Goal: Transaction & Acquisition: Book appointment/travel/reservation

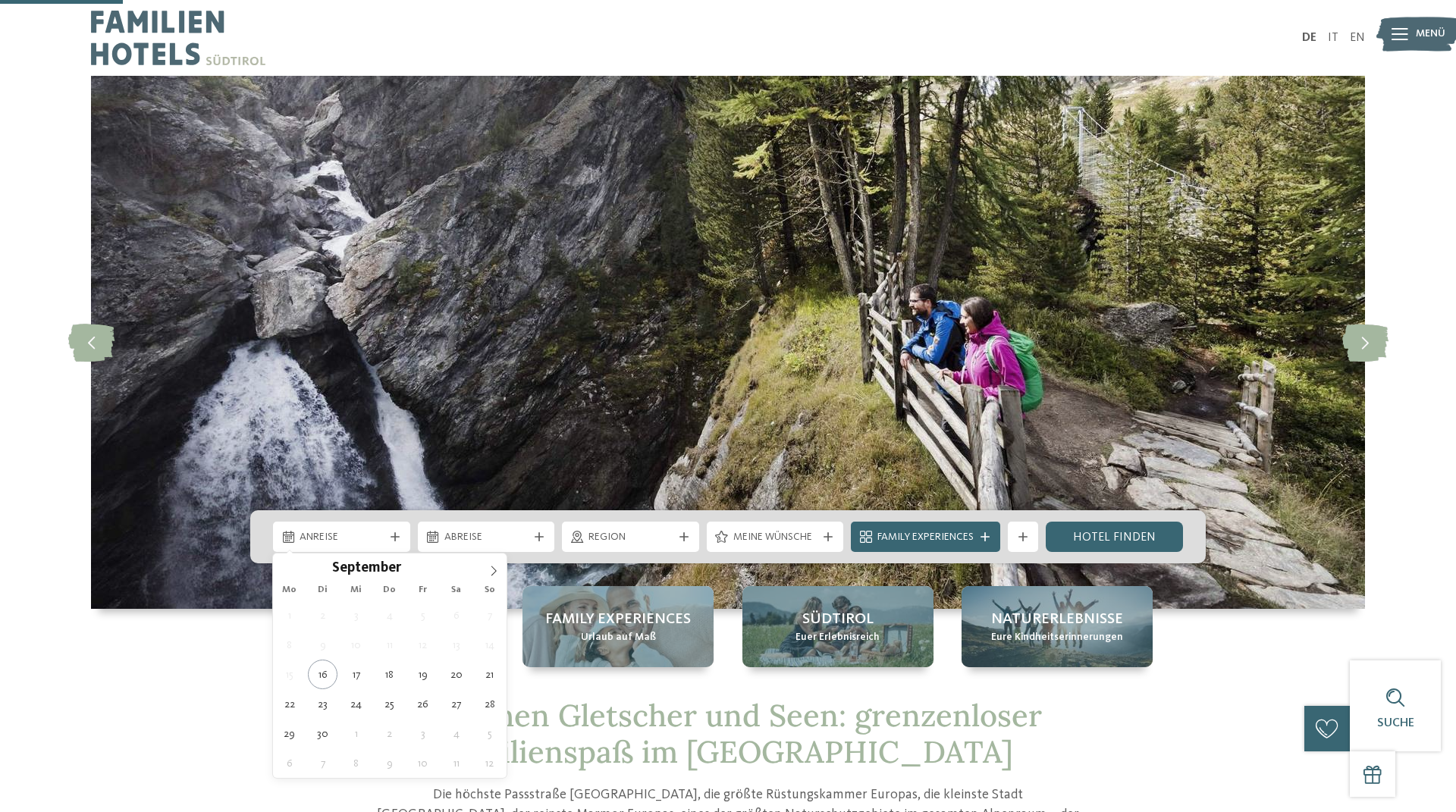
click at [368, 530] on span "Anreise" at bounding box center [341, 538] width 84 height 15
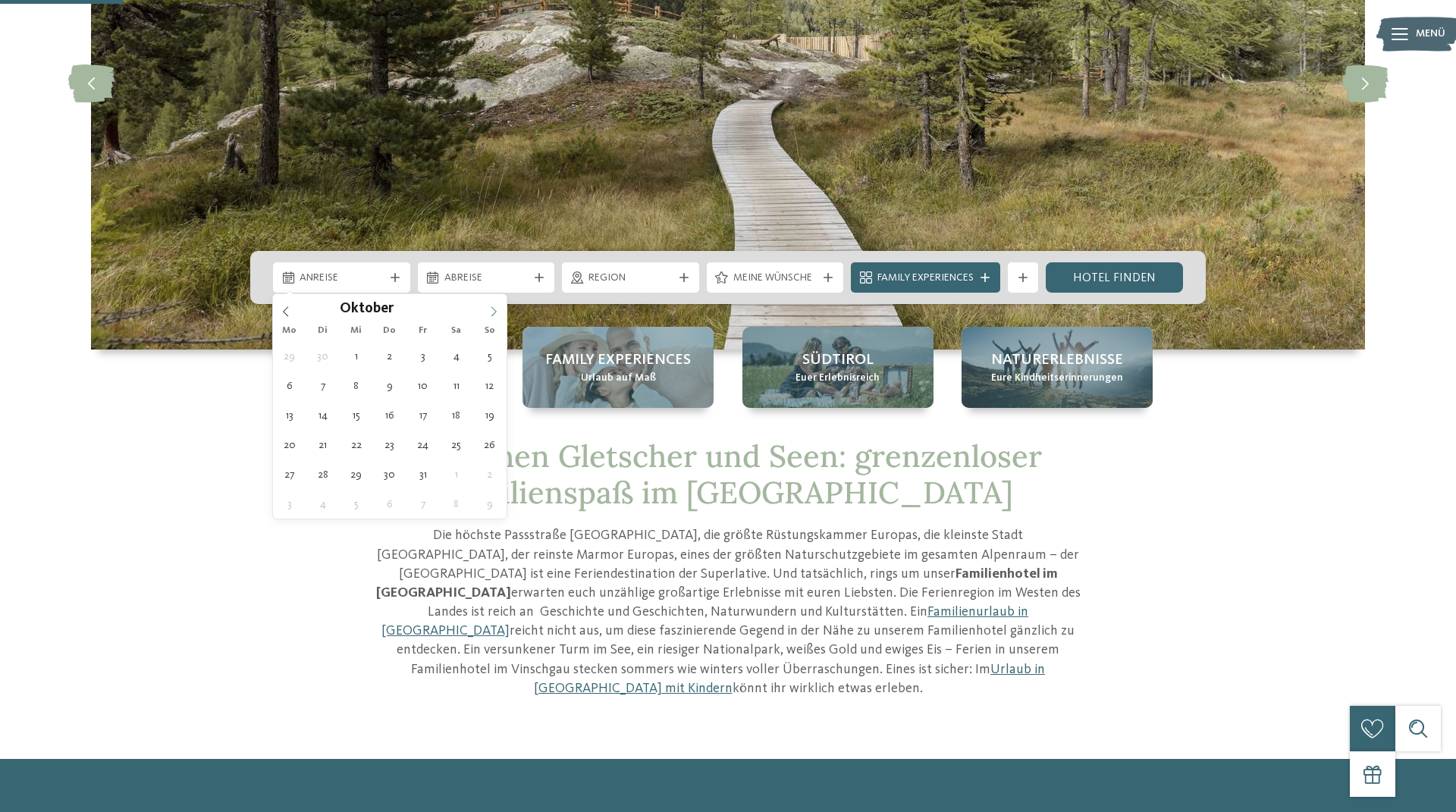
click at [495, 314] on icon at bounding box center [494, 312] width 10 height 10
type div "[DATE]"
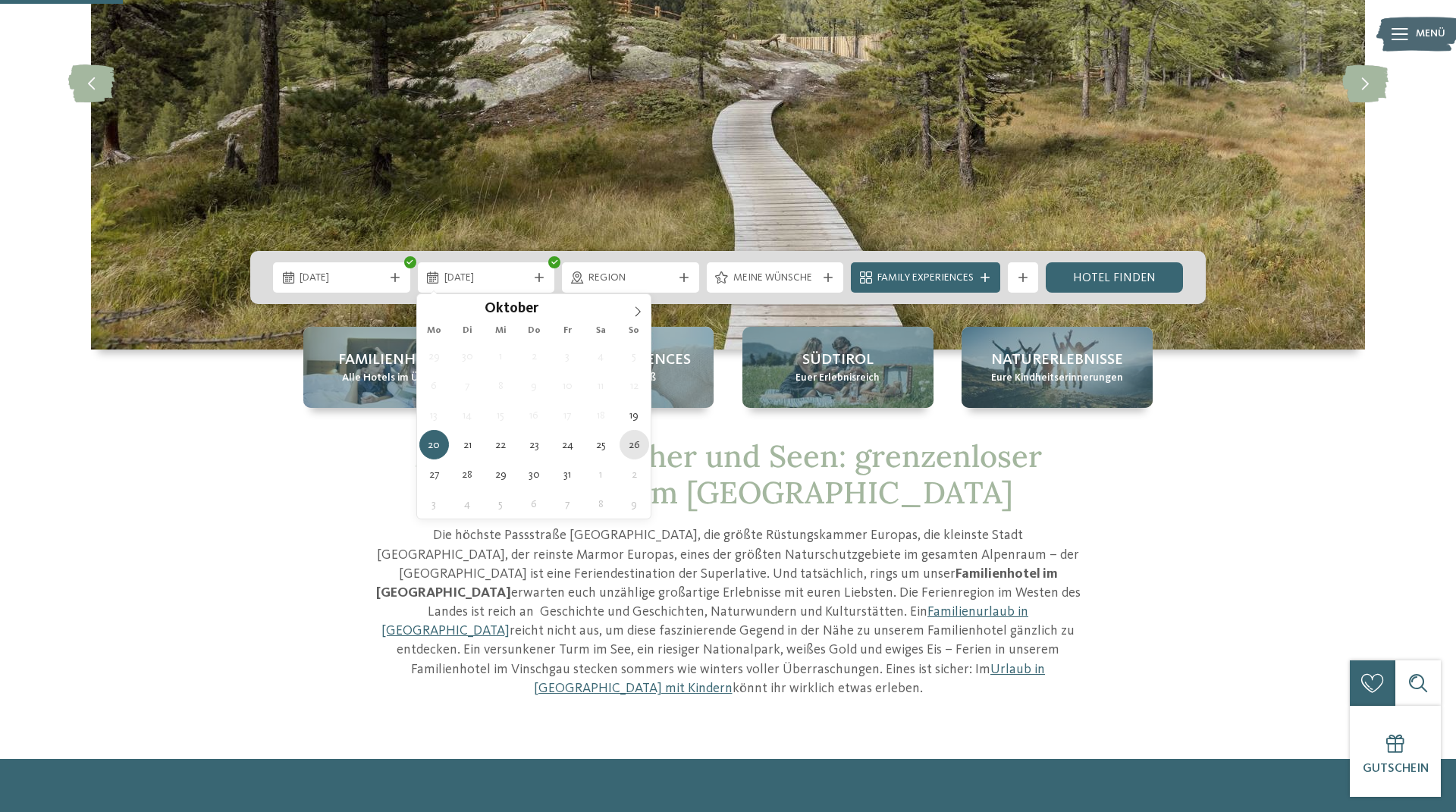
type div "26.10.2025"
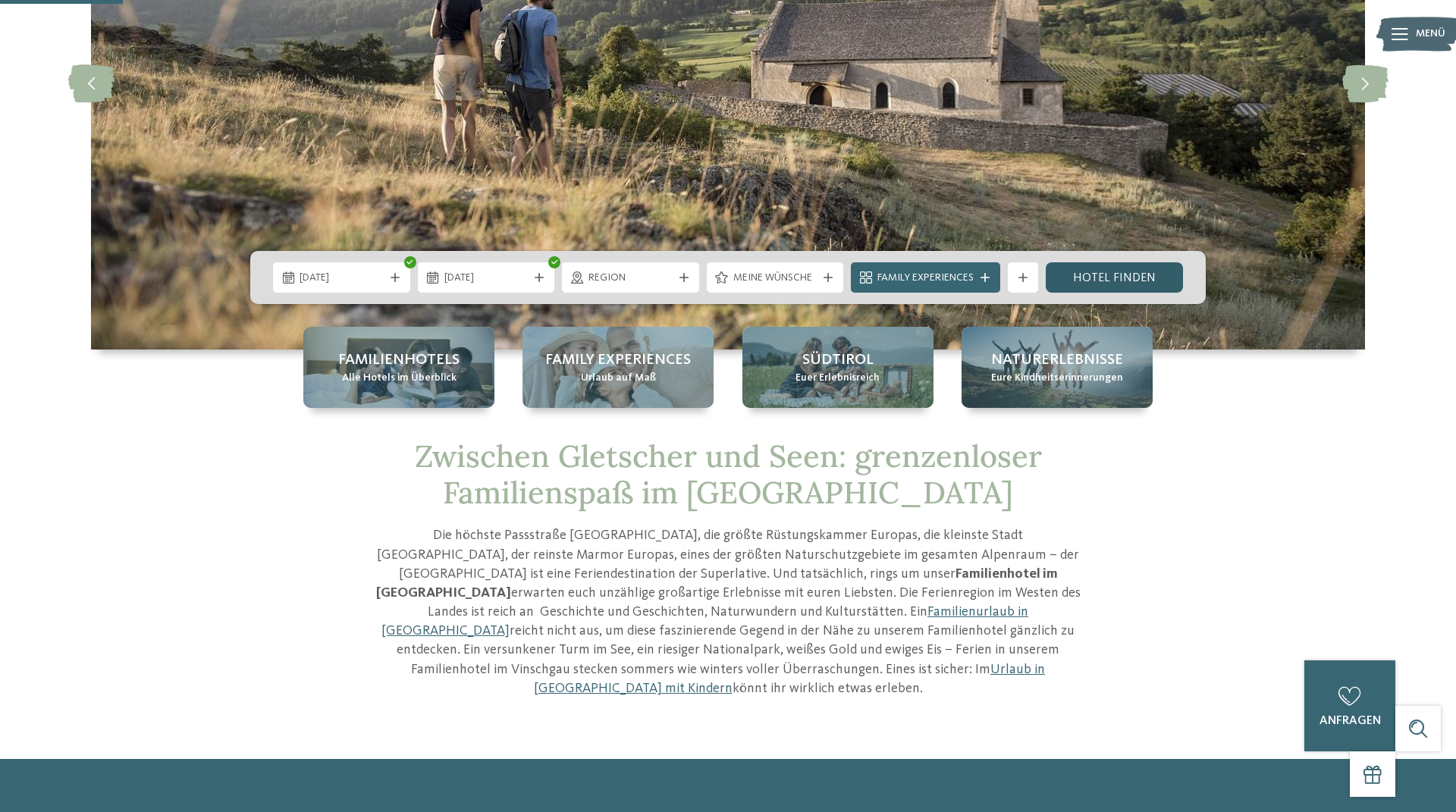
click at [1123, 272] on link "Hotel finden" at bounding box center [1115, 278] width 138 height 31
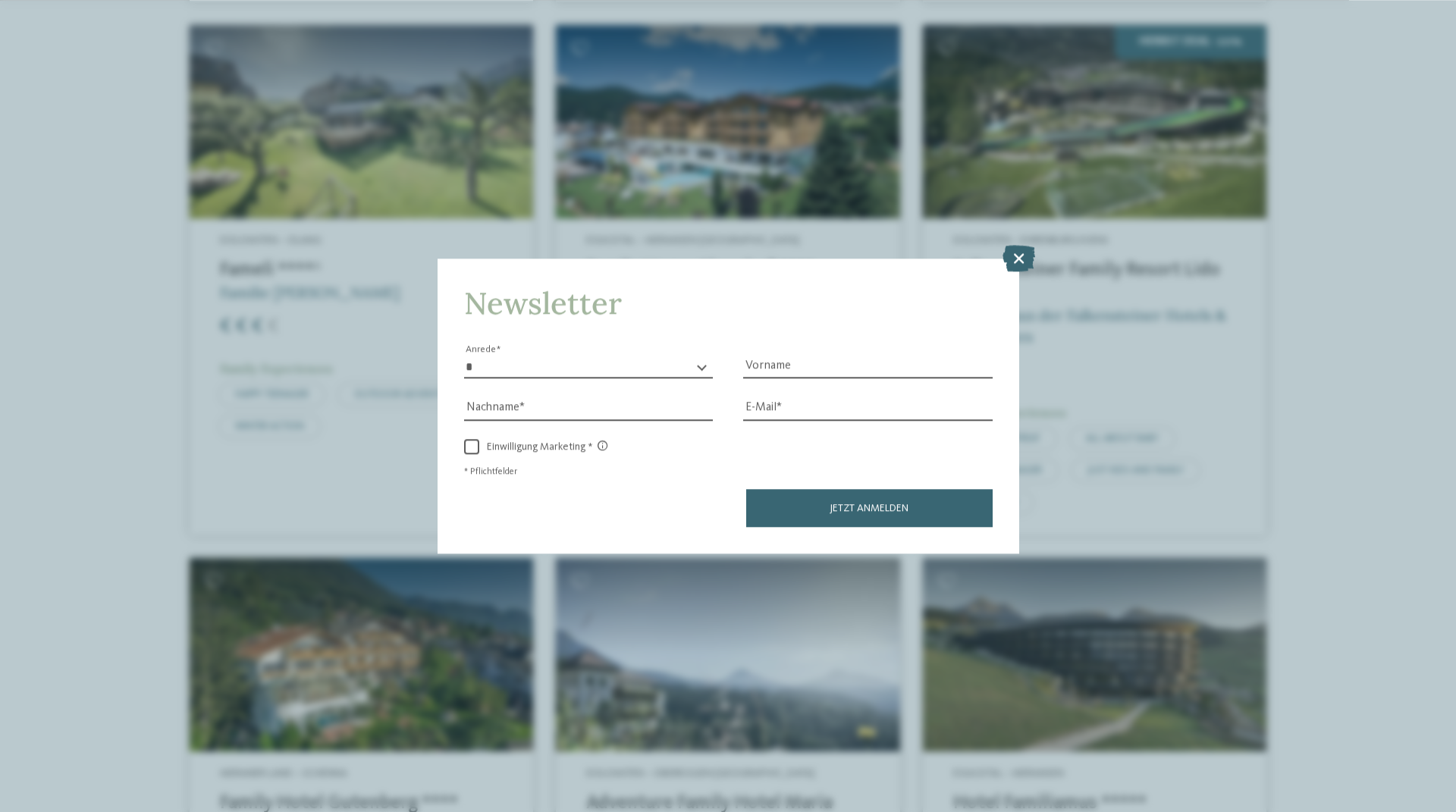
scroll to position [2917, 0]
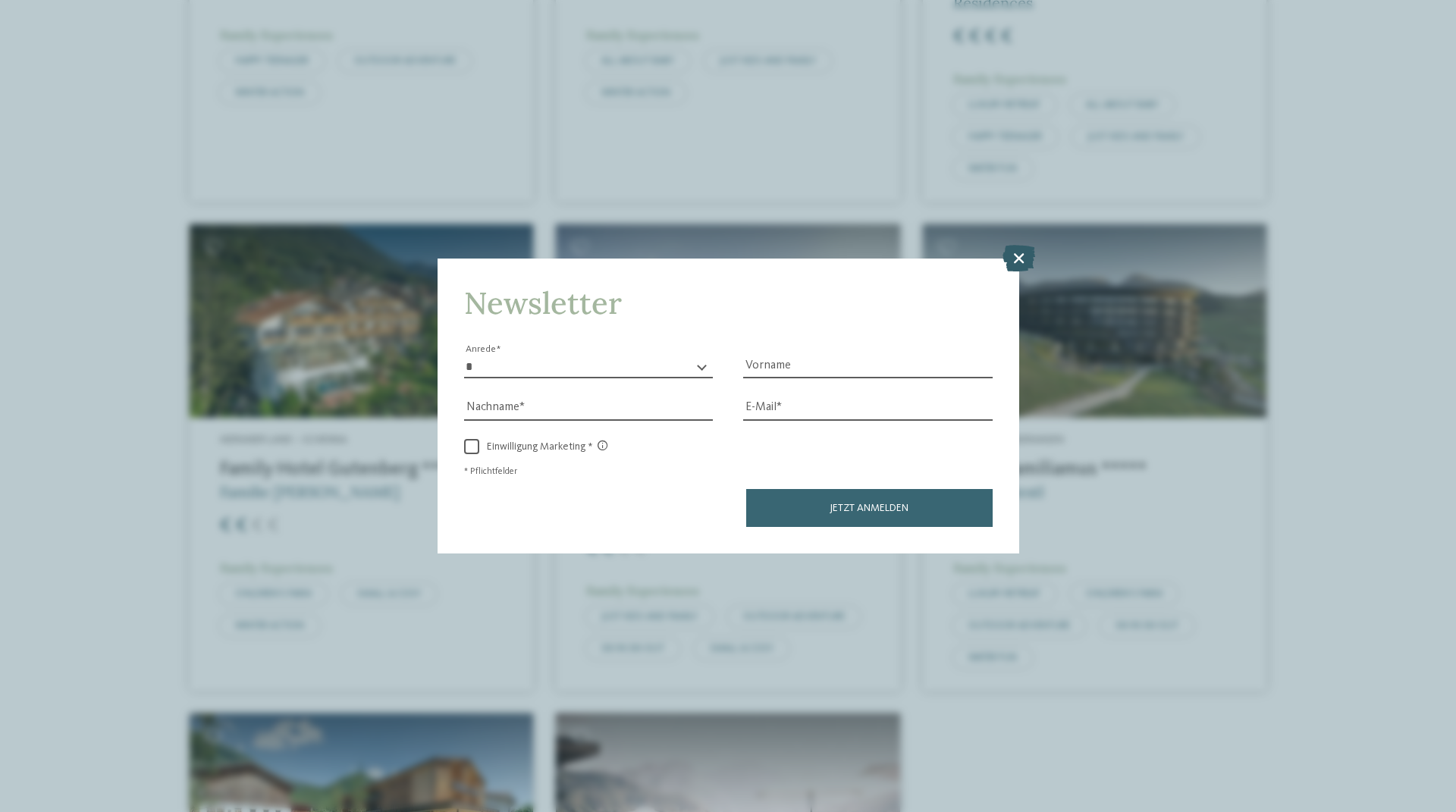
click at [1020, 251] on icon at bounding box center [1019, 257] width 32 height 26
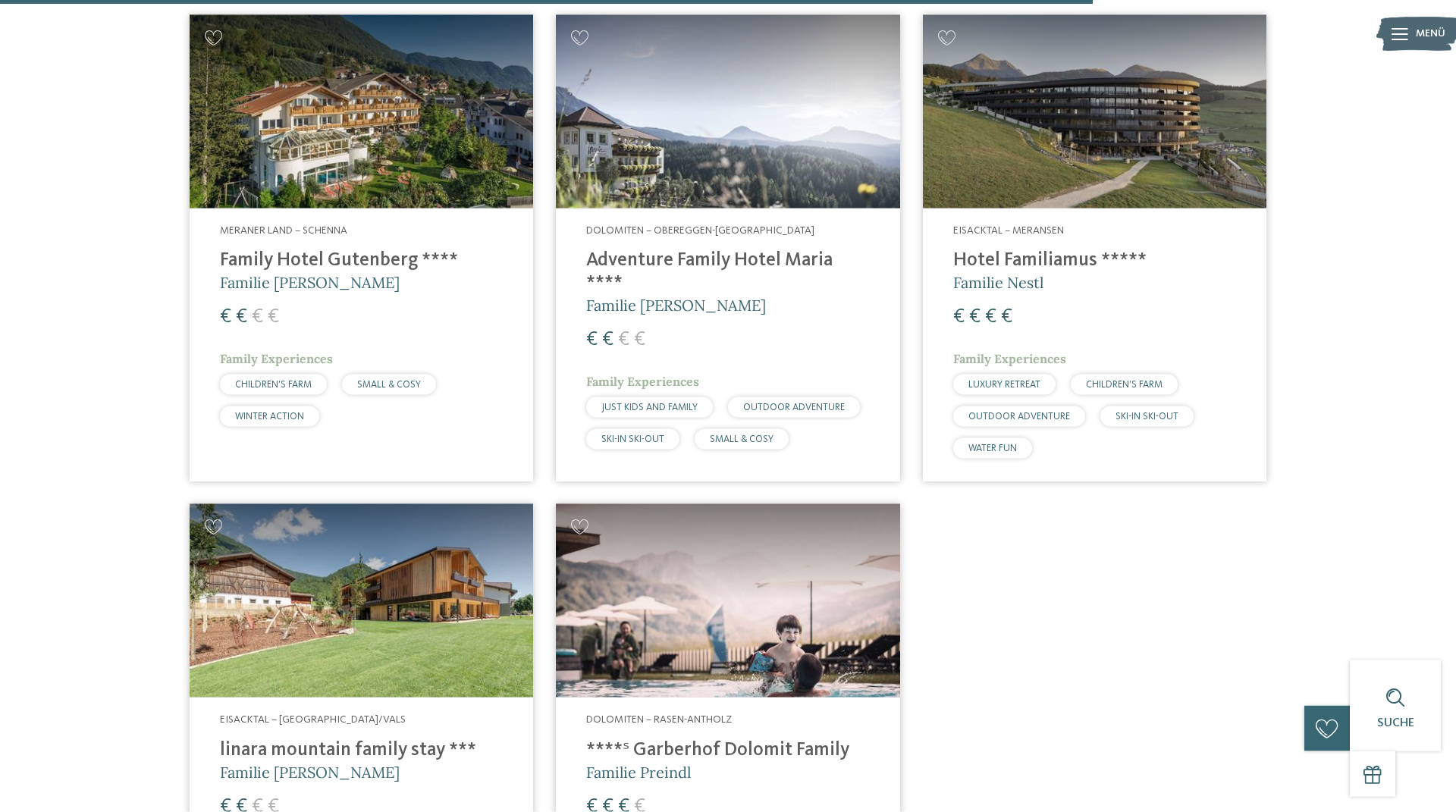
scroll to position [3089, 0]
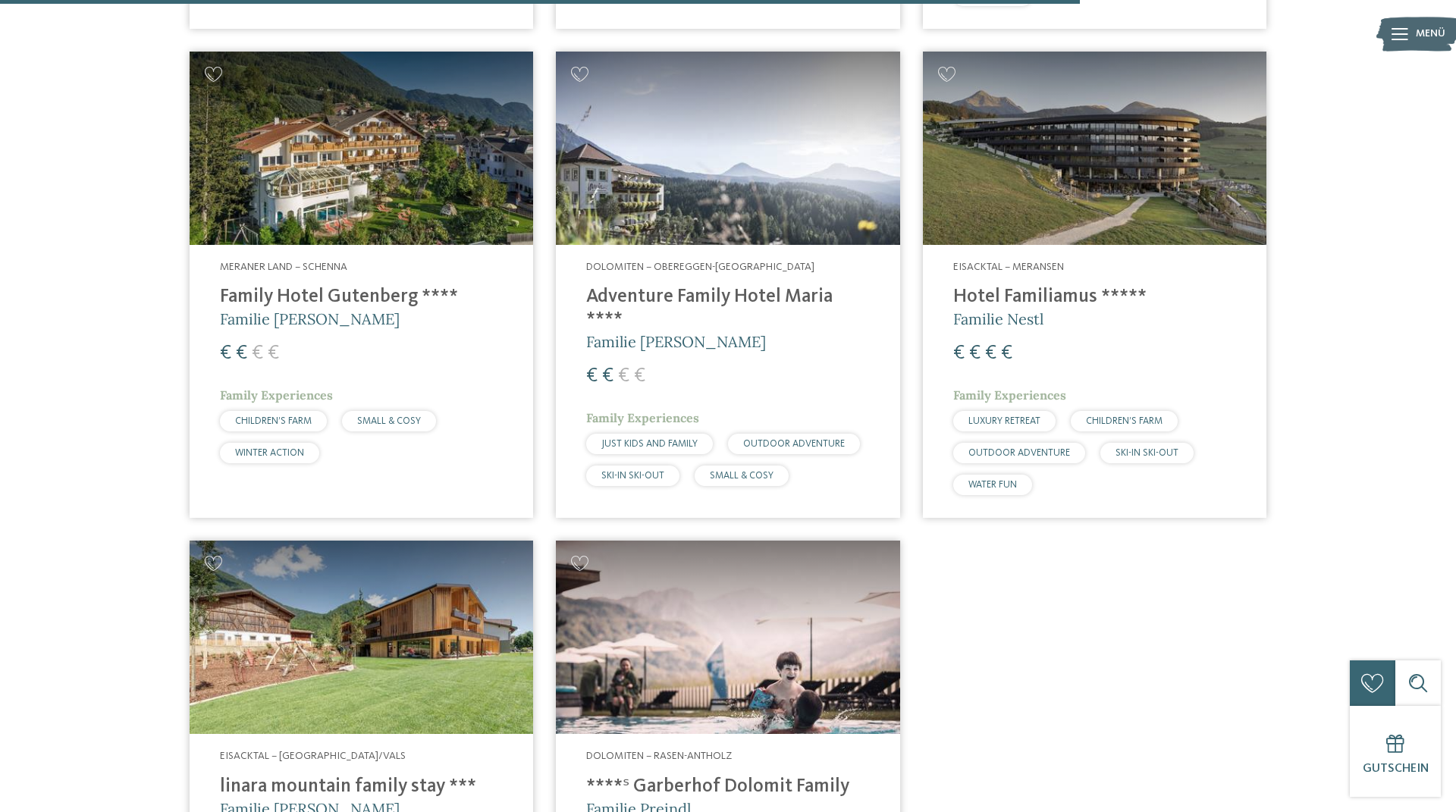
click at [364, 286] on h4 "Family Hotel Gutenberg ****" at bounding box center [361, 297] width 283 height 23
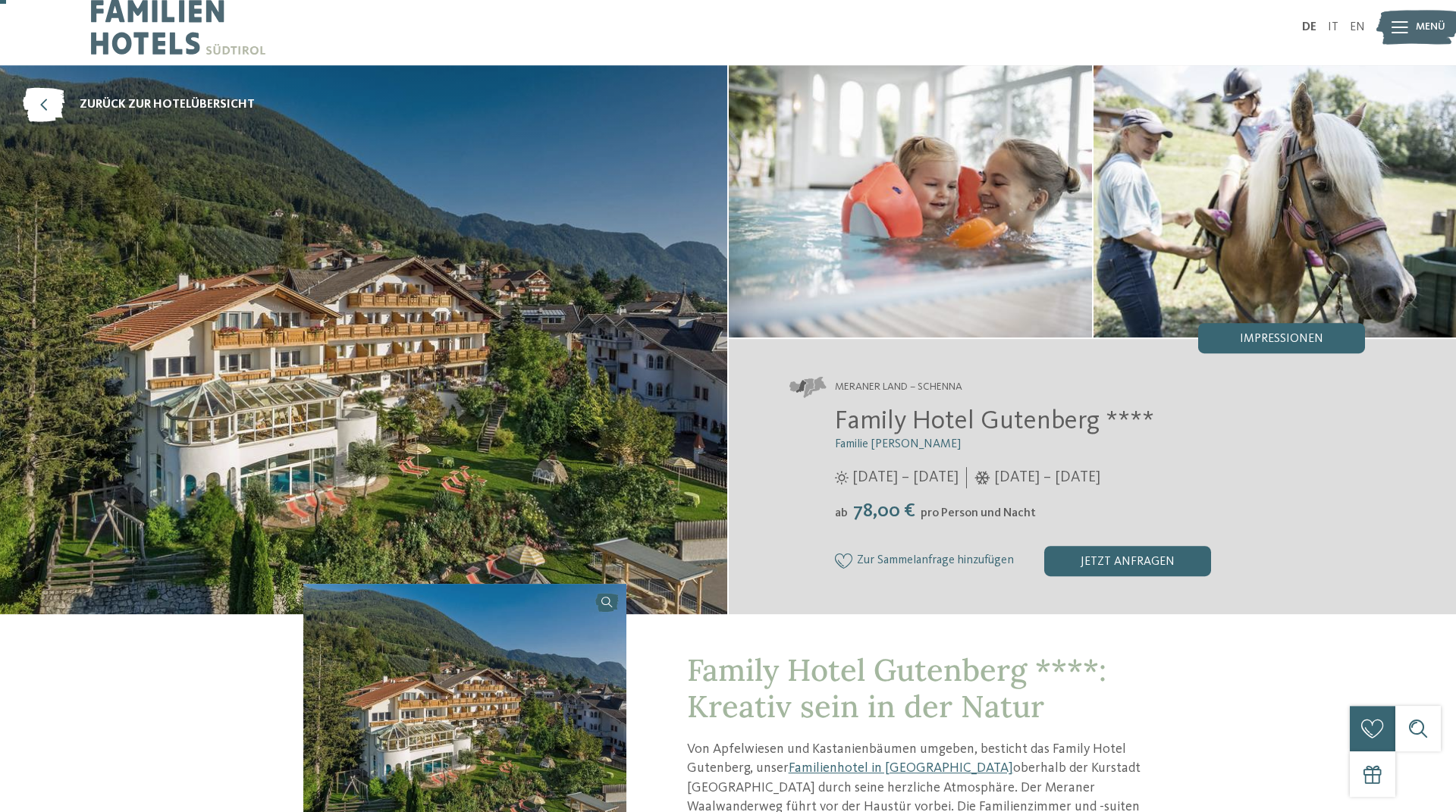
scroll to position [173, 0]
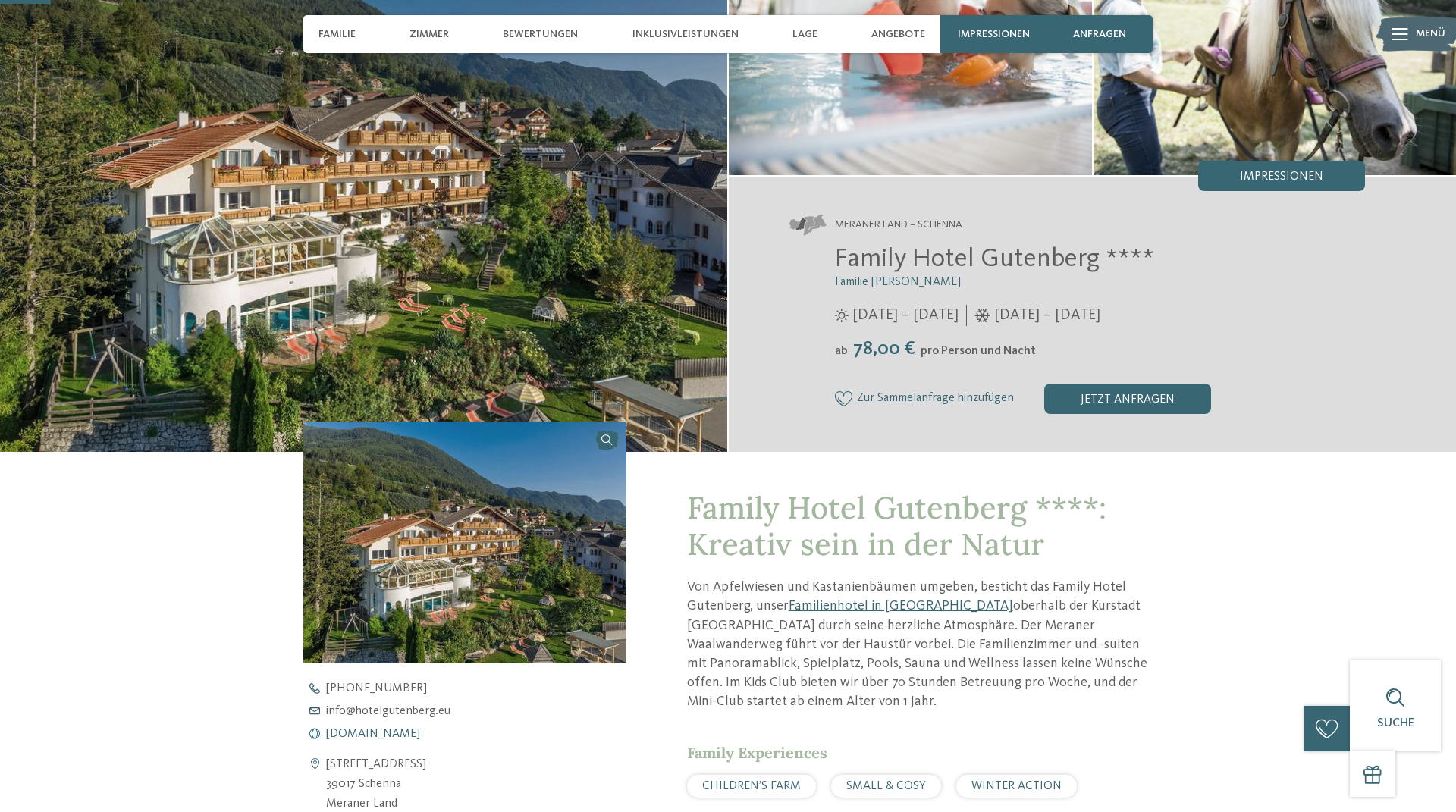
click at [379, 734] on span "www.hotelgutenberg.eu" at bounding box center [373, 734] width 94 height 12
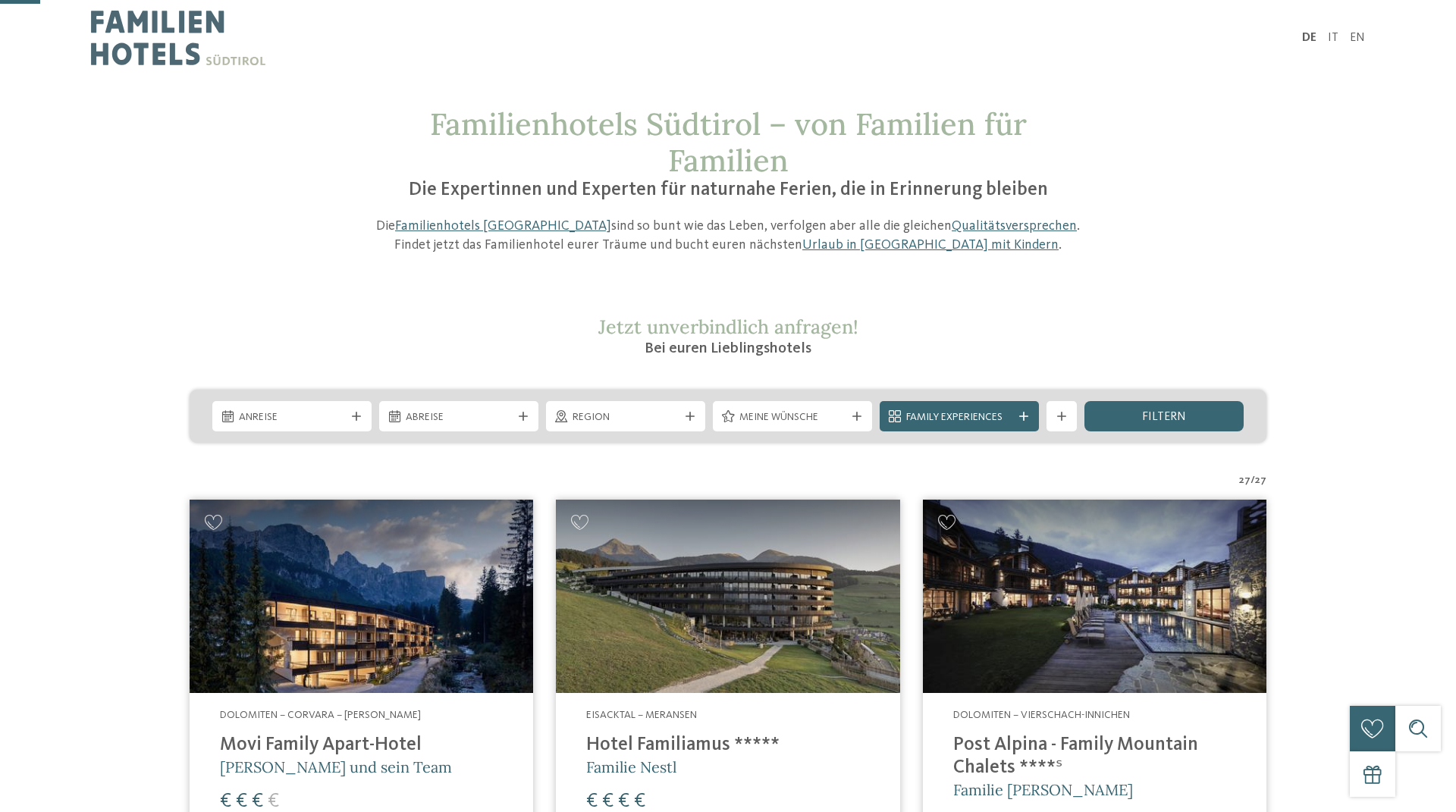
scroll to position [346, 0]
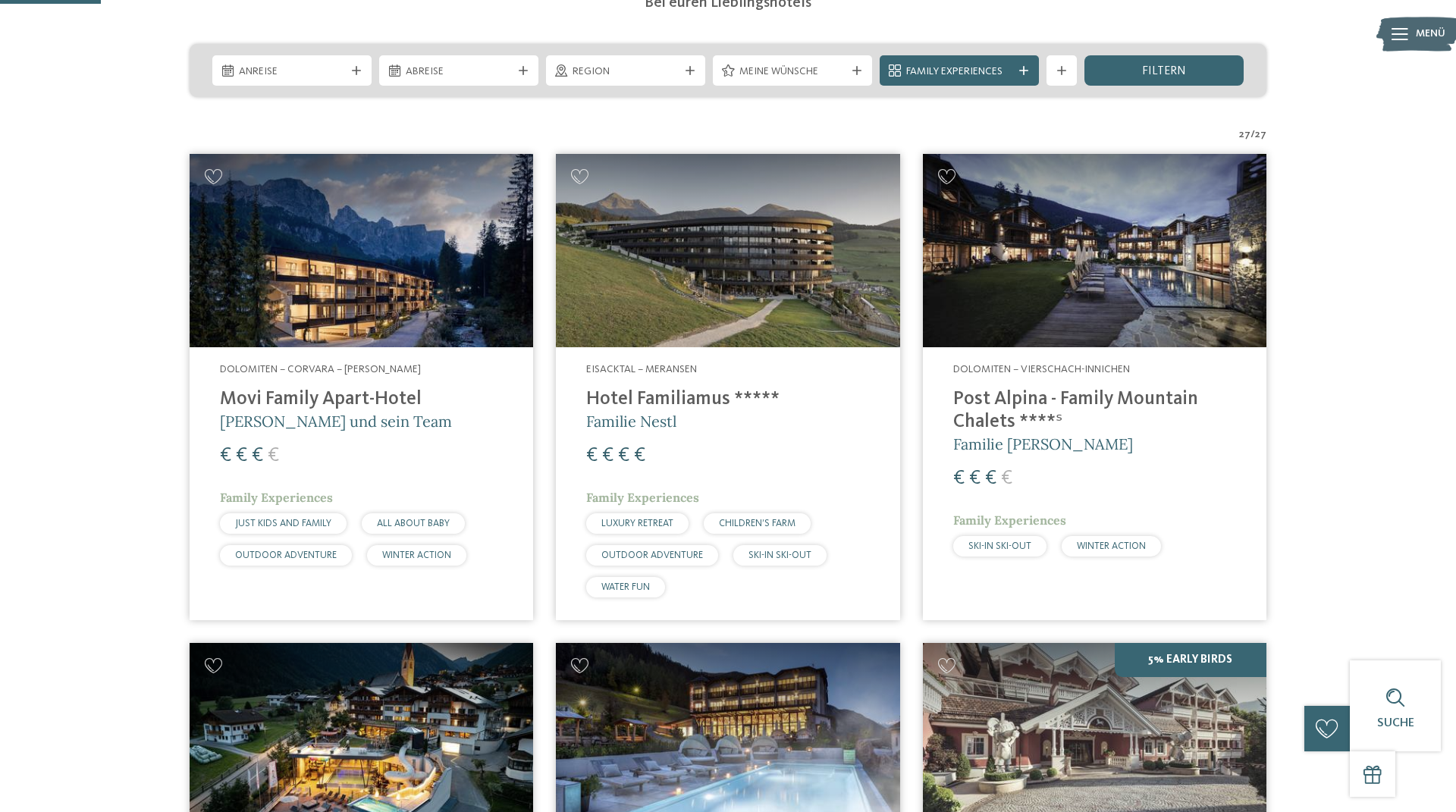
click at [996, 387] on div "Dolomiten – Vierschach-Innichen Post Alpina - Family Mountain Chalets ****ˢ Fam…" at bounding box center [1094, 463] width 343 height 232
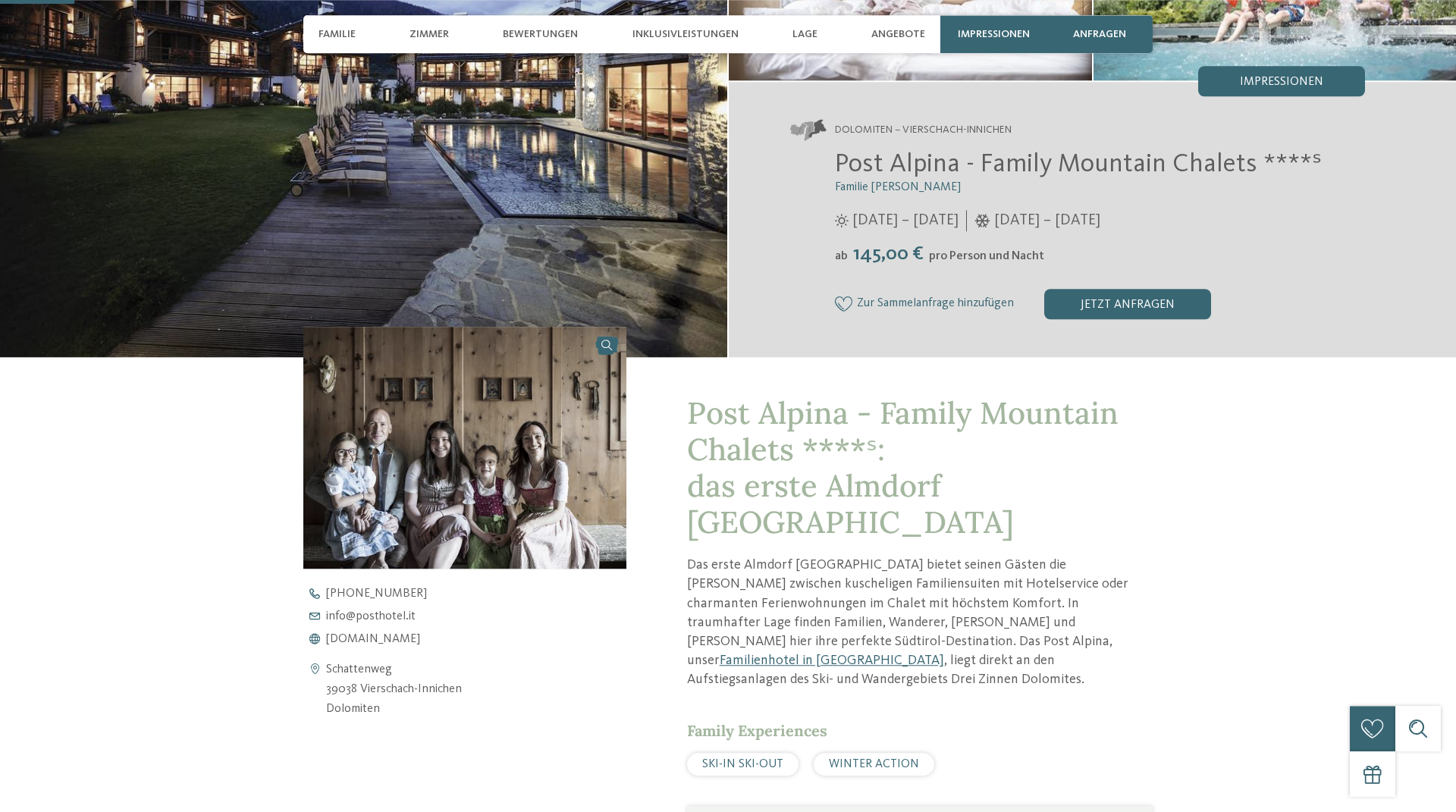
scroll to position [432, 0]
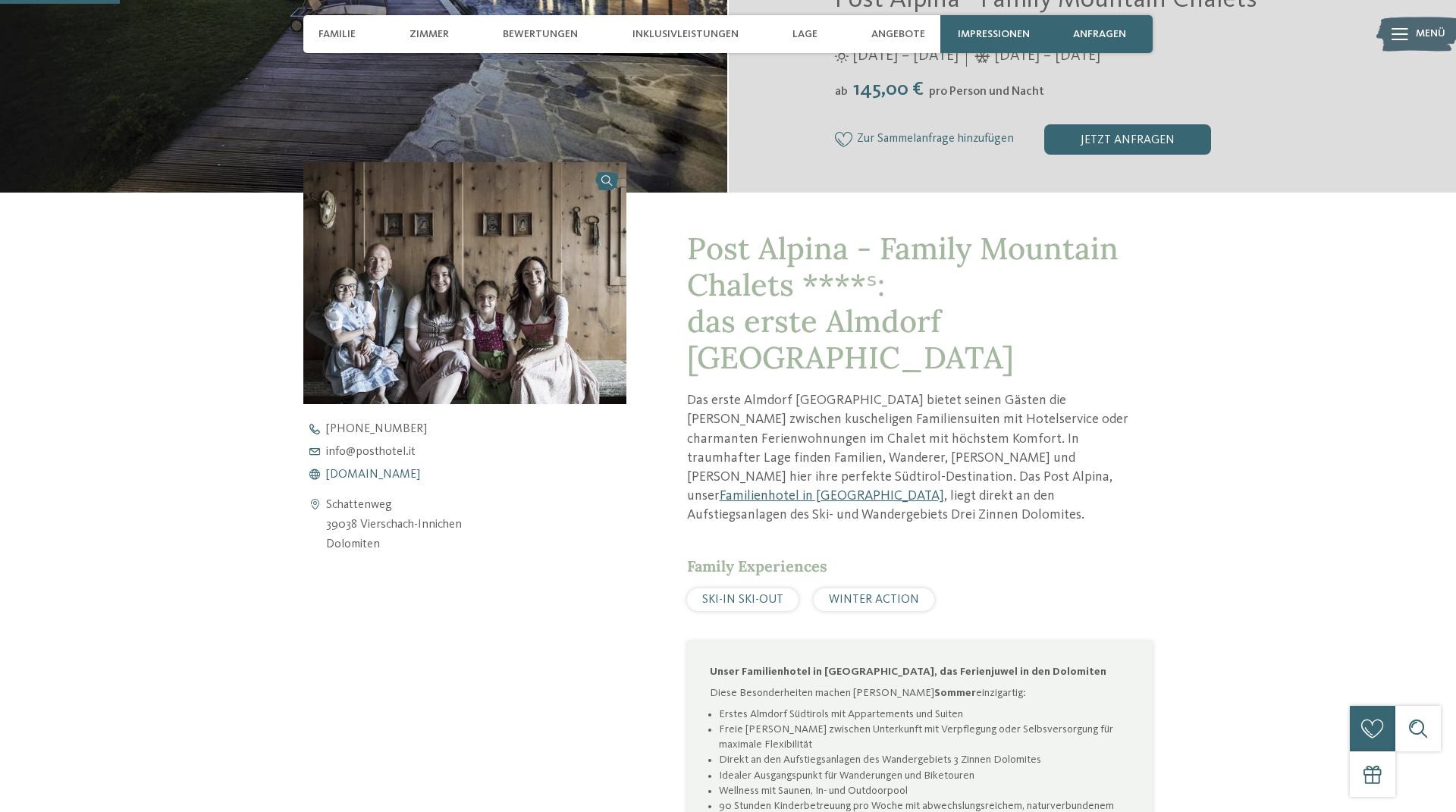
click at [363, 470] on span "[DOMAIN_NAME]" at bounding box center [373, 475] width 94 height 12
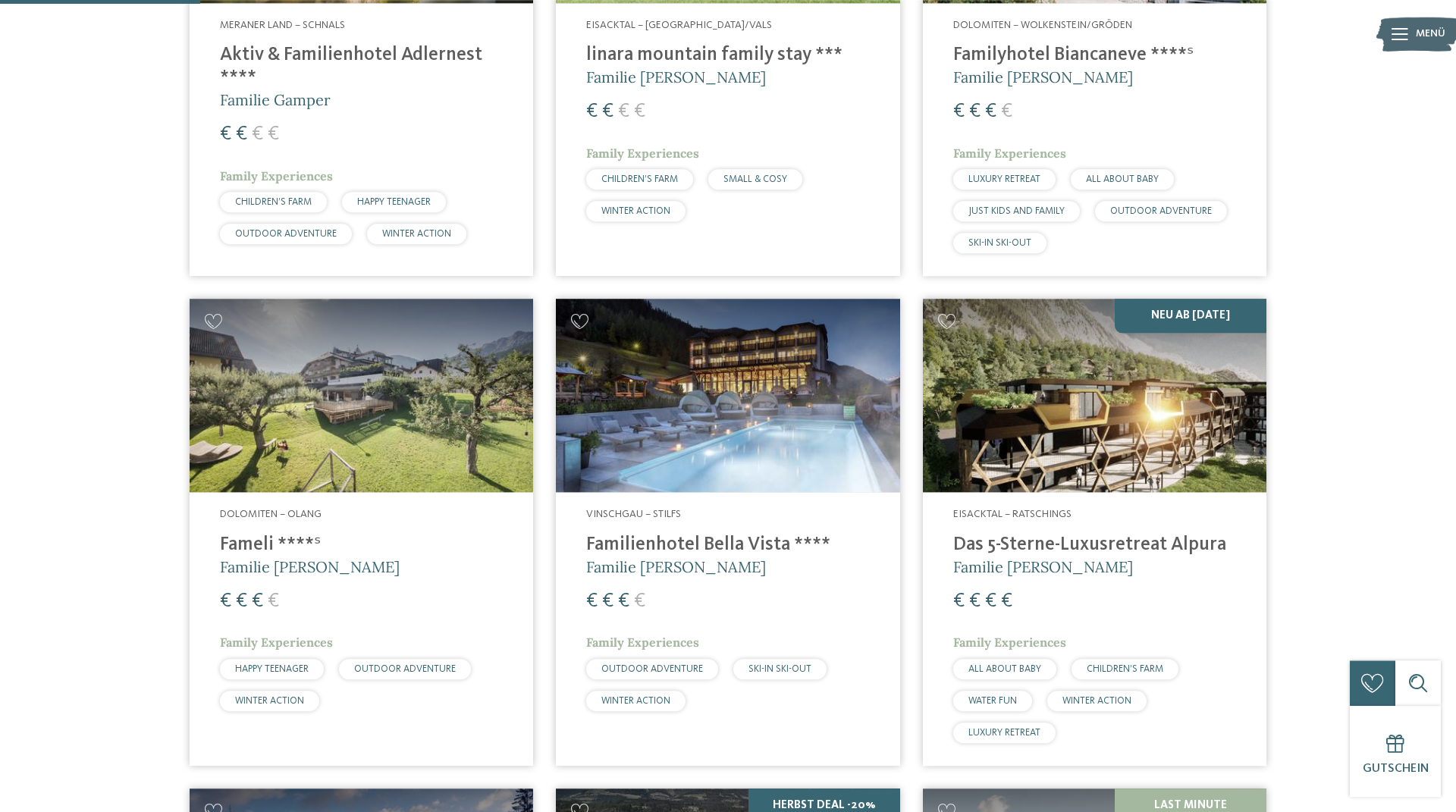
scroll to position [691, 0]
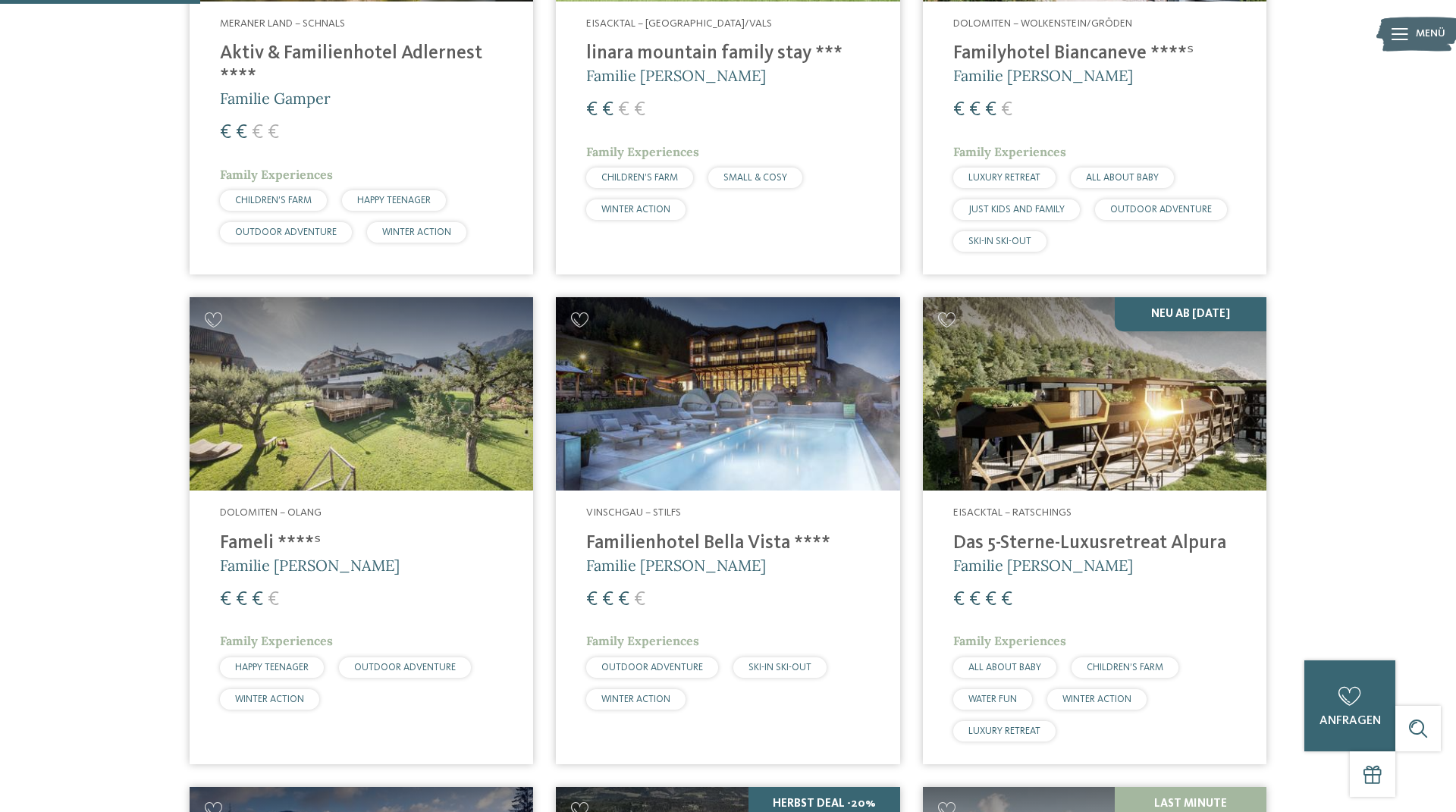
click at [718, 537] on h4 "Familienhotel Bella Vista ****" at bounding box center [727, 544] width 283 height 23
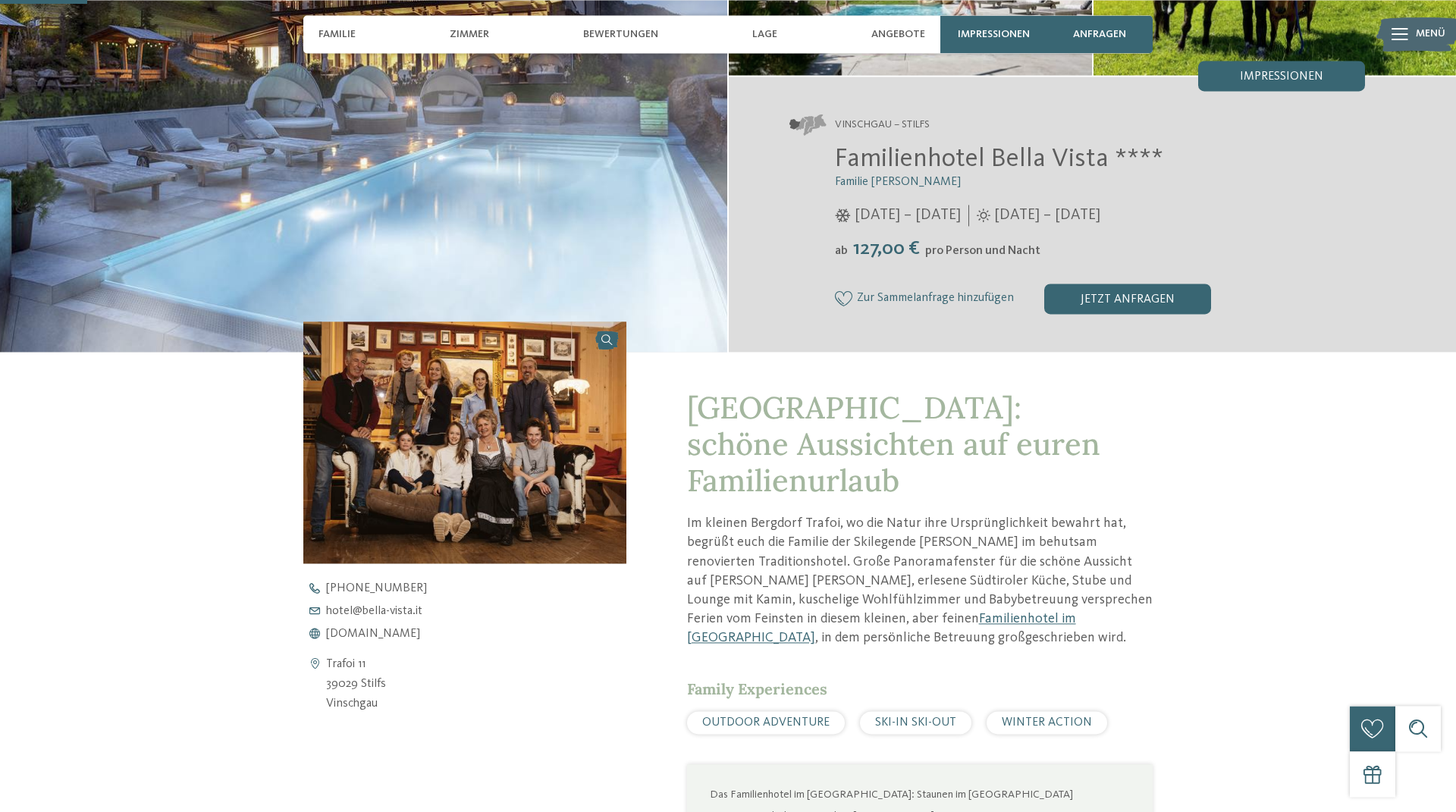
scroll to position [519, 0]
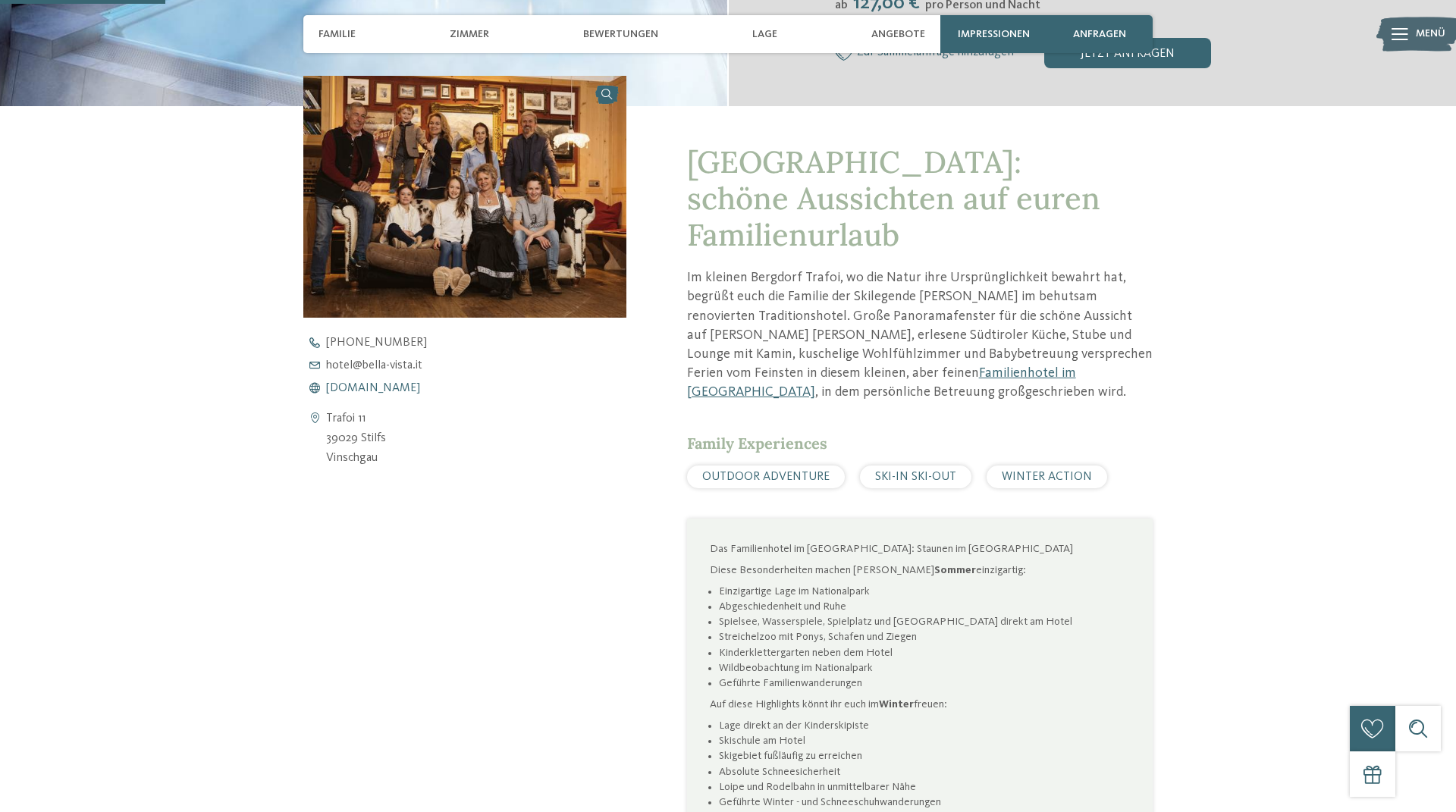
click at [370, 385] on span "www.bella-vista.it" at bounding box center [373, 388] width 94 height 12
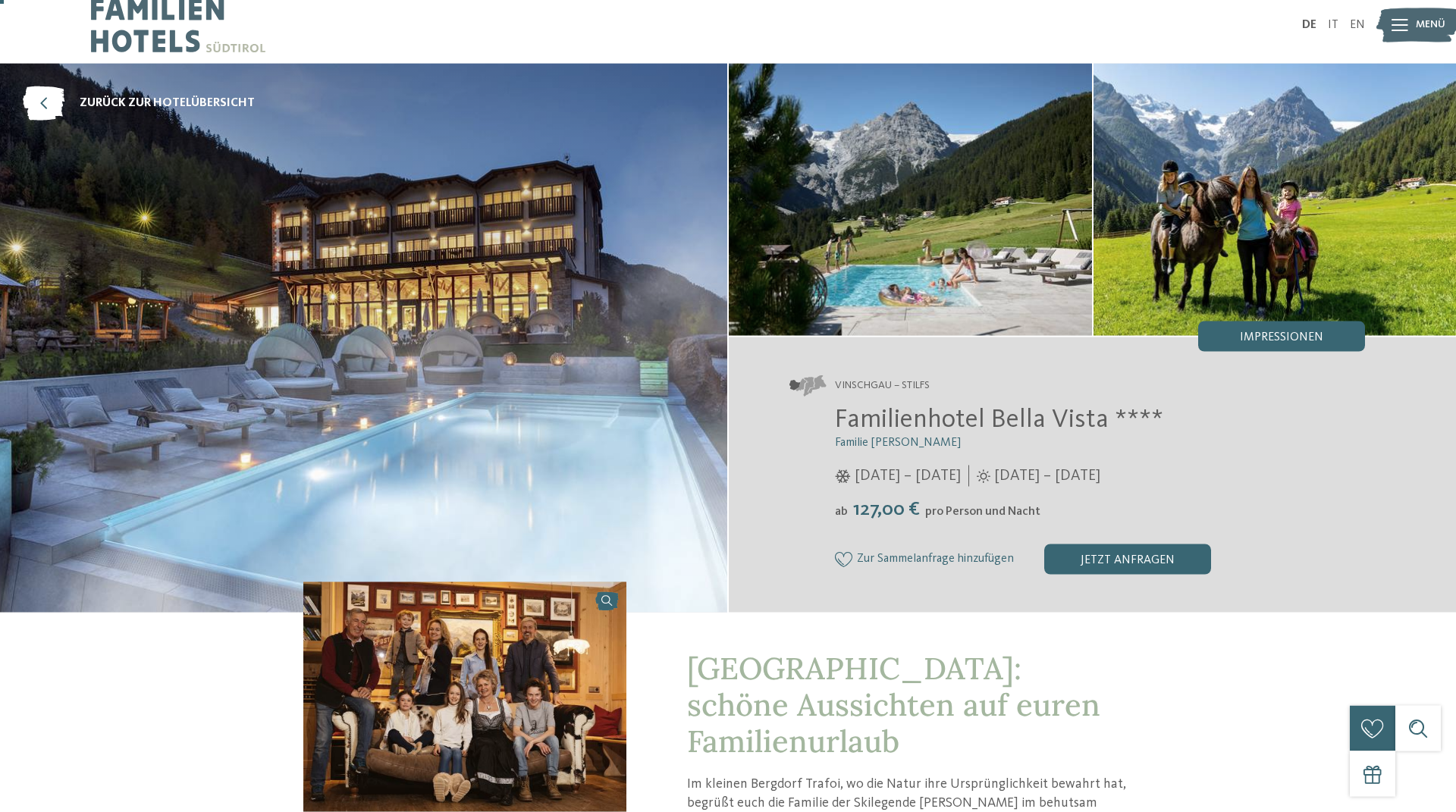
scroll to position [0, 0]
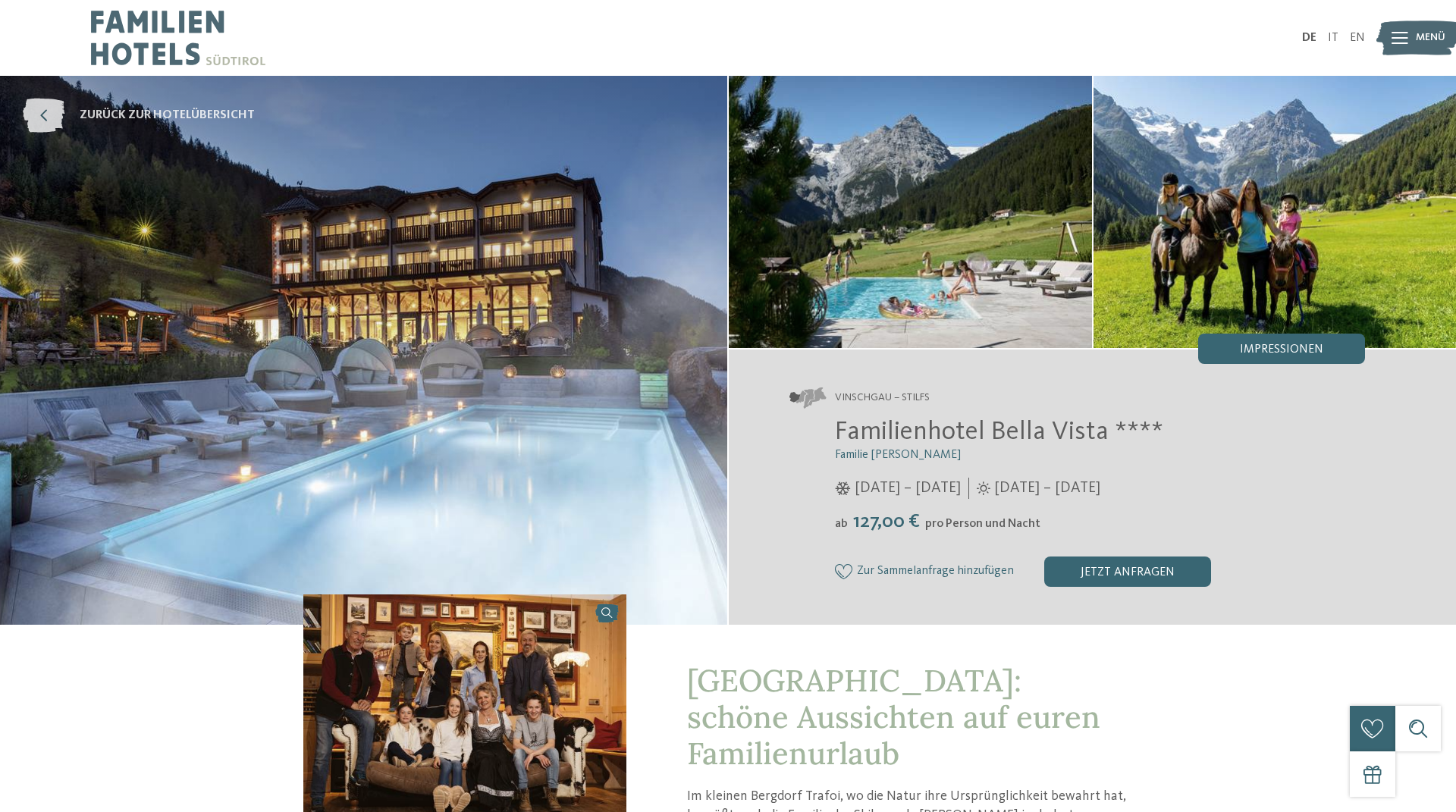
click at [127, 116] on span "zurück zur Hotelübersicht" at bounding box center [167, 116] width 175 height 17
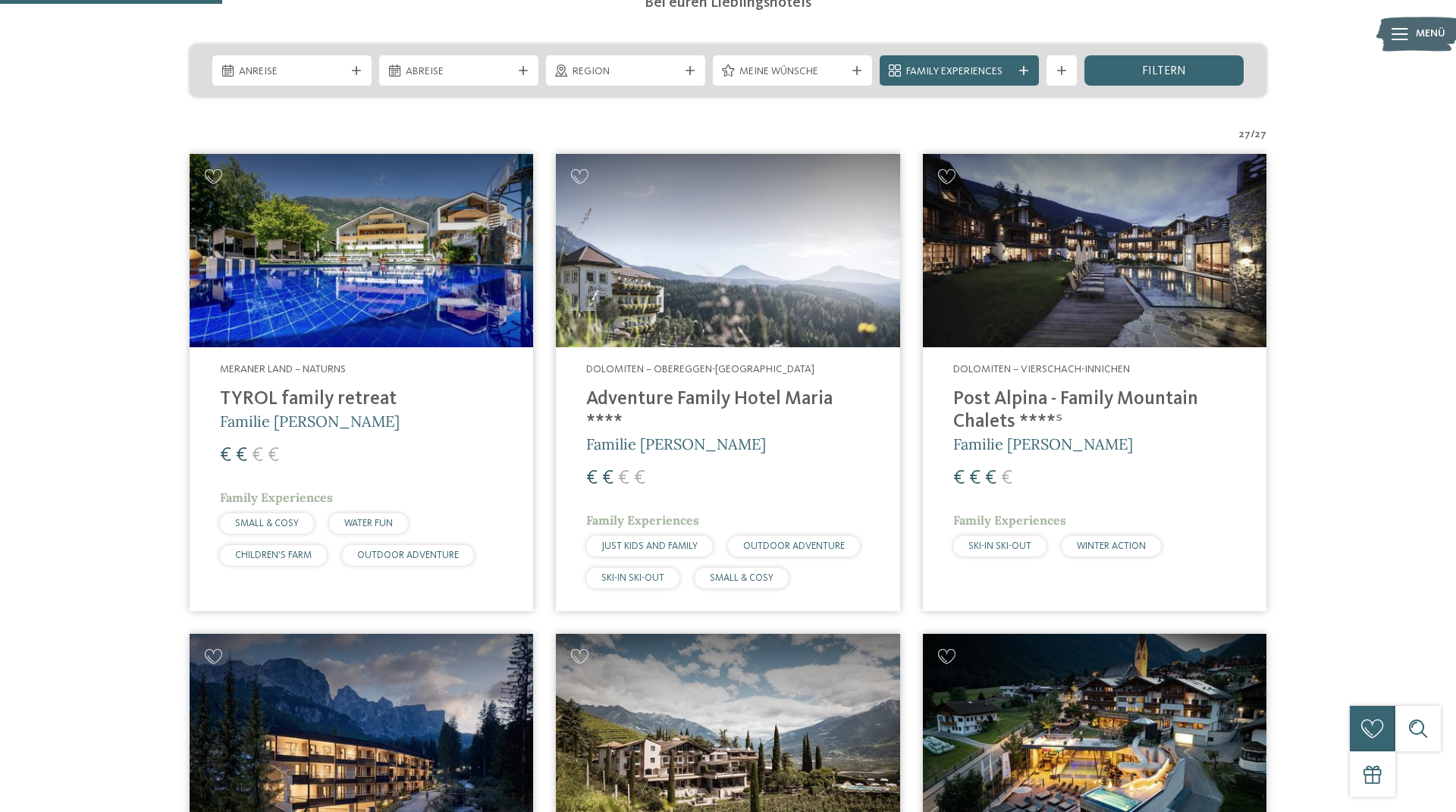
scroll to position [778, 0]
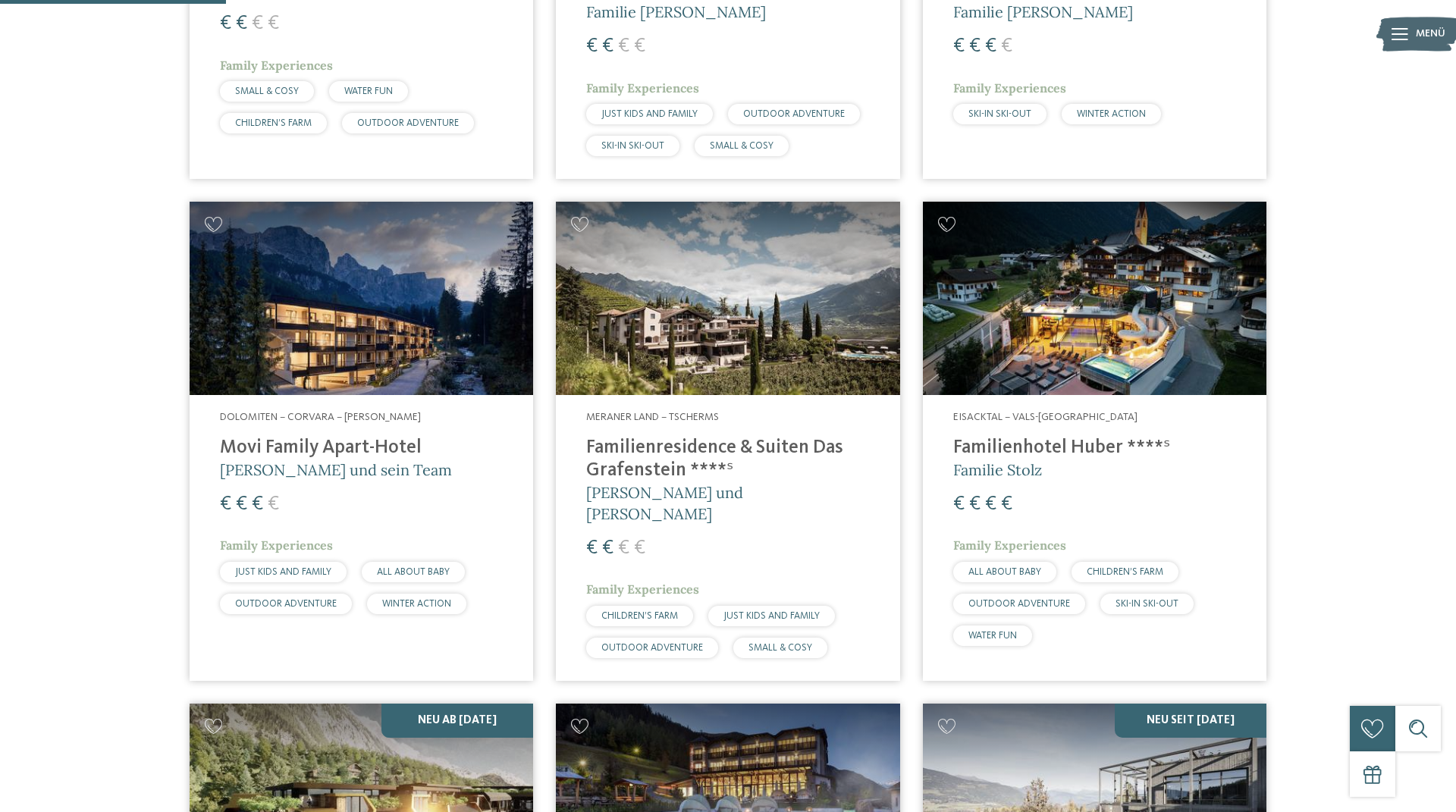
click at [674, 437] on h4 "Familienresidence & Suiten Das Grafenstein ****ˢ" at bounding box center [727, 460] width 283 height 46
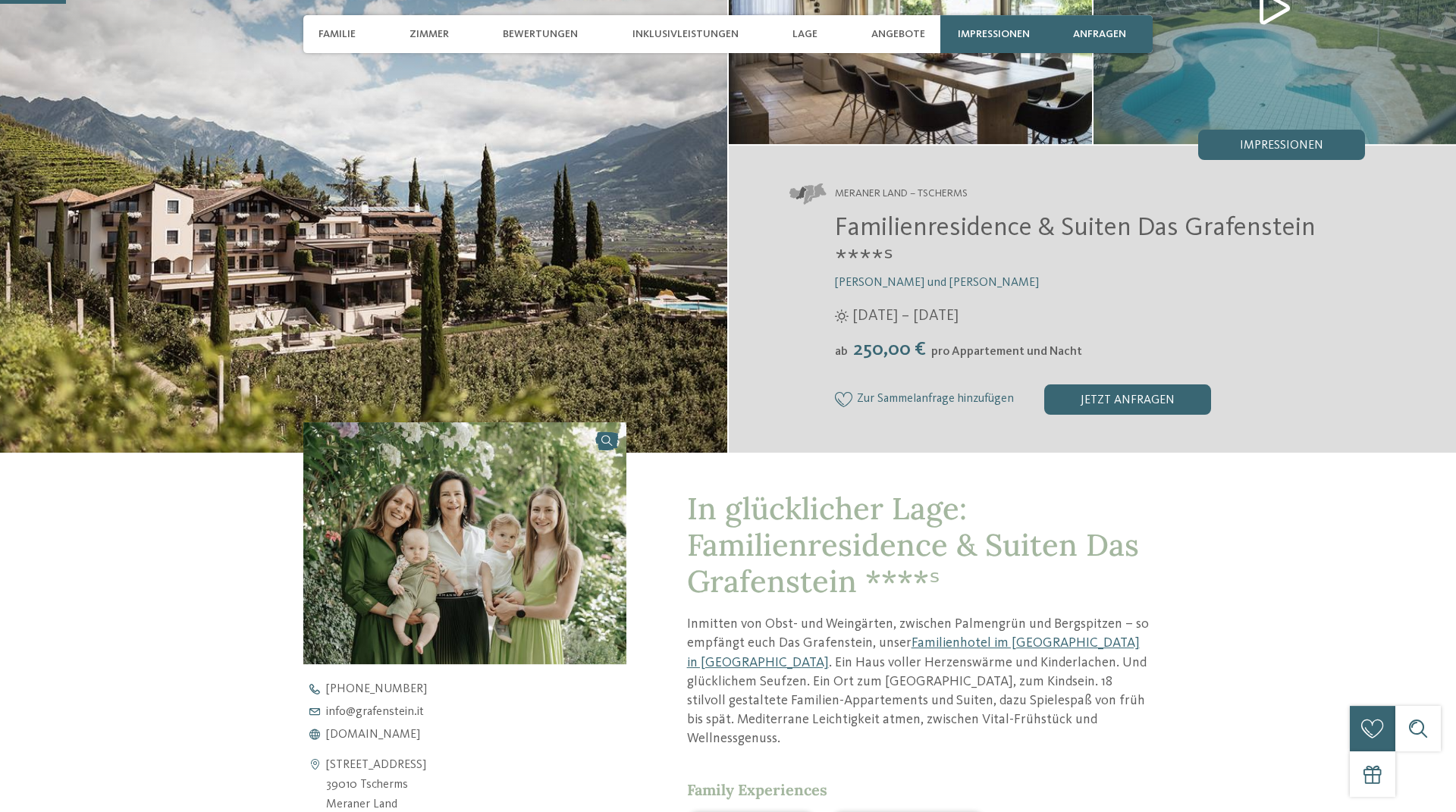
scroll to position [346, 0]
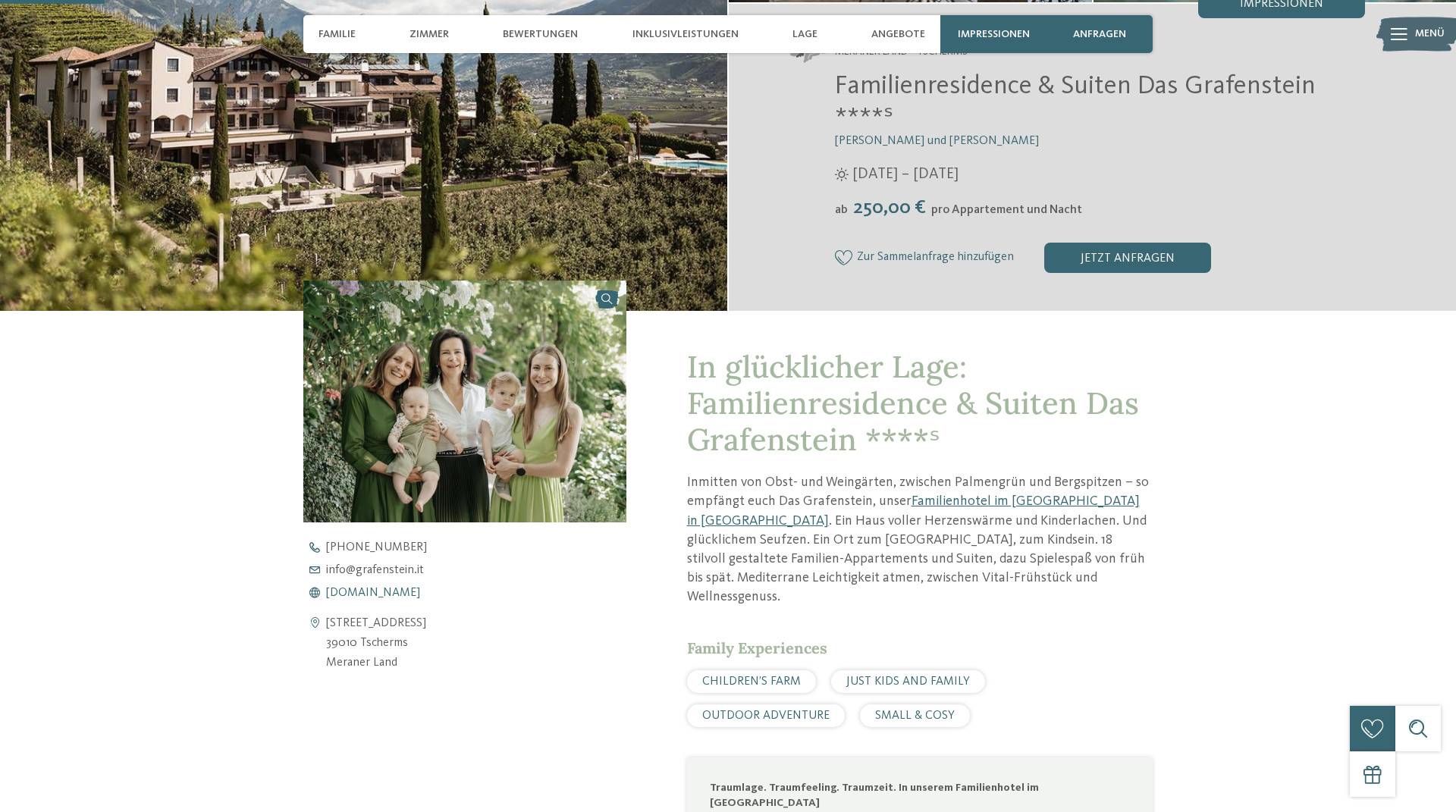
click at [383, 591] on span "www.grafenstein.it" at bounding box center [373, 593] width 94 height 12
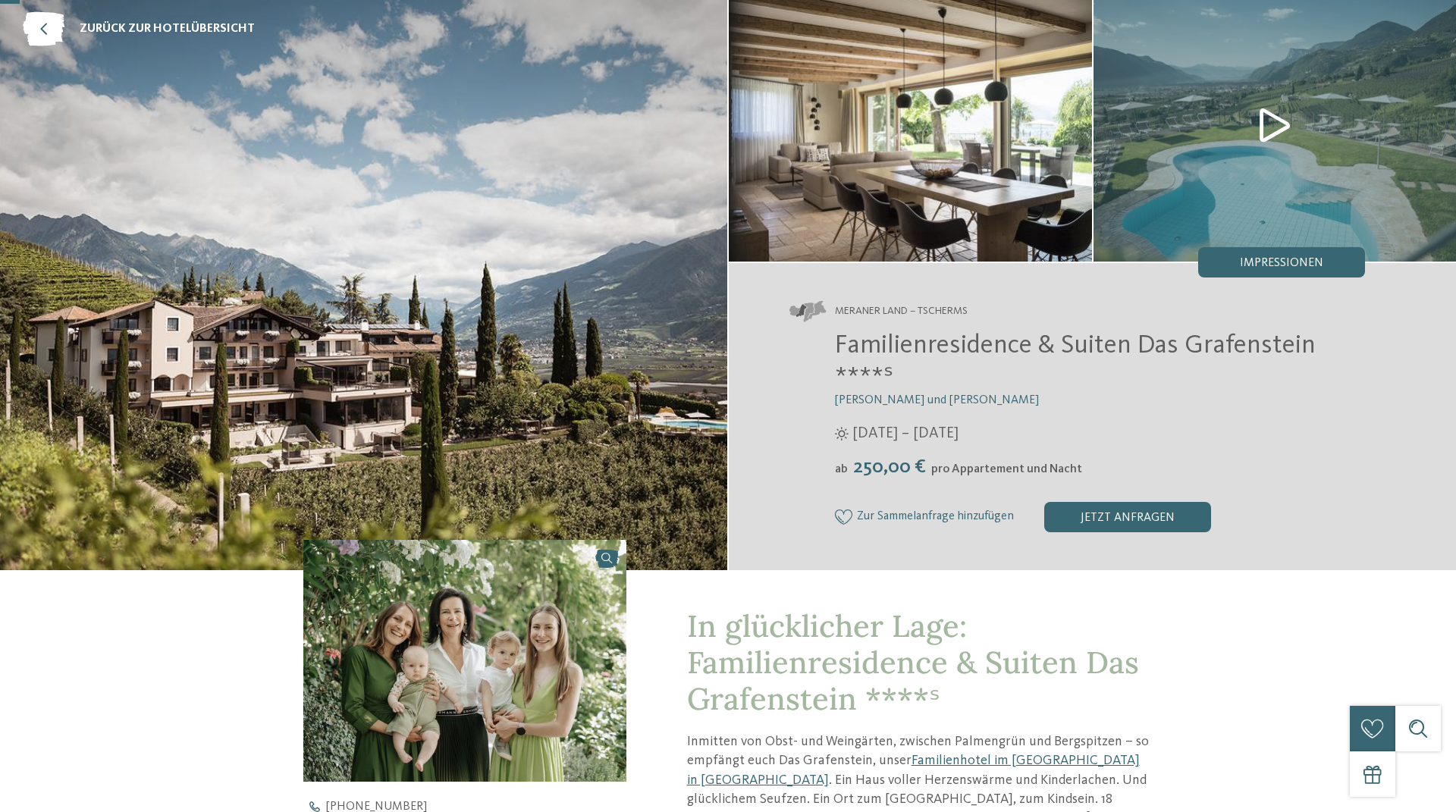
scroll to position [0, 0]
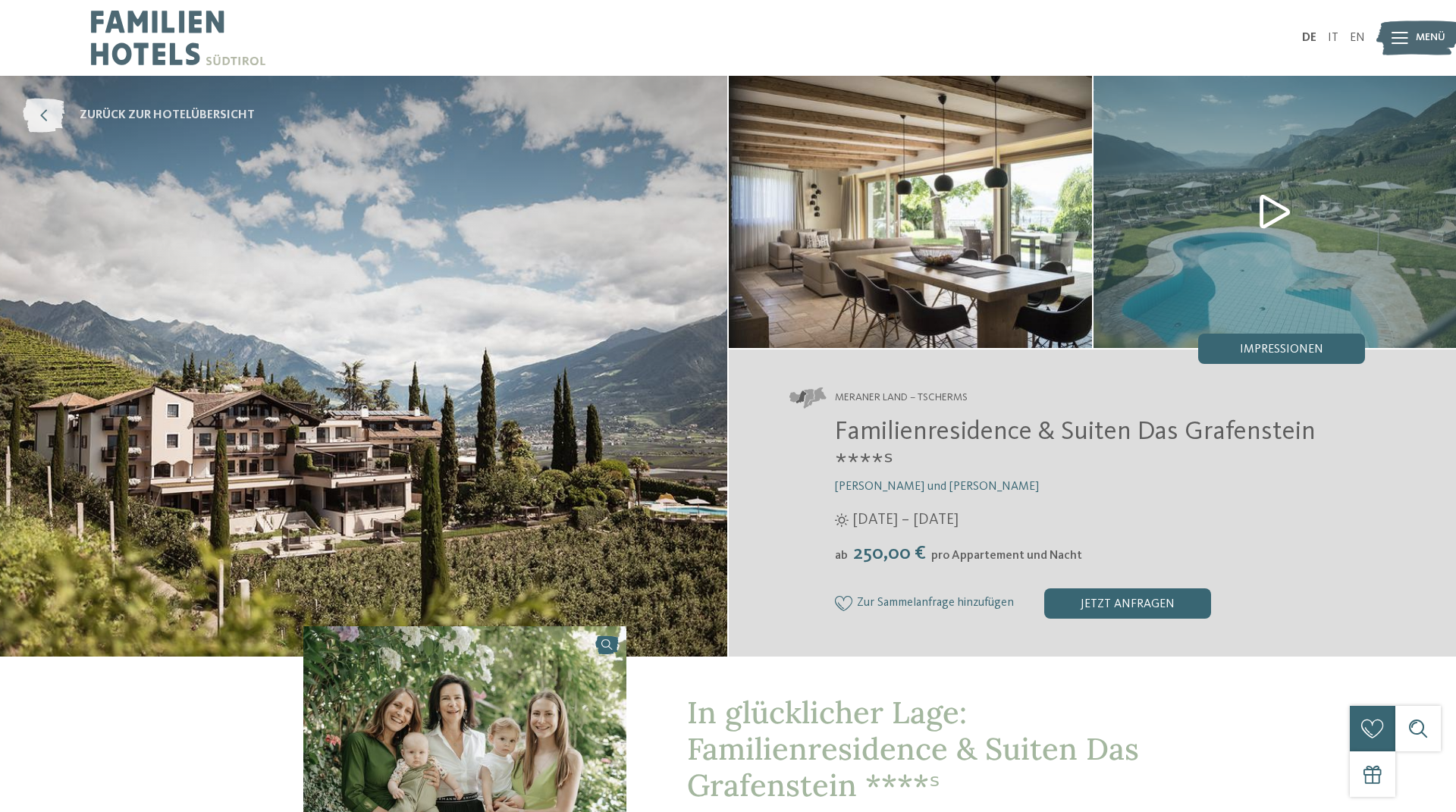
click at [141, 117] on span "zurück zur Hotelübersicht" at bounding box center [167, 116] width 175 height 17
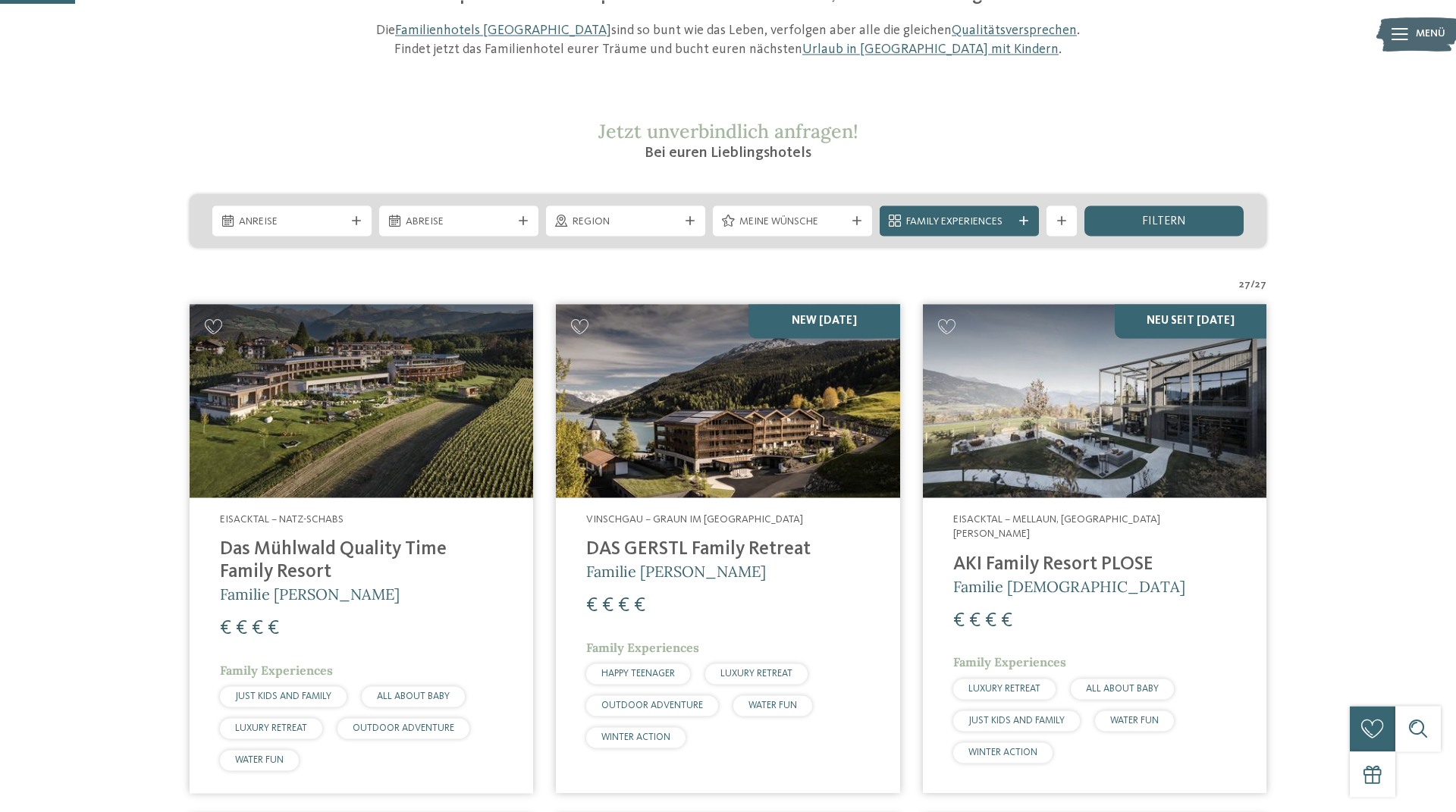
scroll to position [259, 0]
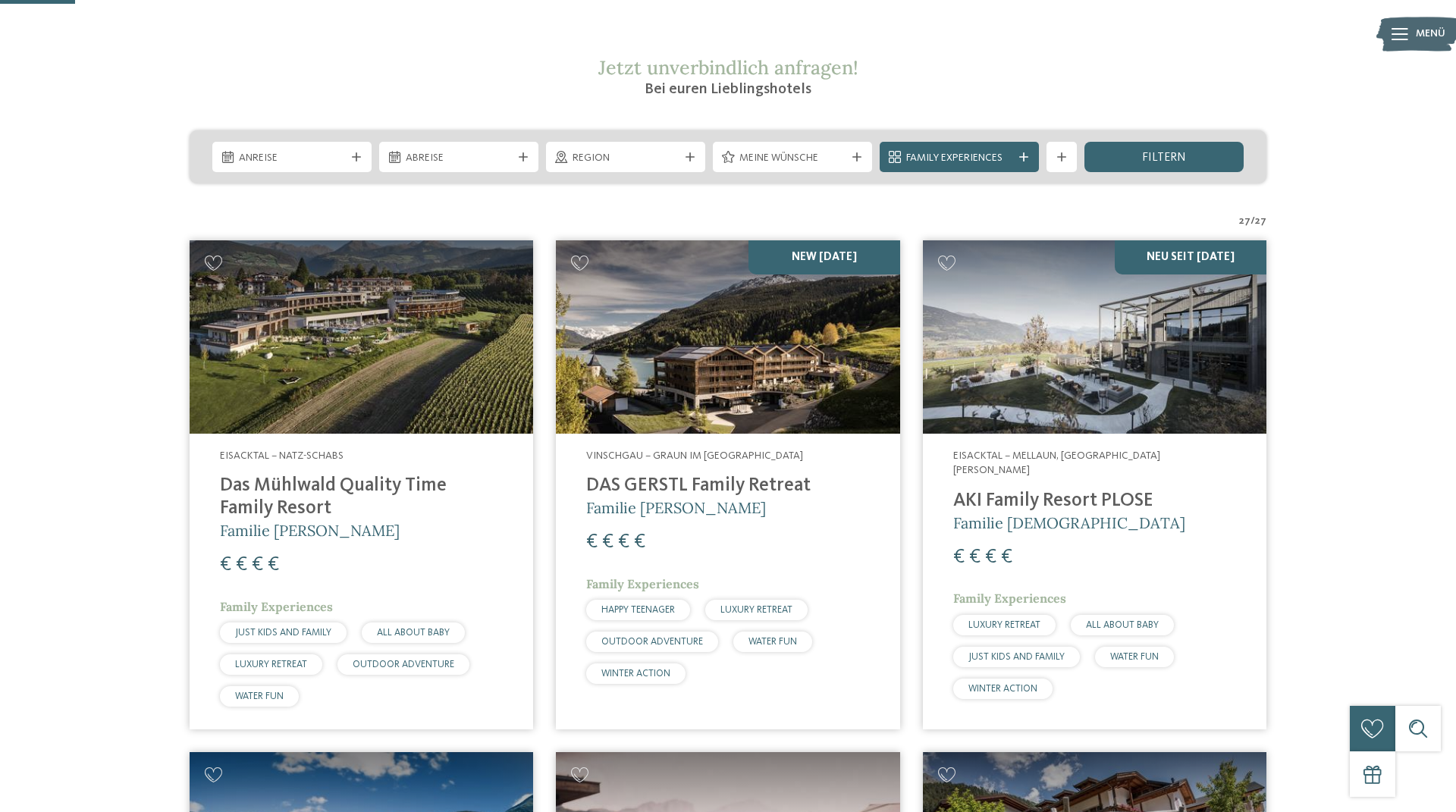
click at [1098, 490] on h4 "AKI Family Resort PLOSE" at bounding box center [1094, 501] width 283 height 23
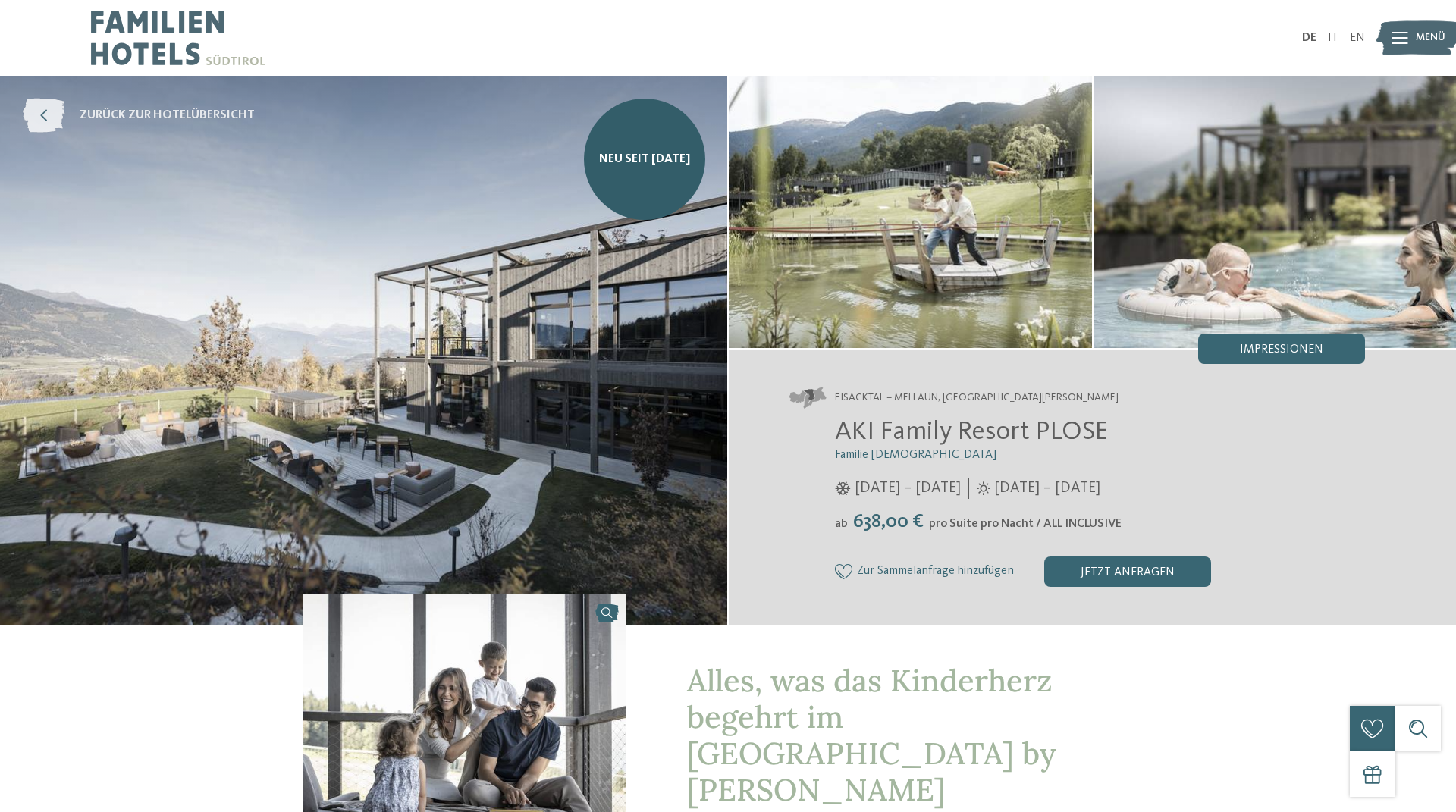
click at [90, 110] on span "zurück zur Hotelübersicht" at bounding box center [167, 116] width 175 height 17
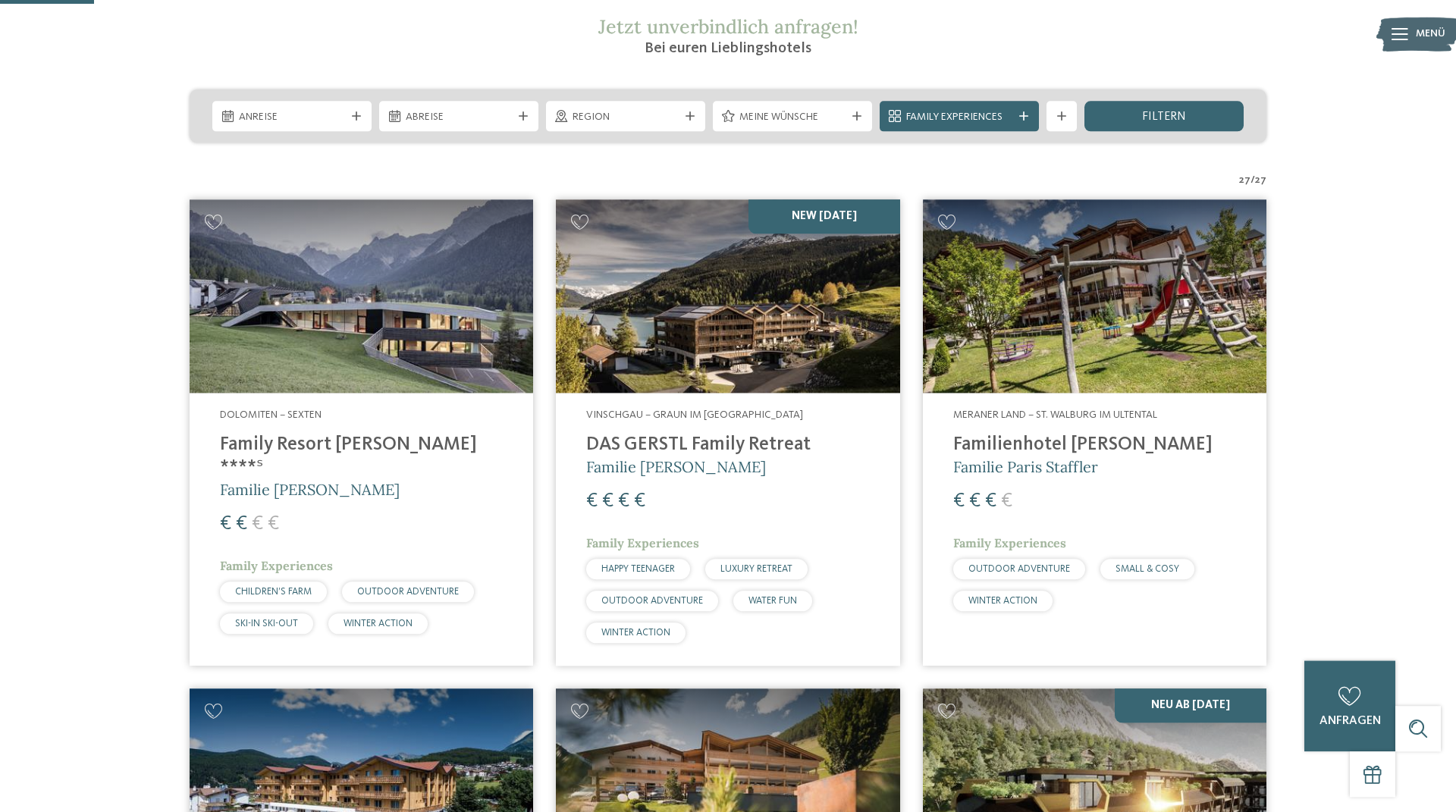
scroll to position [346, 0]
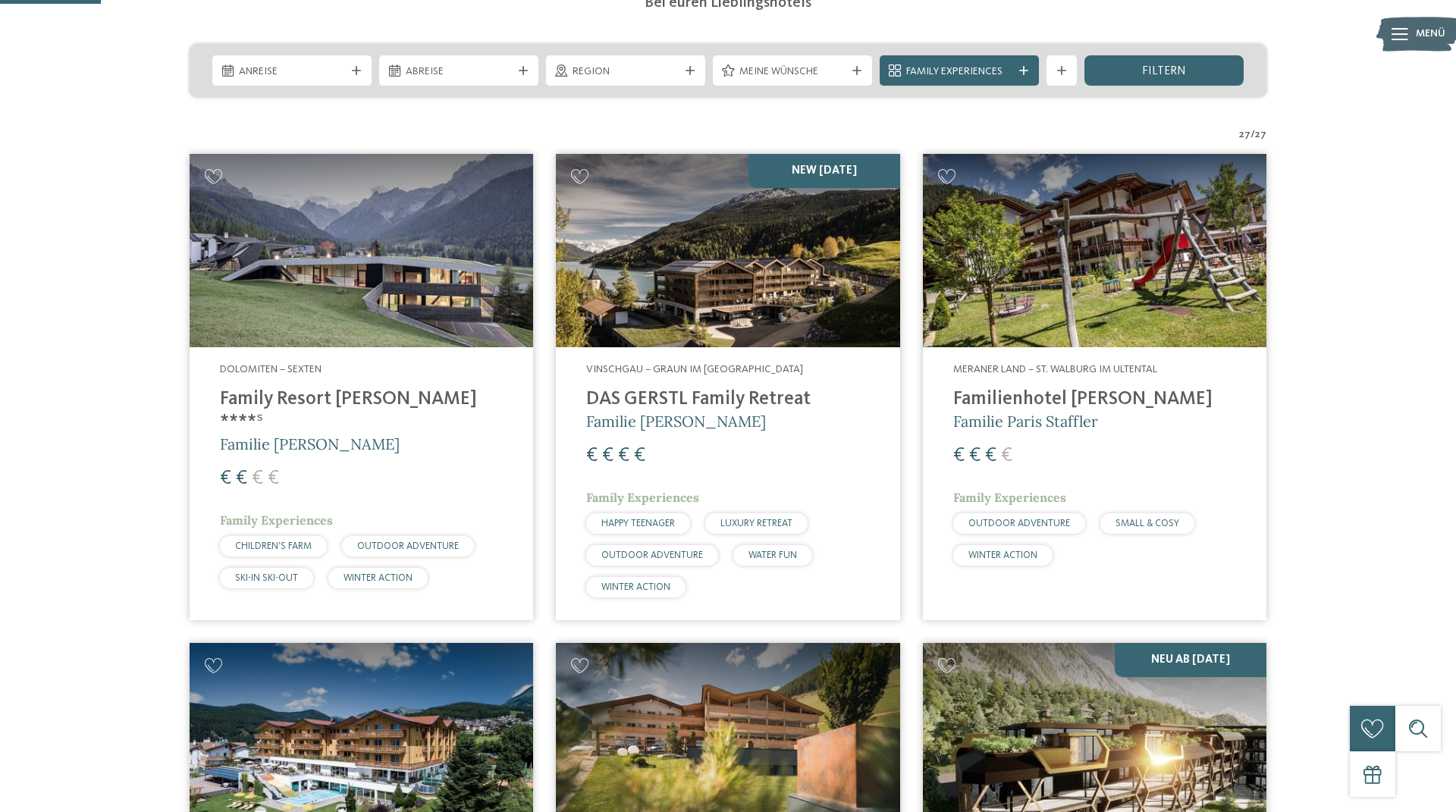
click at [314, 392] on h4 "Family Resort [PERSON_NAME] ****ˢ" at bounding box center [361, 411] width 283 height 46
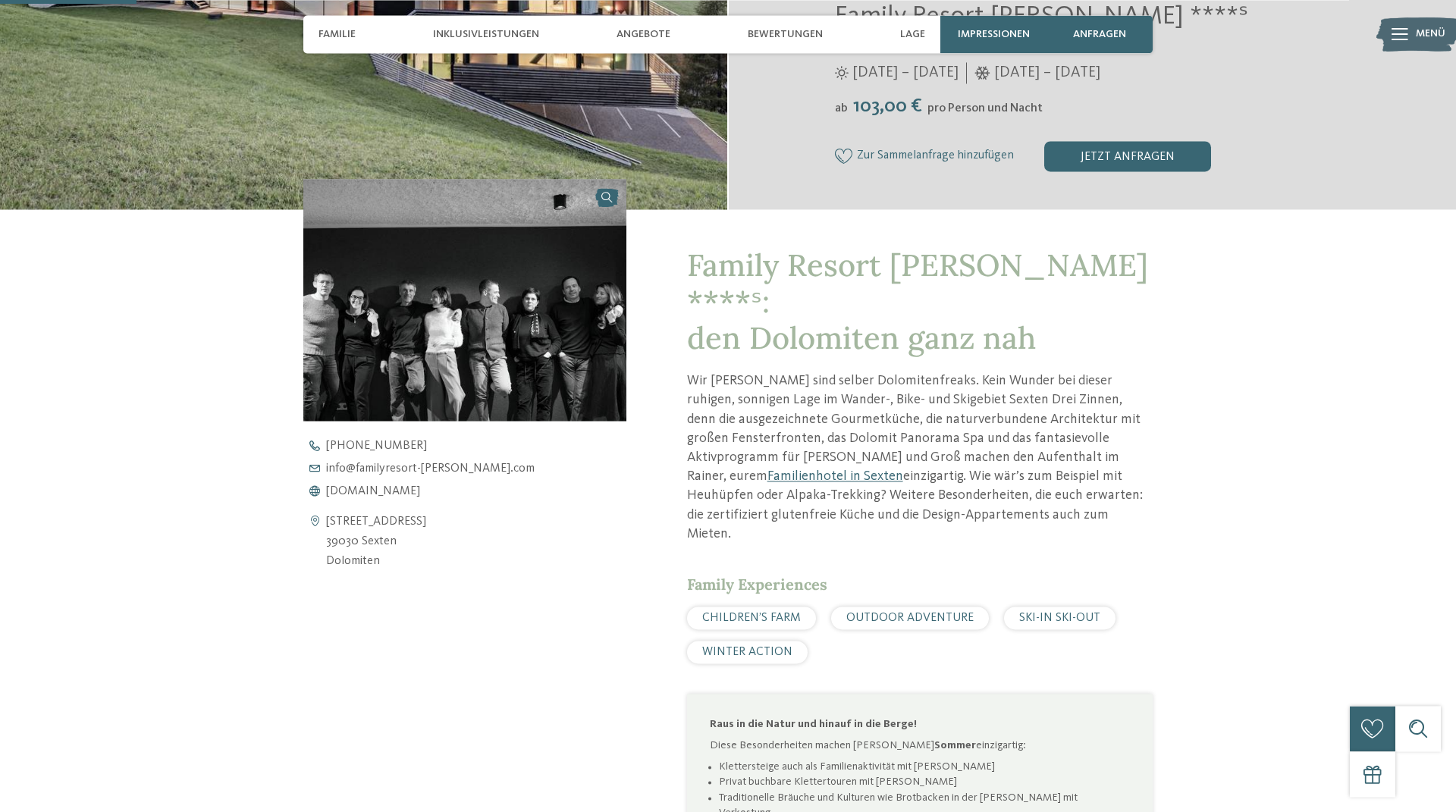
scroll to position [432, 0]
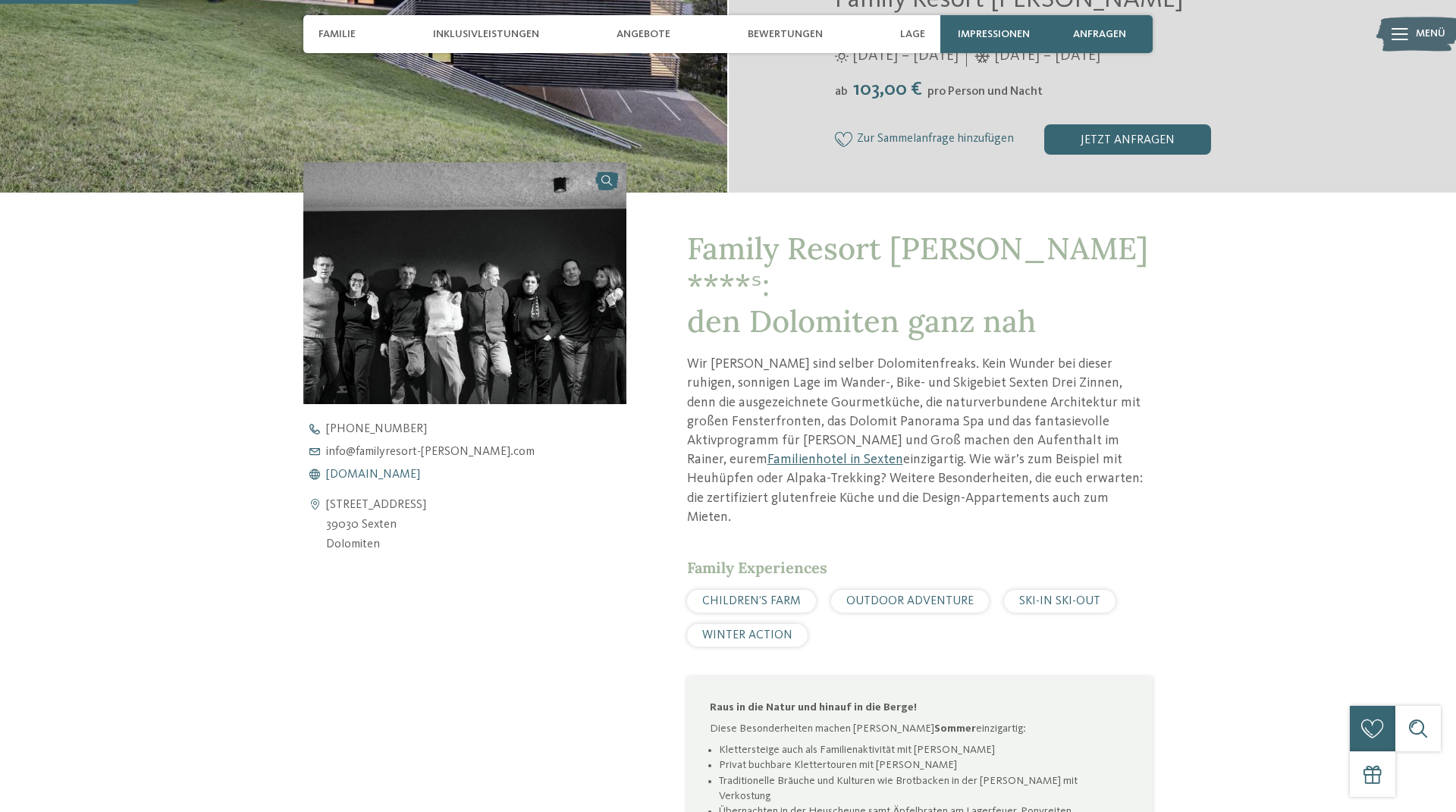
click at [391, 474] on span "[DOMAIN_NAME]" at bounding box center [373, 475] width 94 height 12
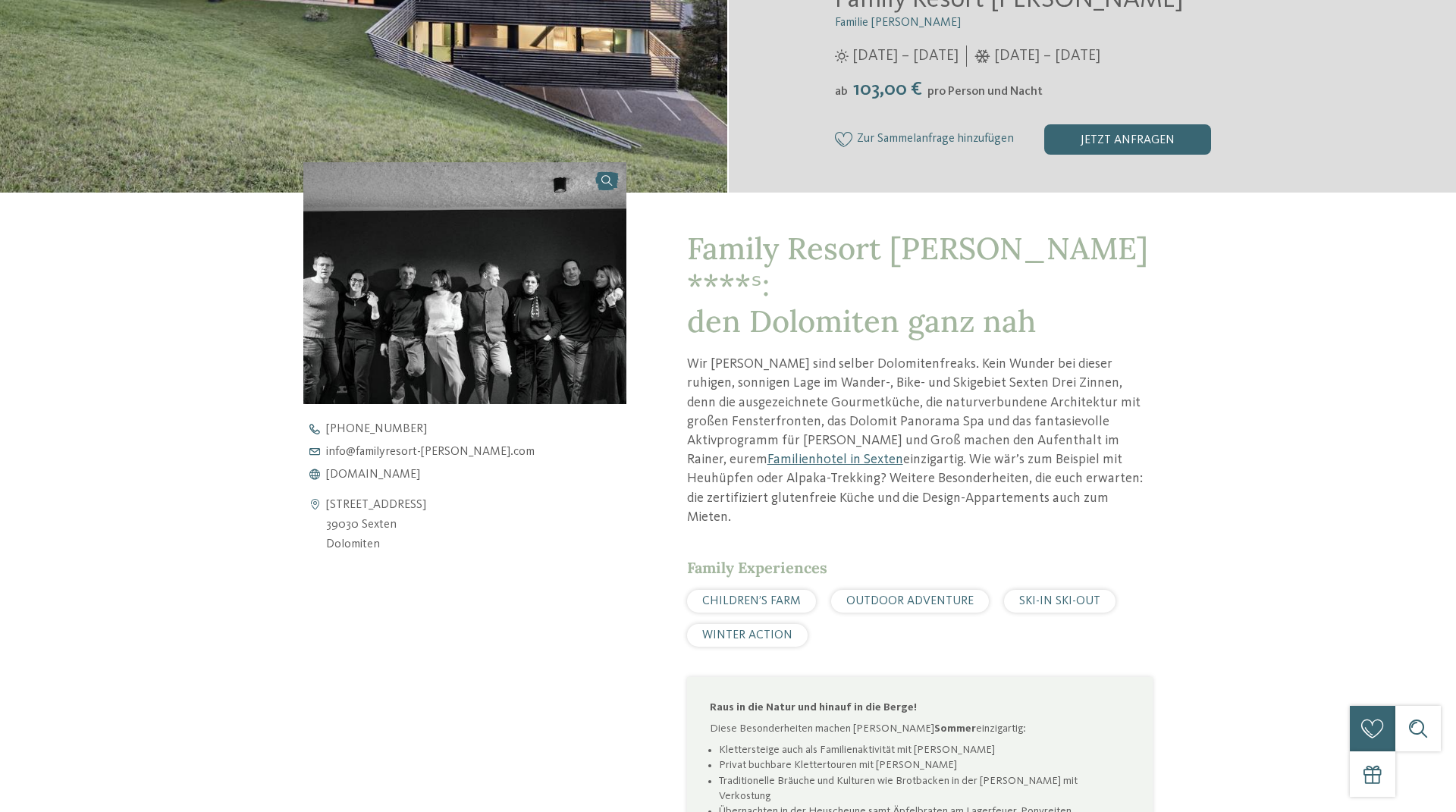
scroll to position [0, 0]
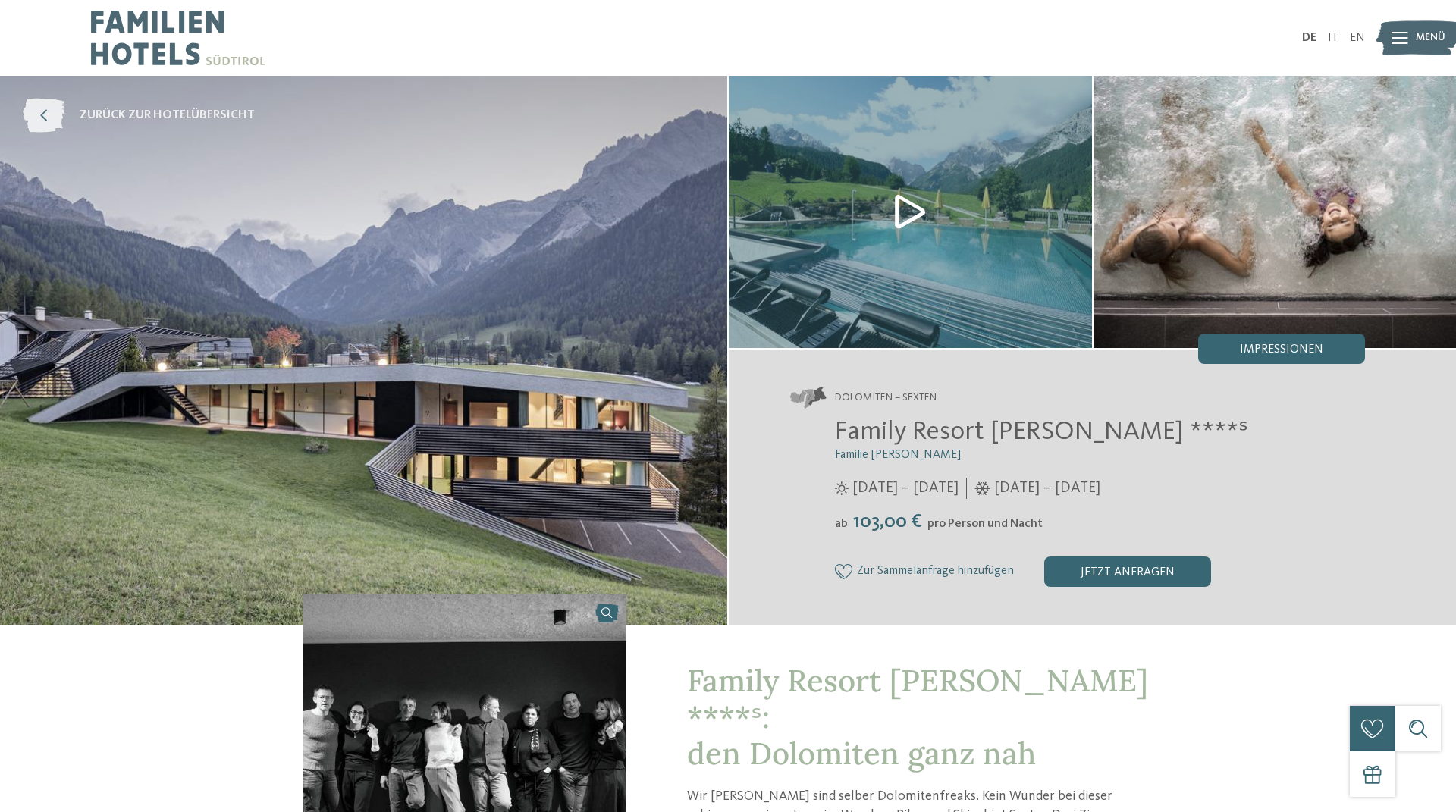
click at [111, 110] on span "zurück zur Hotelübersicht" at bounding box center [167, 116] width 175 height 17
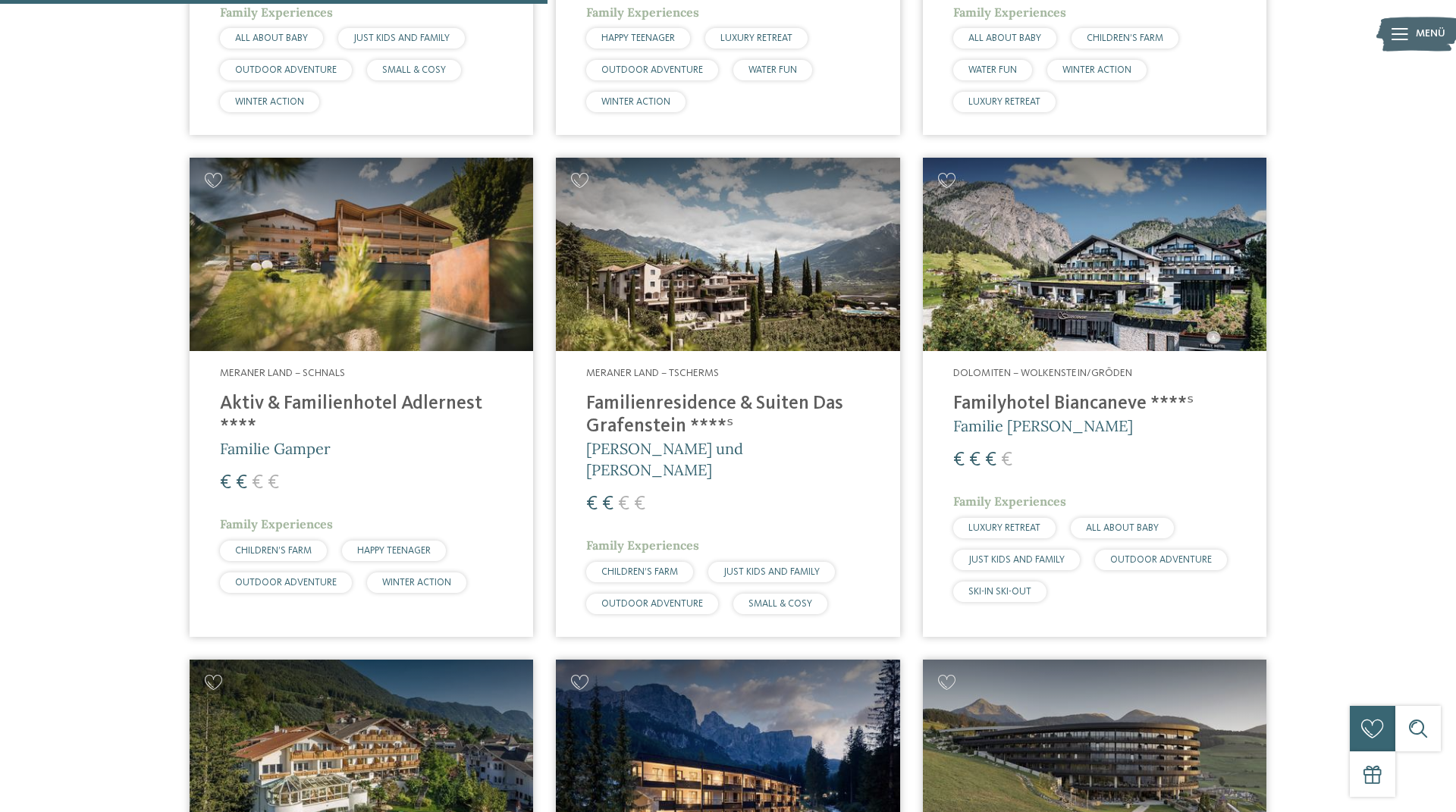
scroll to position [2161, 0]
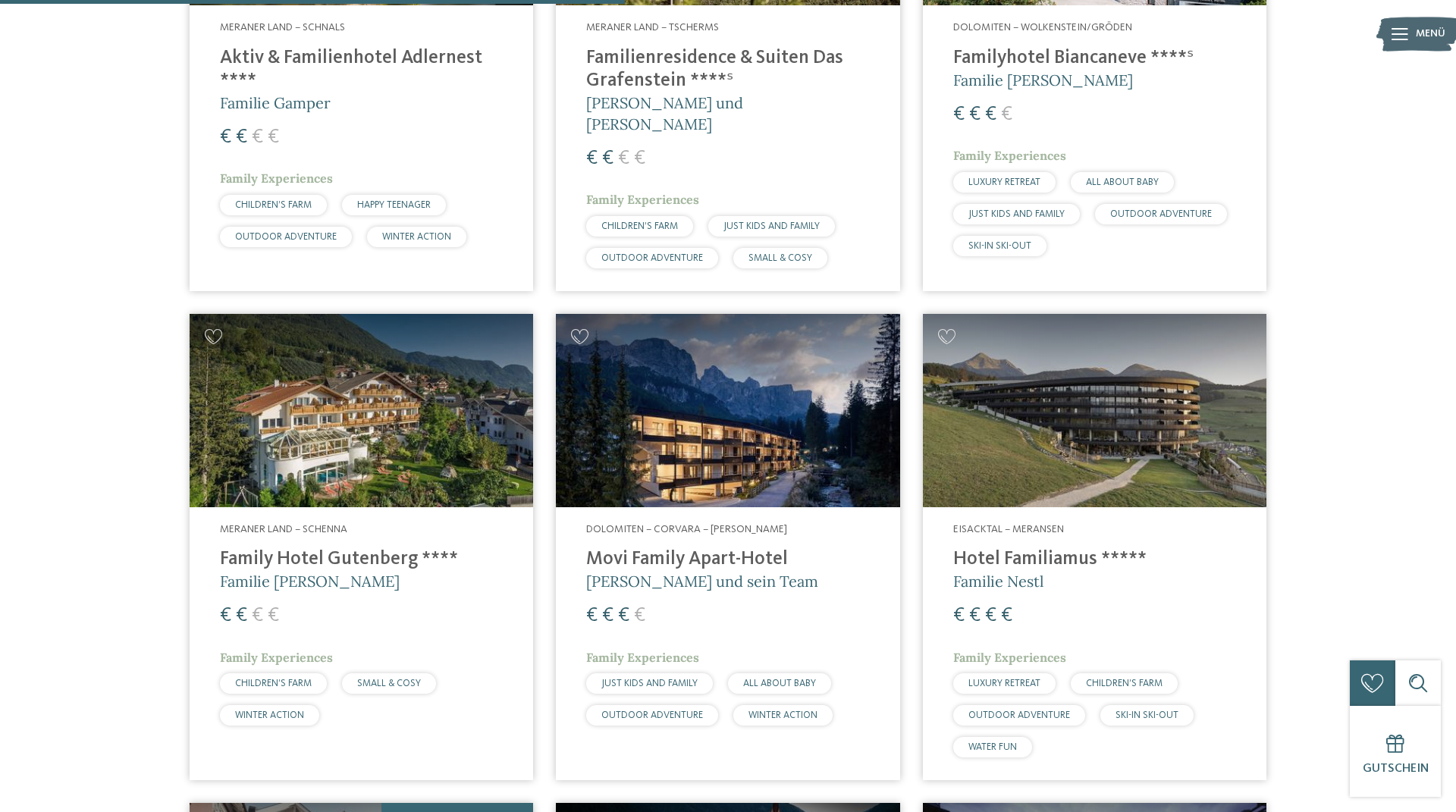
click at [985, 548] on h4 "Hotel Familiamus *****" at bounding box center [1094, 559] width 283 height 23
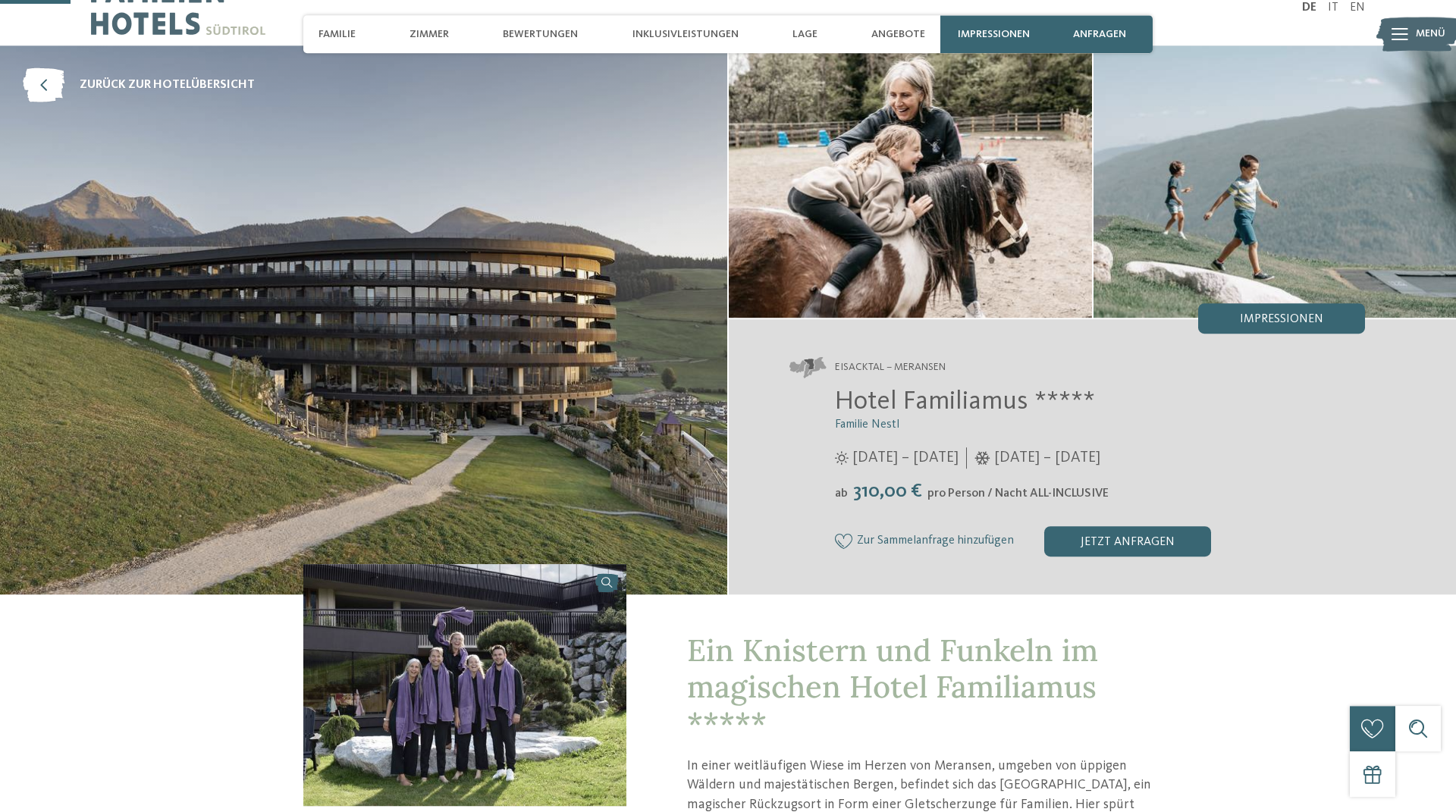
scroll to position [259, 0]
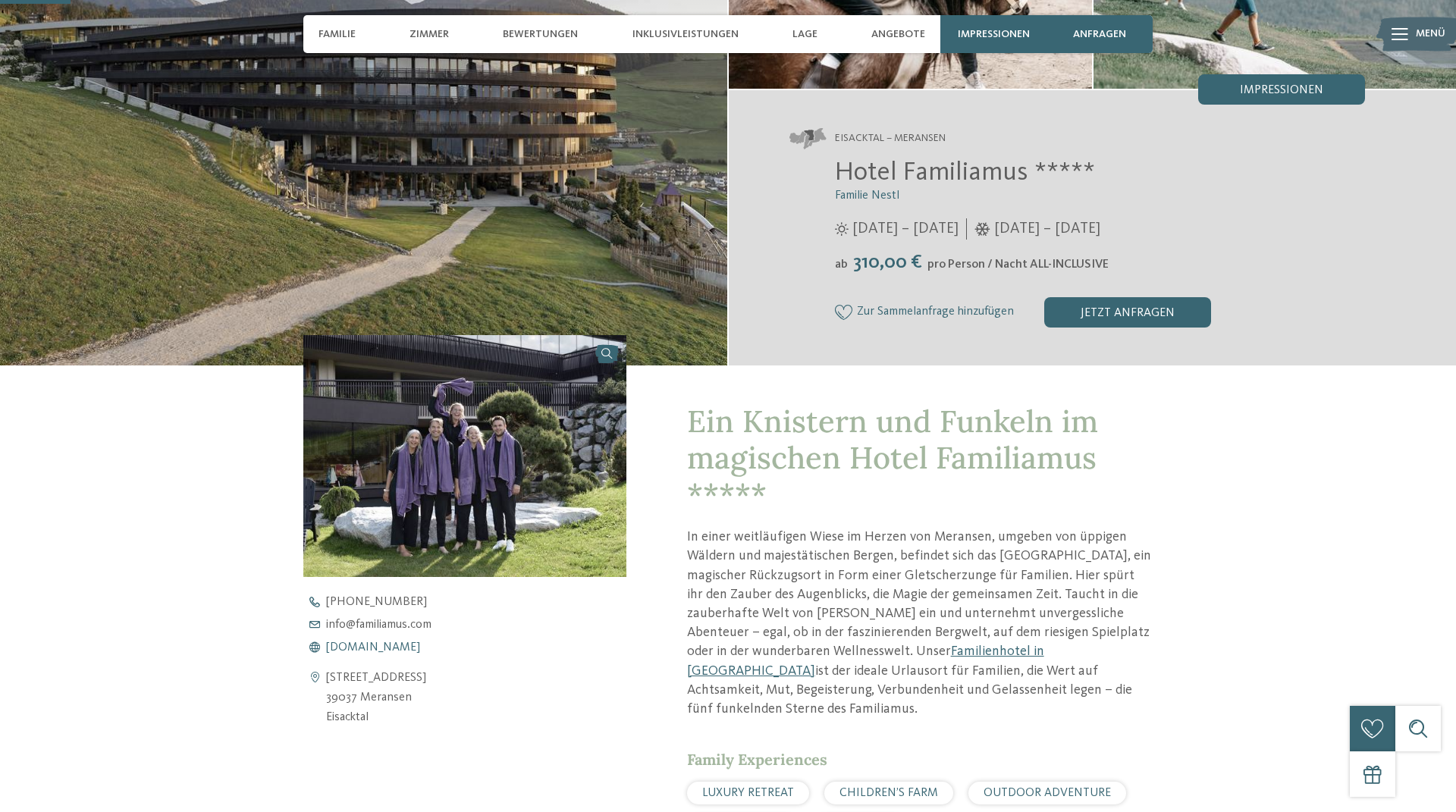
click at [370, 645] on span "[DOMAIN_NAME]" at bounding box center [373, 647] width 94 height 12
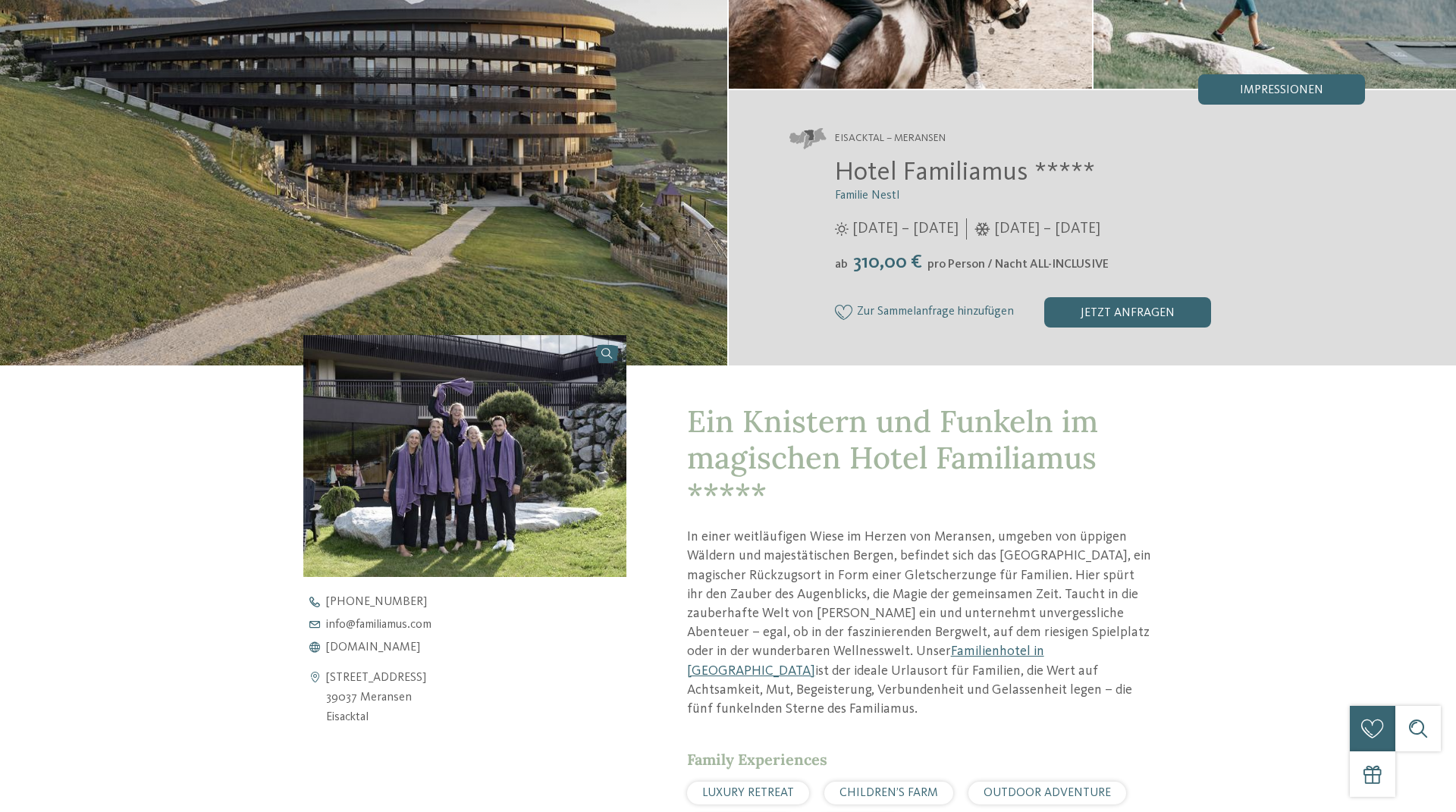
scroll to position [0, 0]
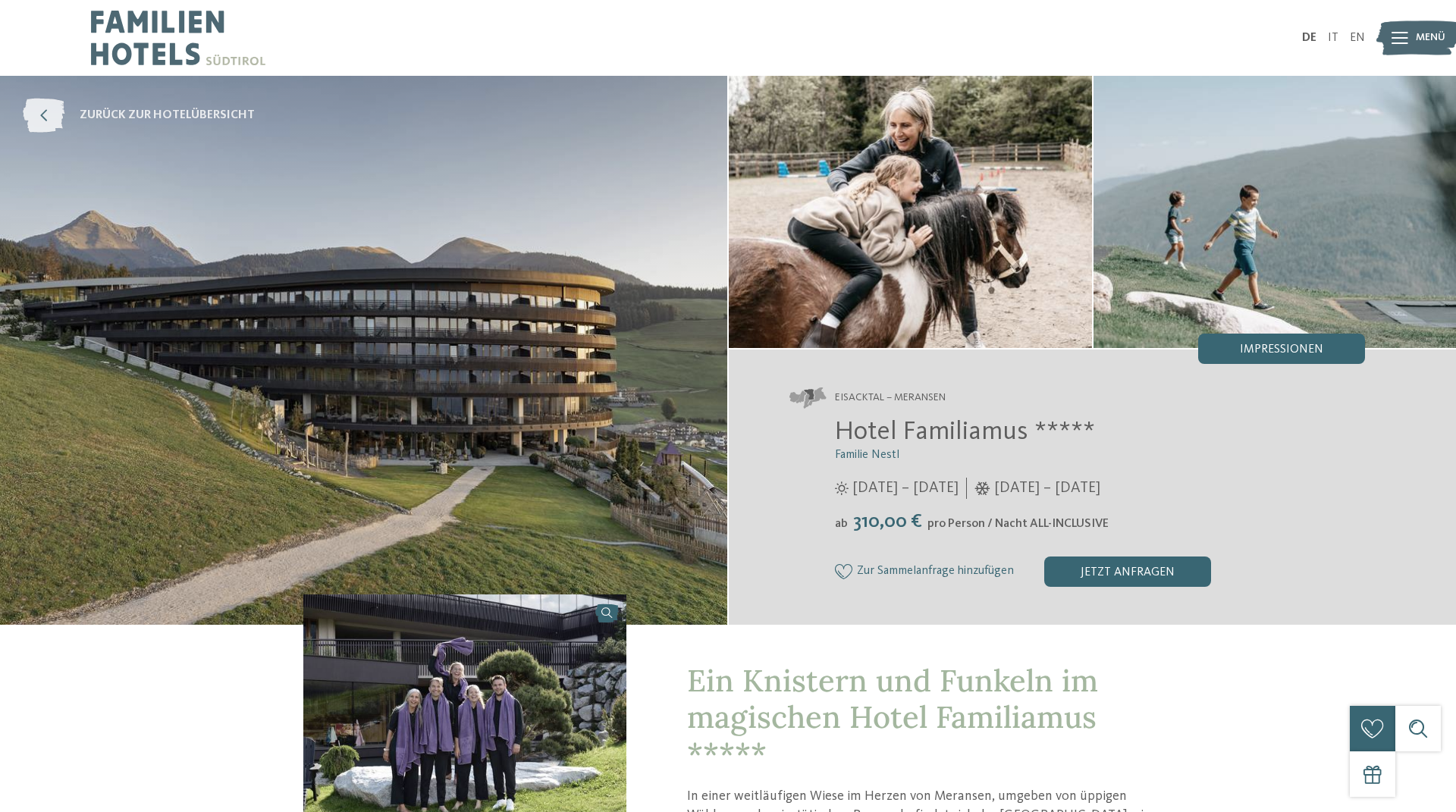
click at [123, 108] on span "zurück zur Hotelübersicht" at bounding box center [167, 116] width 175 height 17
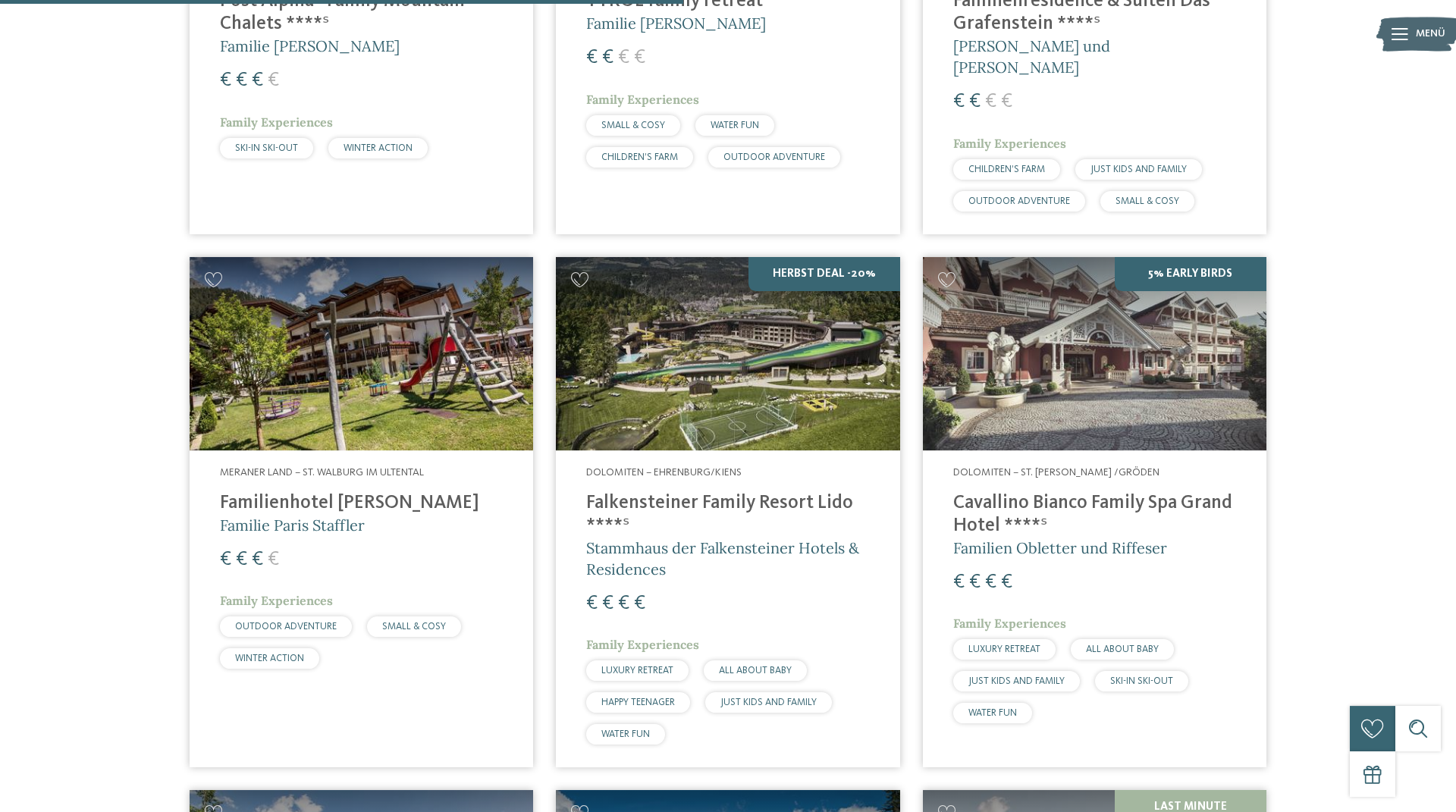
scroll to position [2334, 0]
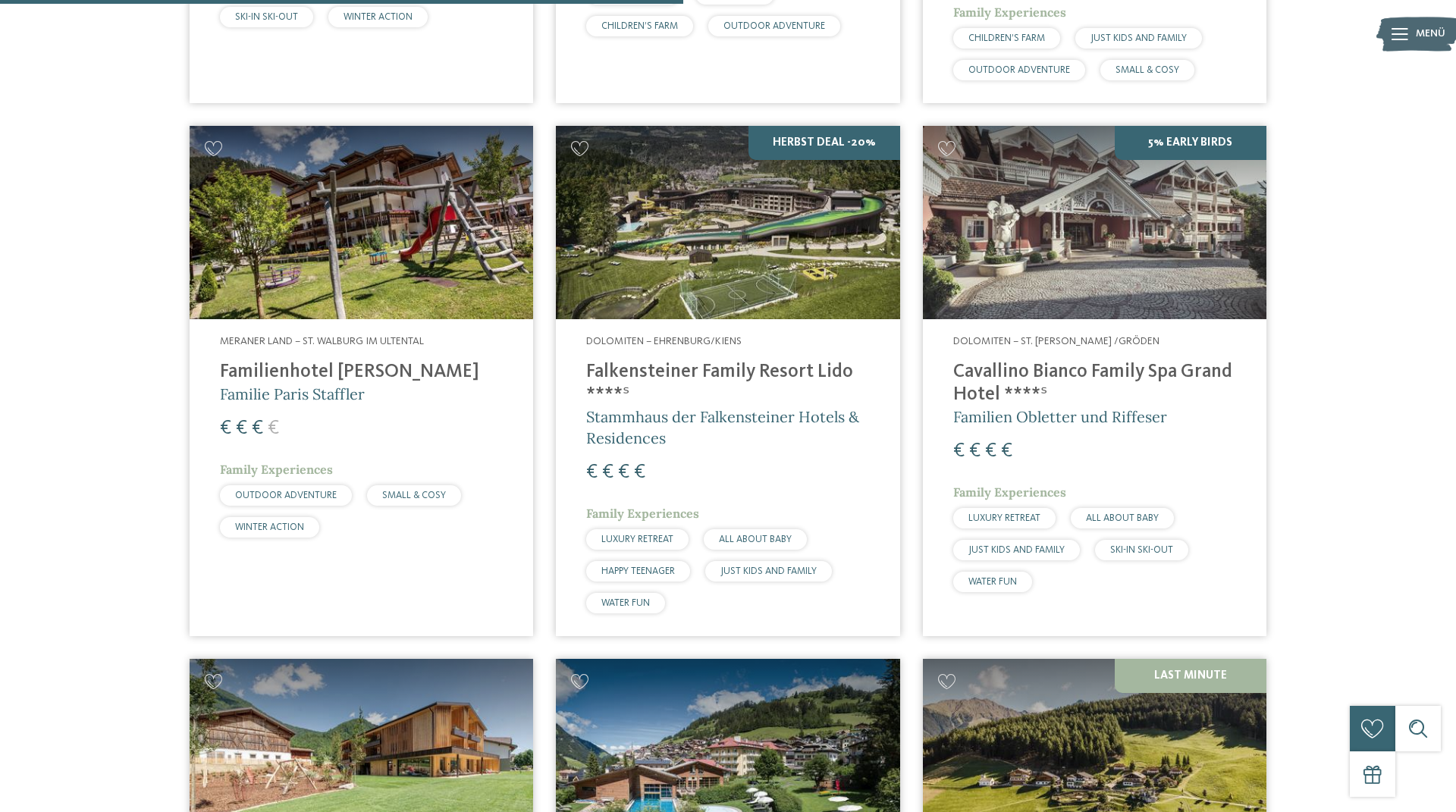
click at [779, 361] on h4 "Falkensteiner Family Resort Lido ****ˢ" at bounding box center [727, 384] width 283 height 46
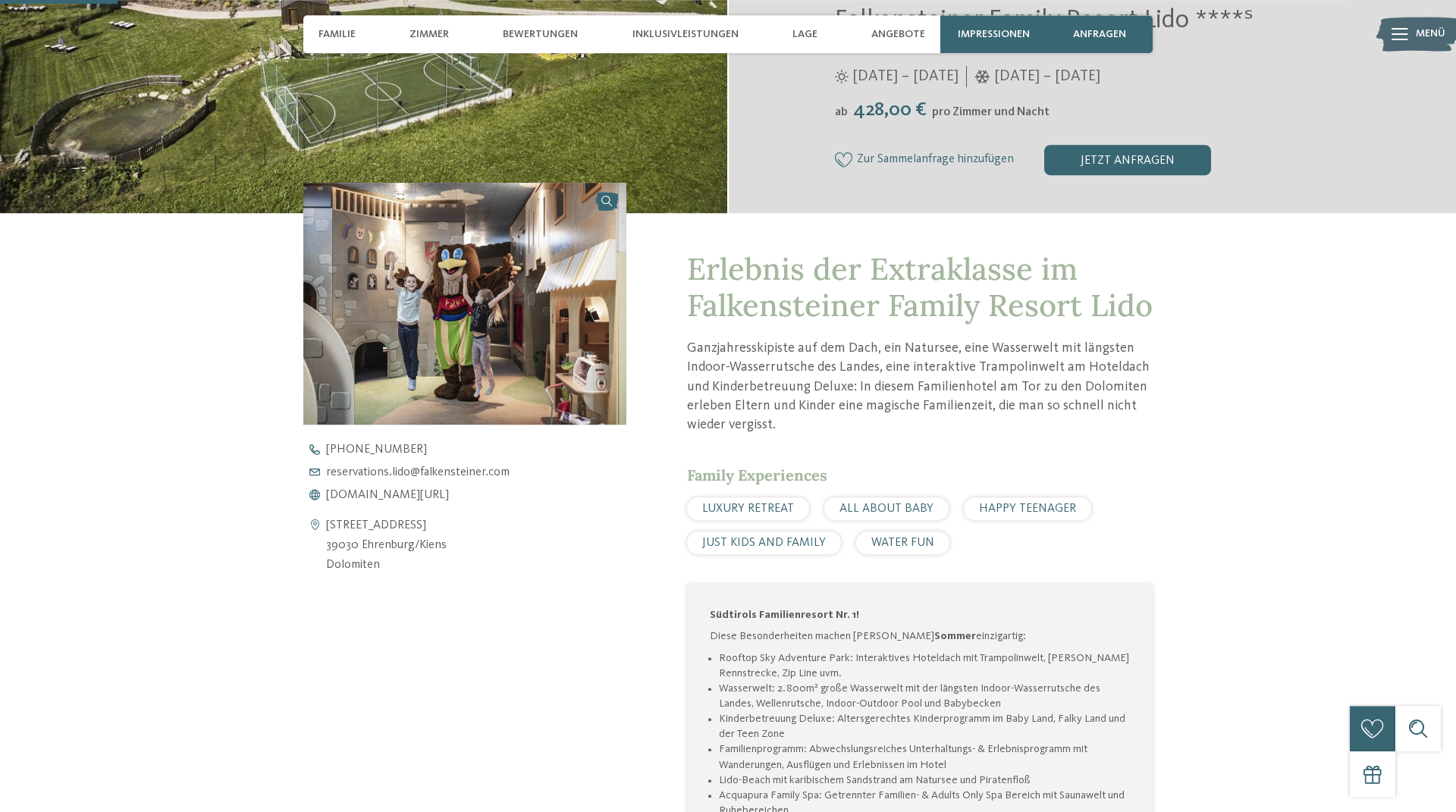
scroll to position [432, 0]
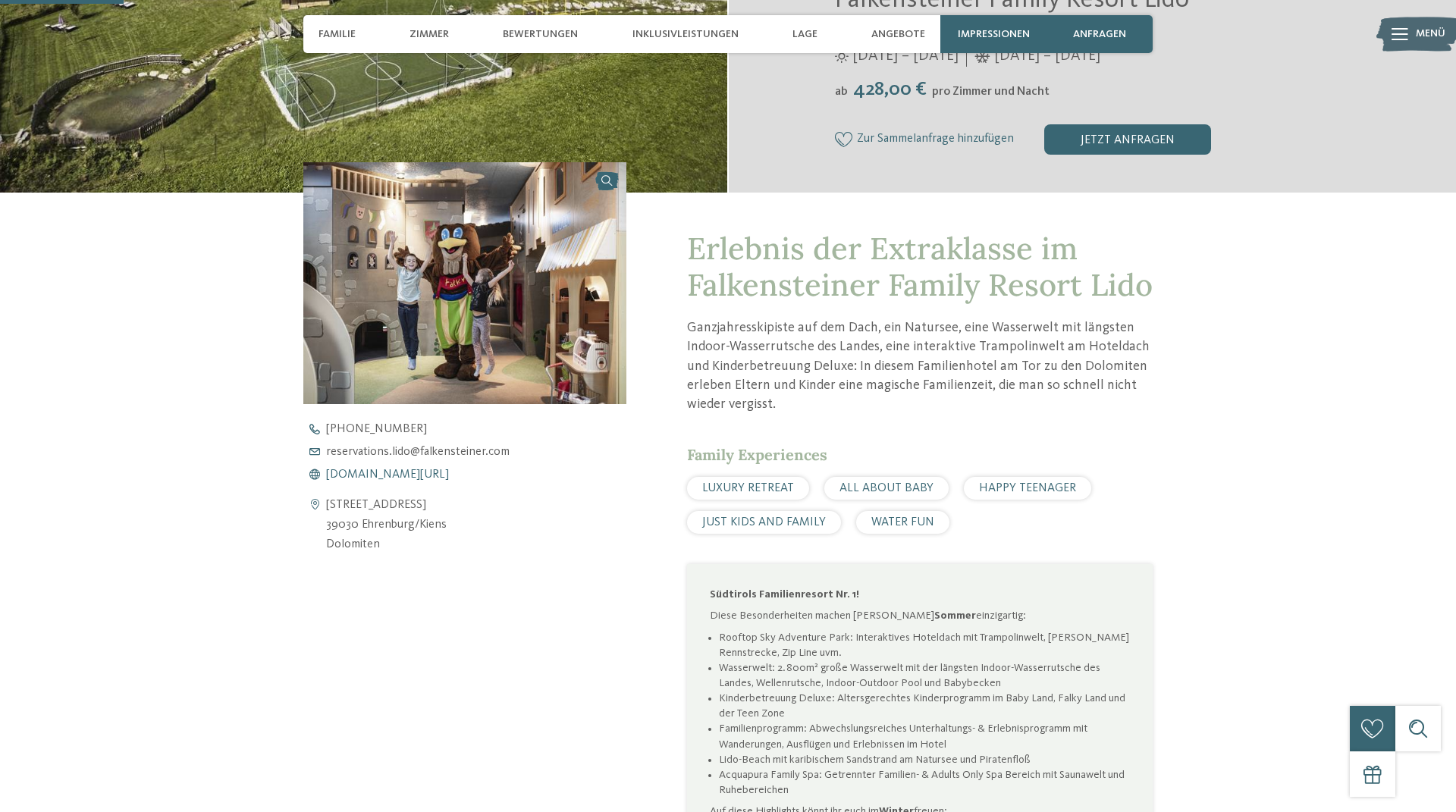
click at [377, 475] on span "www.falkensteiner.com/lido" at bounding box center [387, 475] width 123 height 12
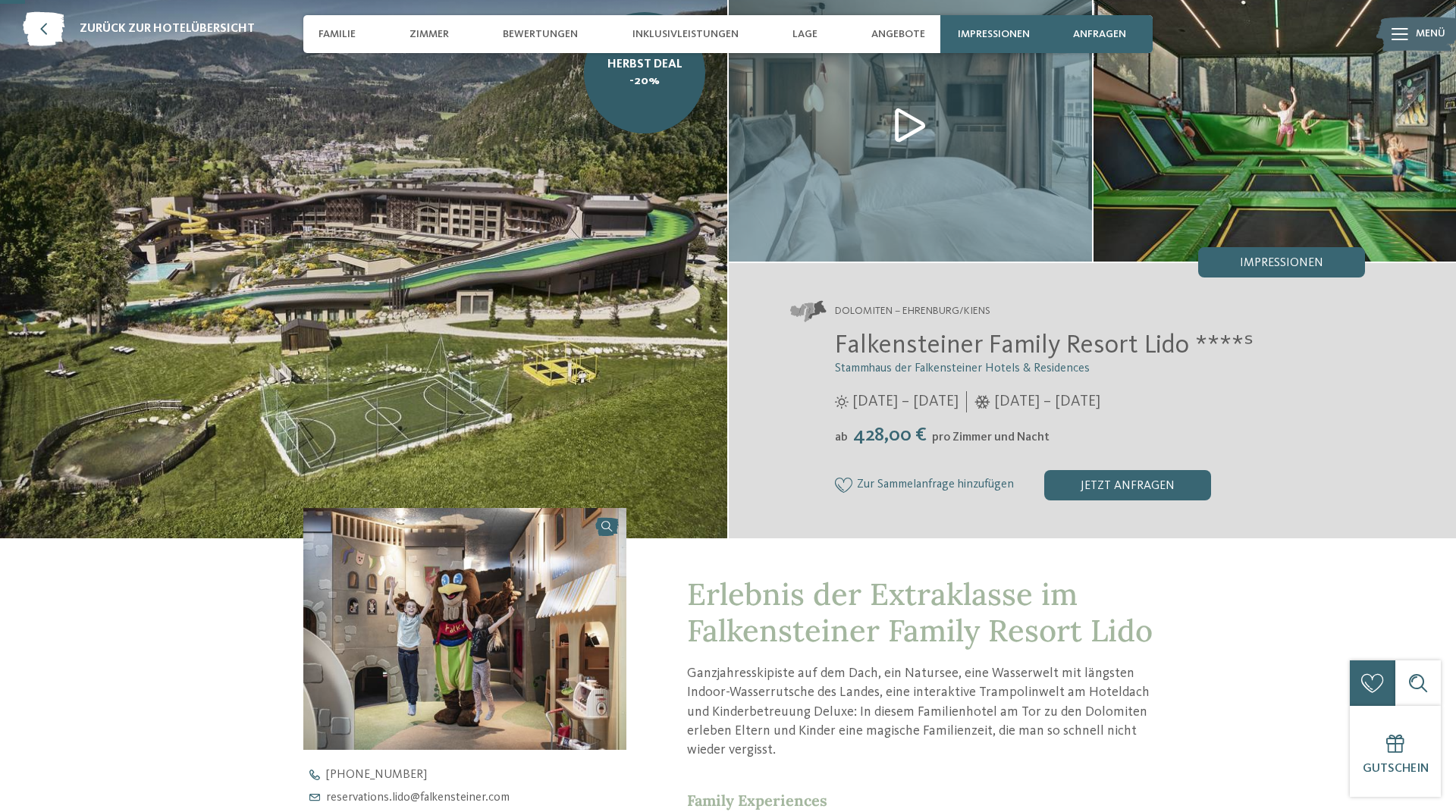
scroll to position [0, 0]
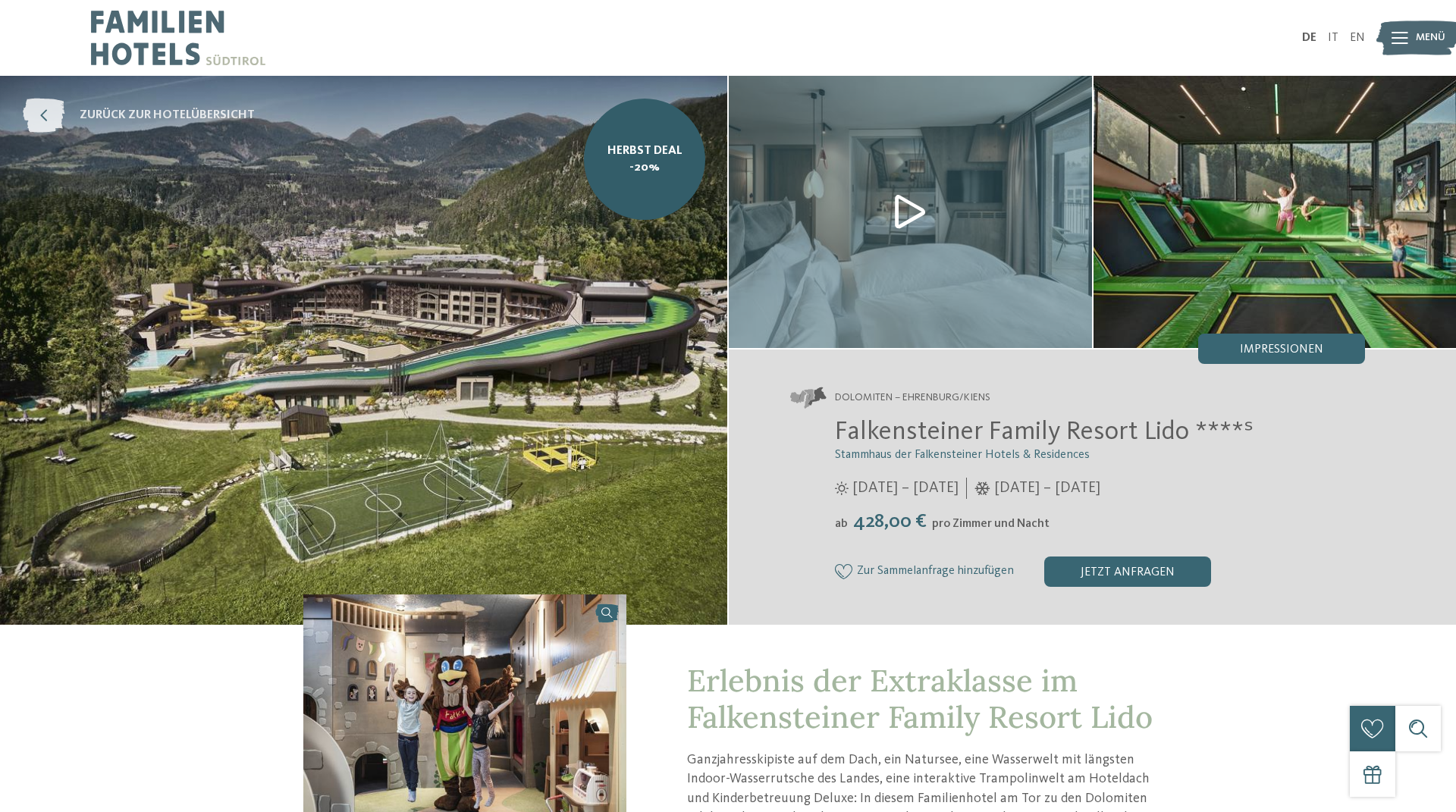
click at [160, 109] on span "zurück zur Hotelübersicht" at bounding box center [167, 116] width 175 height 17
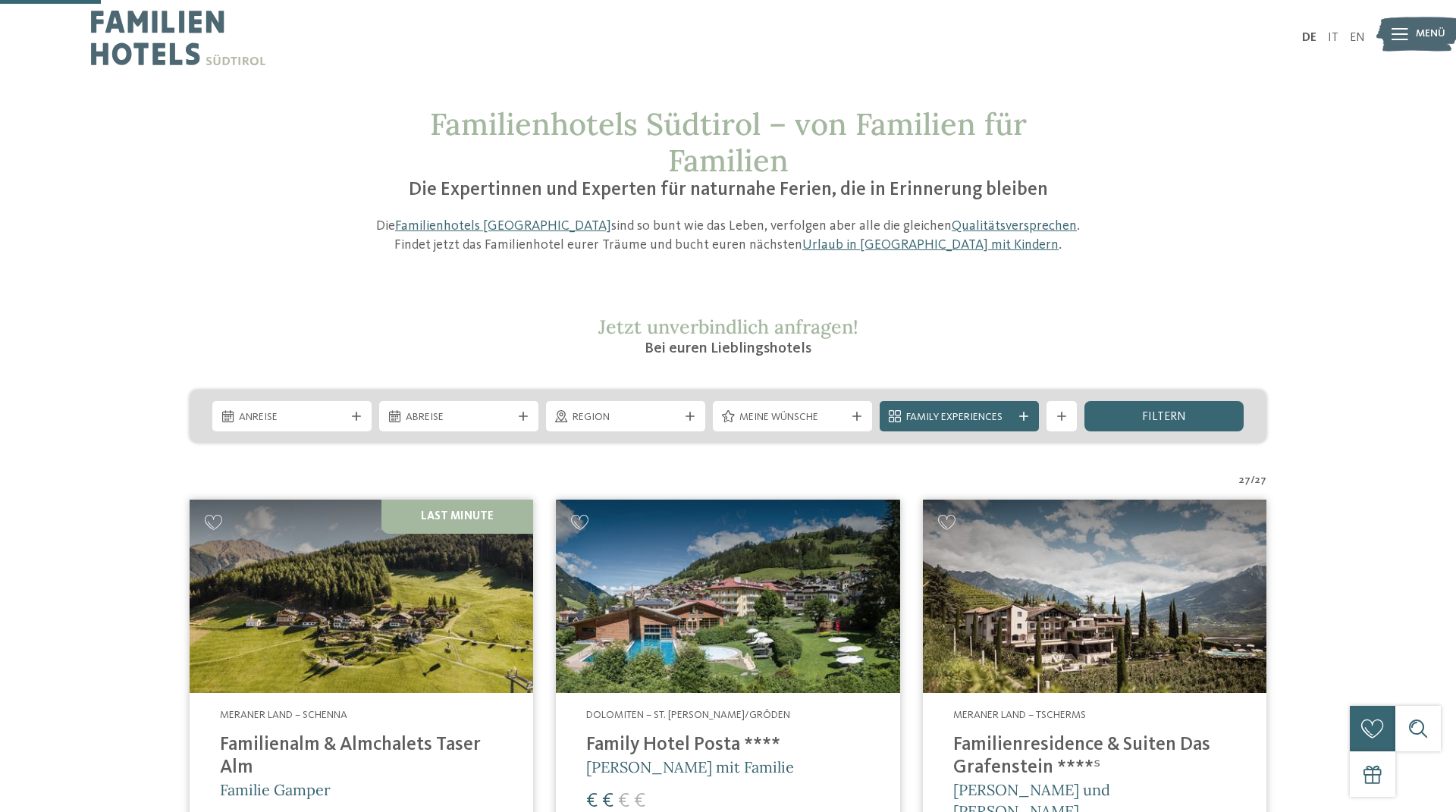
scroll to position [346, 0]
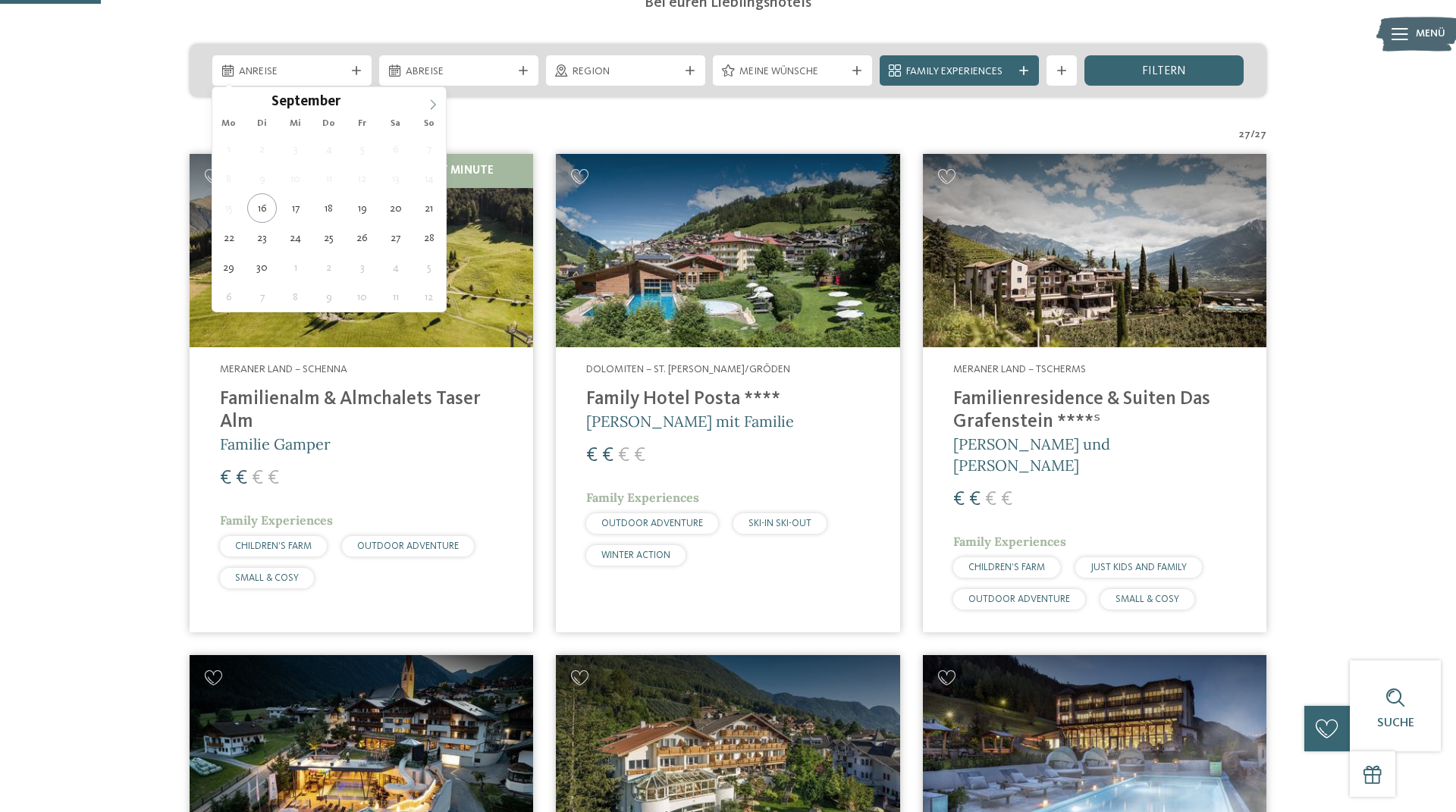
click at [433, 102] on icon at bounding box center [432, 104] width 10 height 10
type div "19.10.2025"
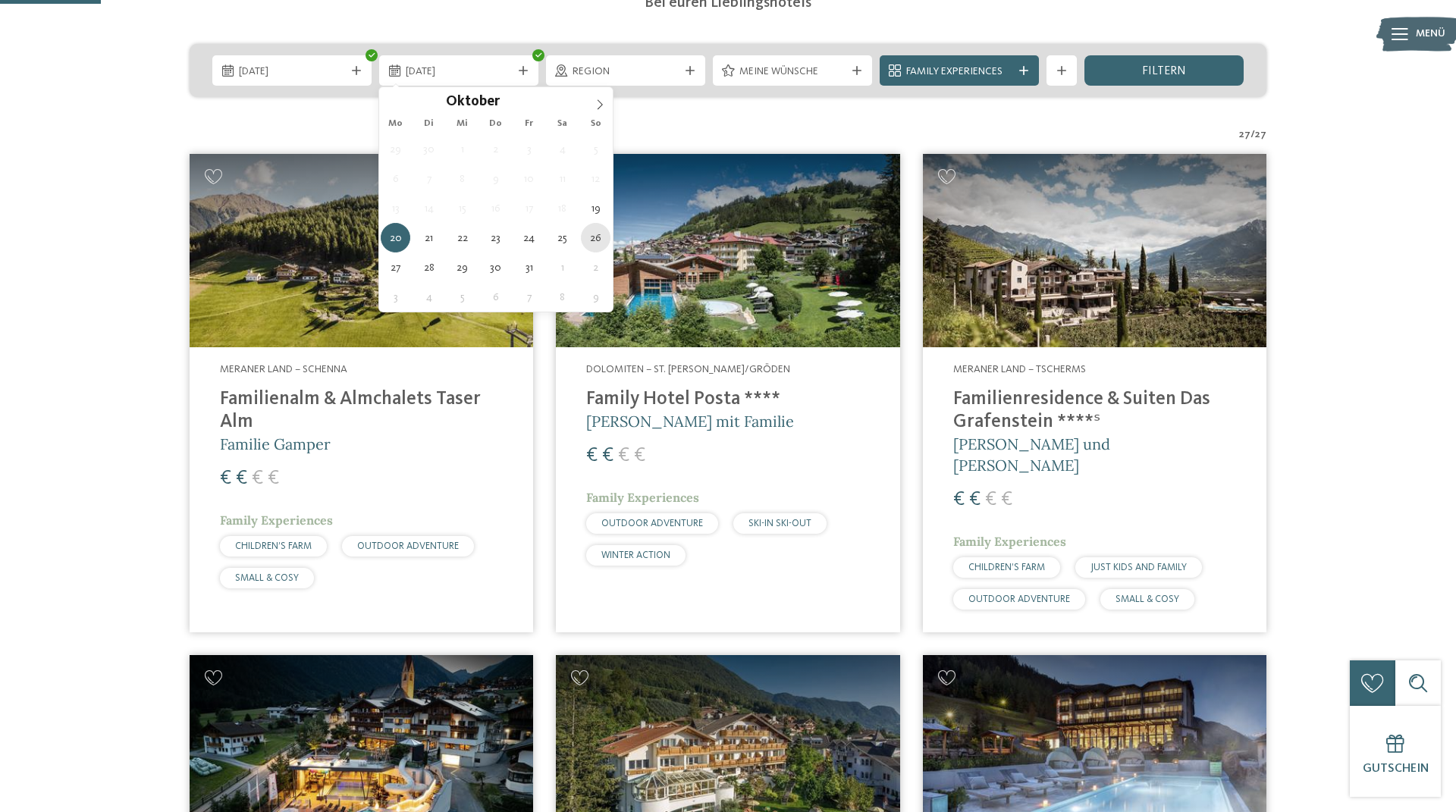
type div "26.10.2025"
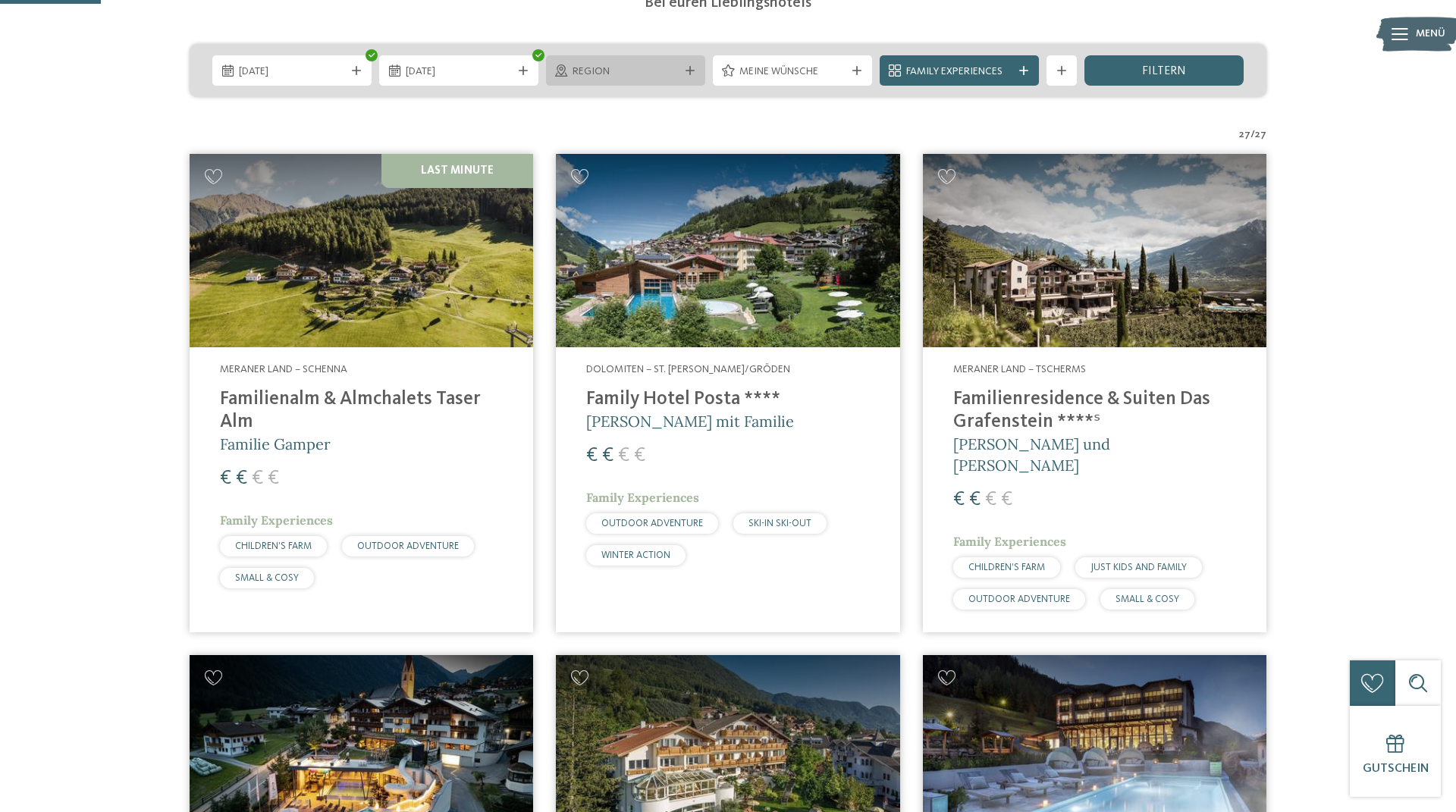
click at [694, 70] on icon at bounding box center [690, 70] width 9 height 9
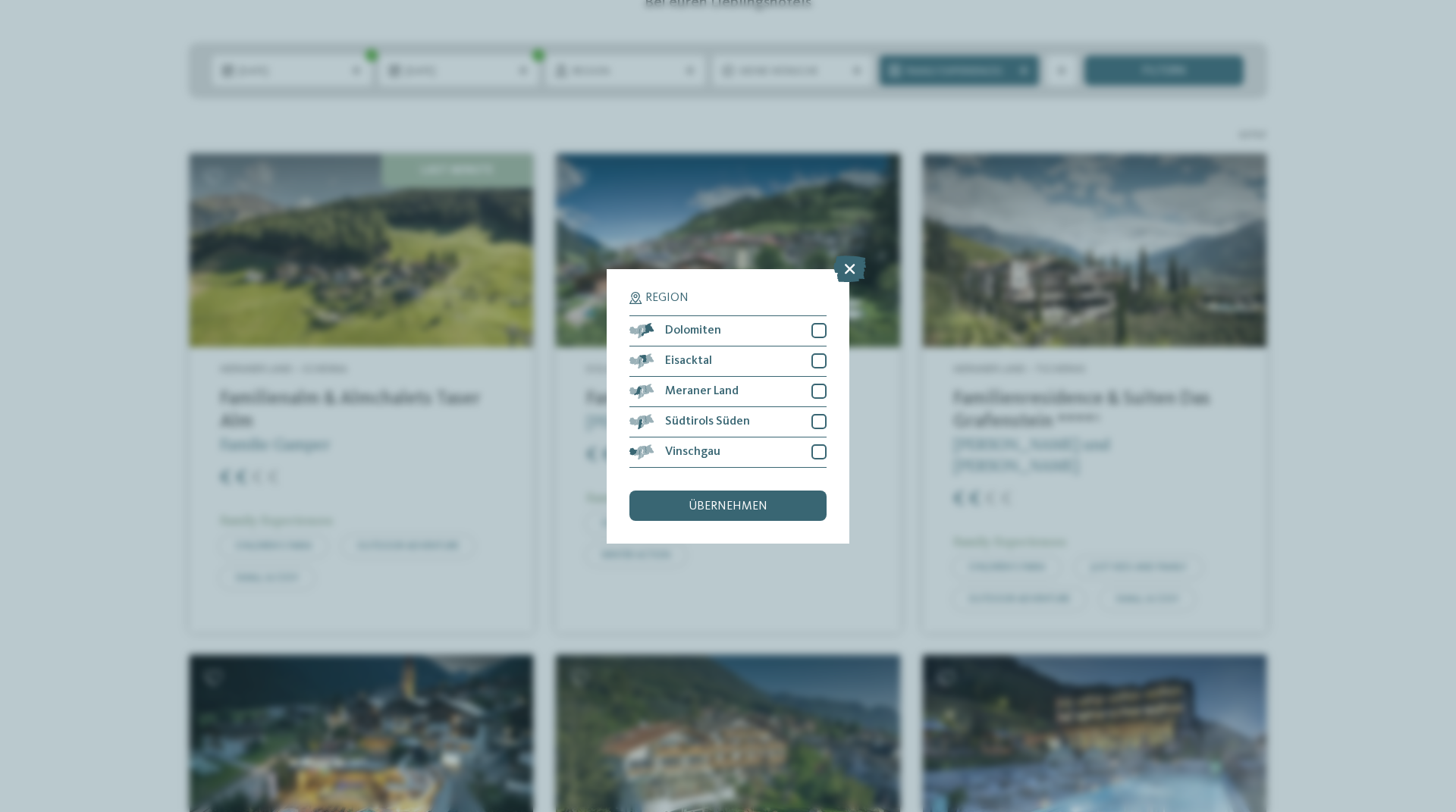
click at [691, 63] on div "Region Dolomiten" at bounding box center [728, 406] width 1456 height 812
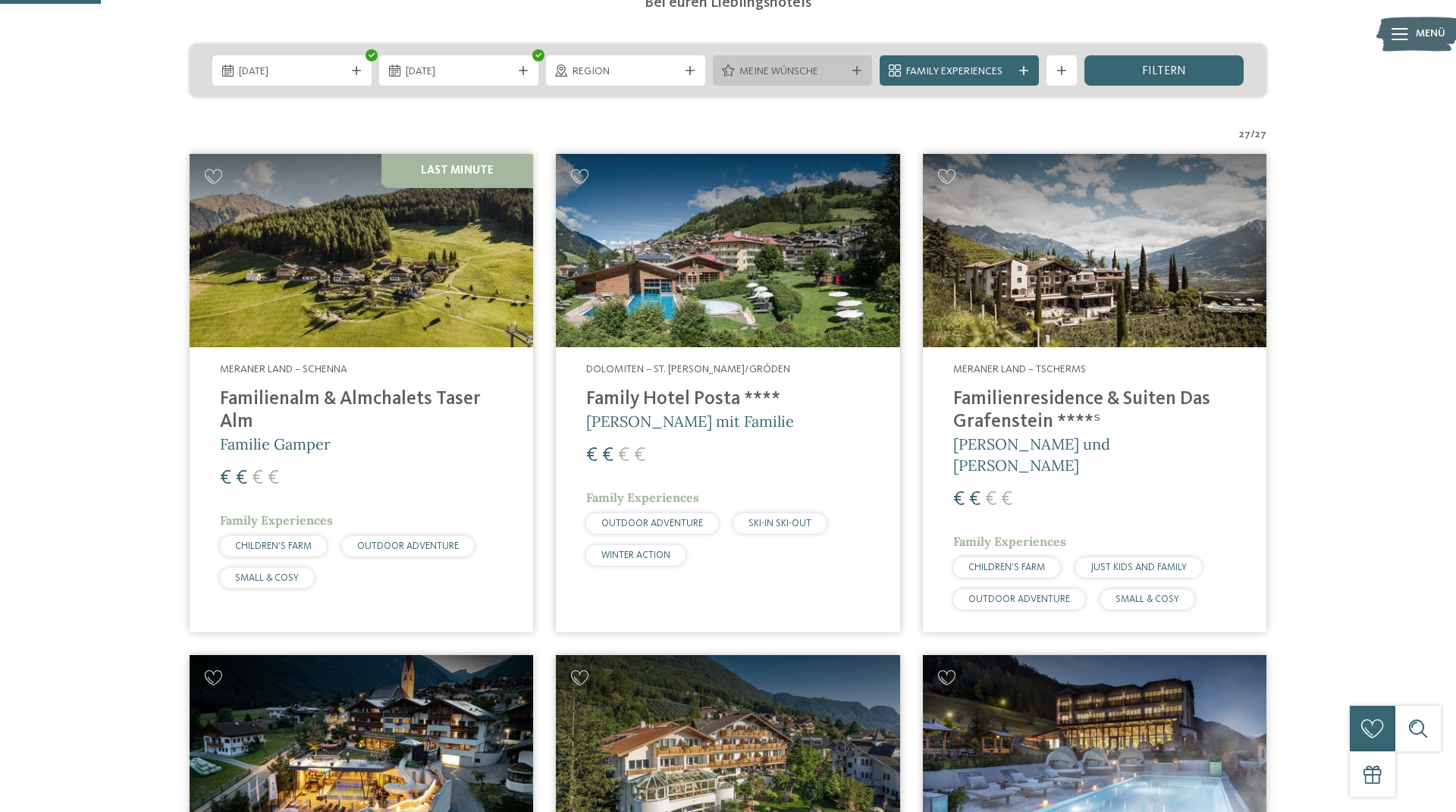
click at [858, 69] on icon at bounding box center [856, 70] width 9 height 9
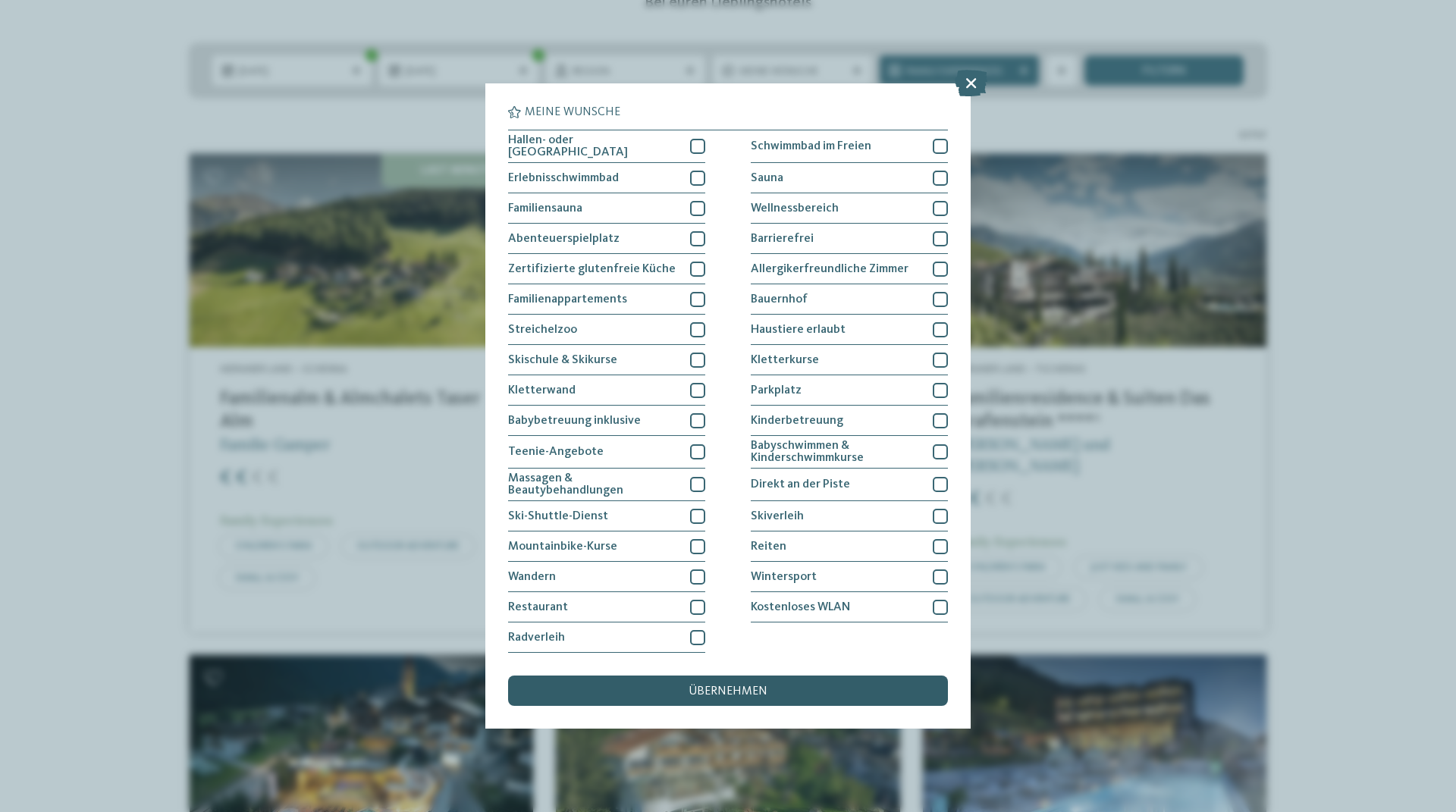
click at [720, 693] on span "übernehmen" at bounding box center [728, 691] width 79 height 12
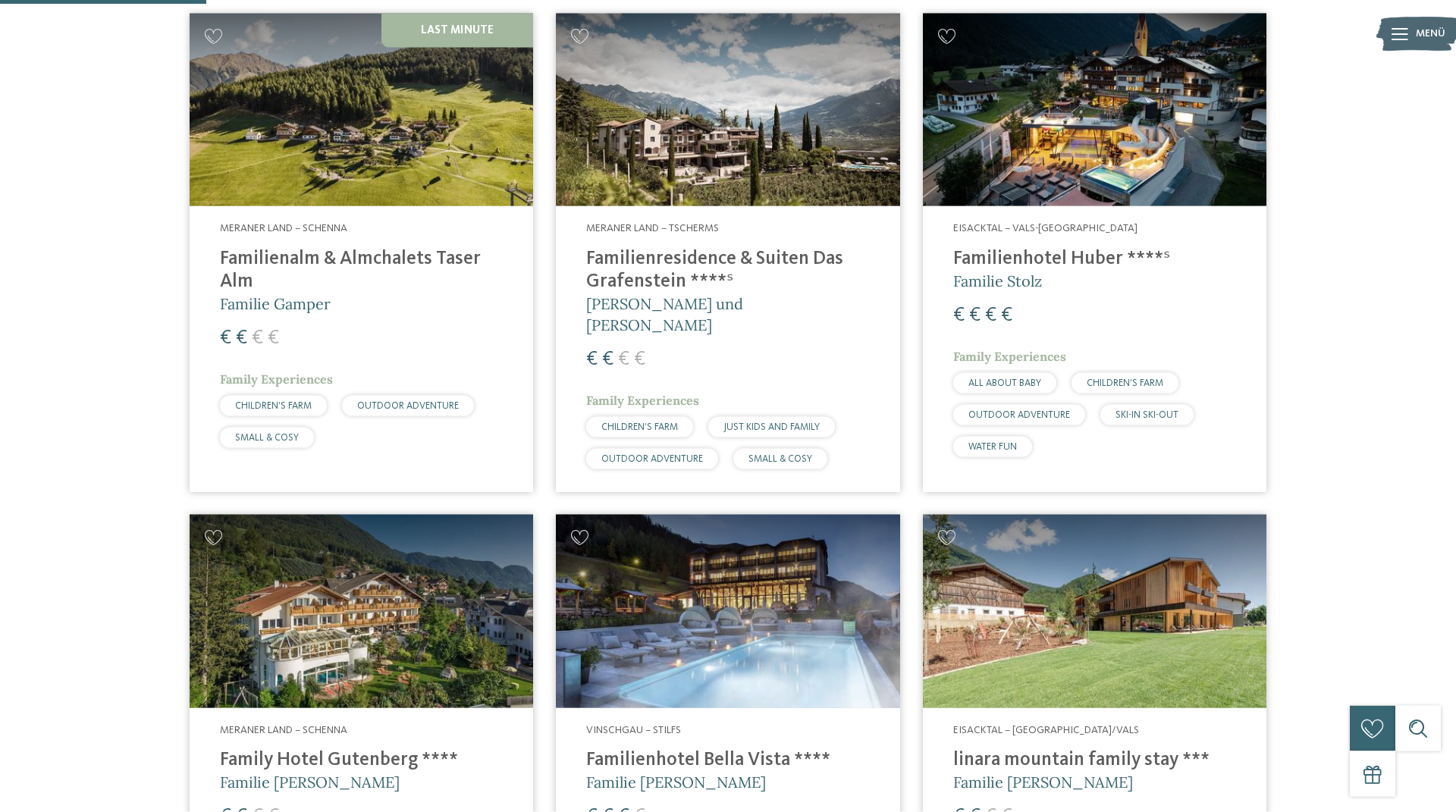
scroll to position [583, 0]
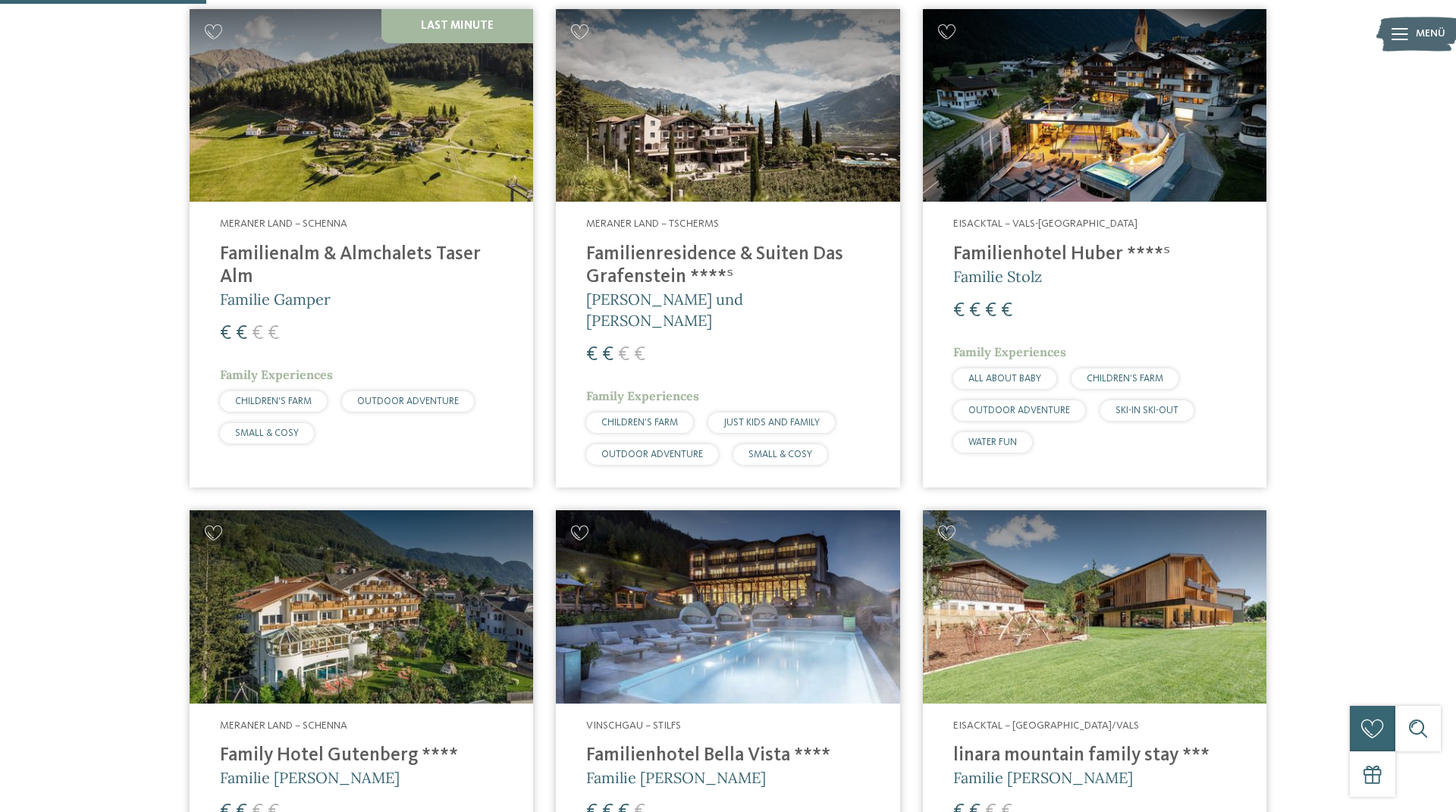
click at [314, 251] on h4 "Familienalm & Almchalets Taser Alm" at bounding box center [361, 267] width 283 height 46
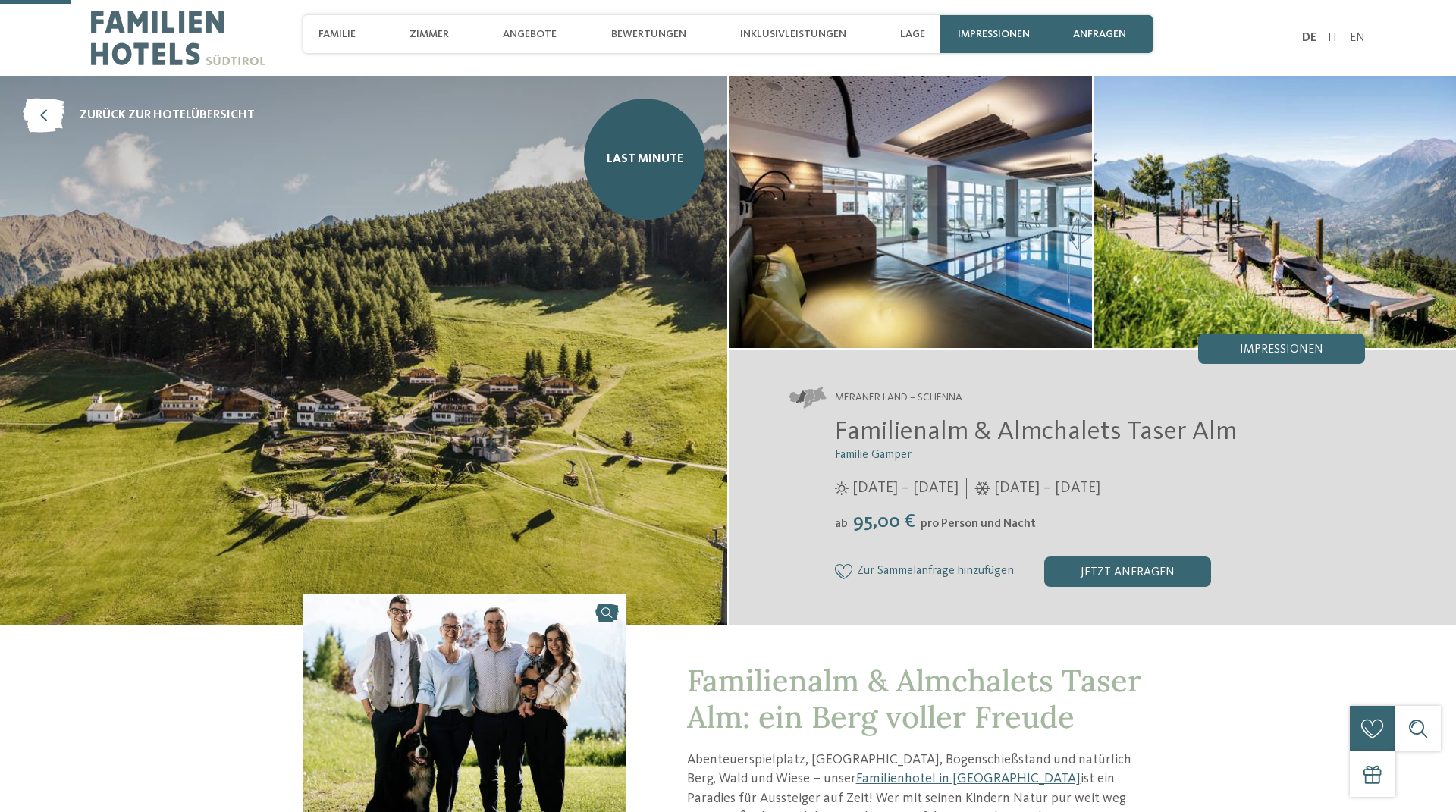
scroll to position [346, 0]
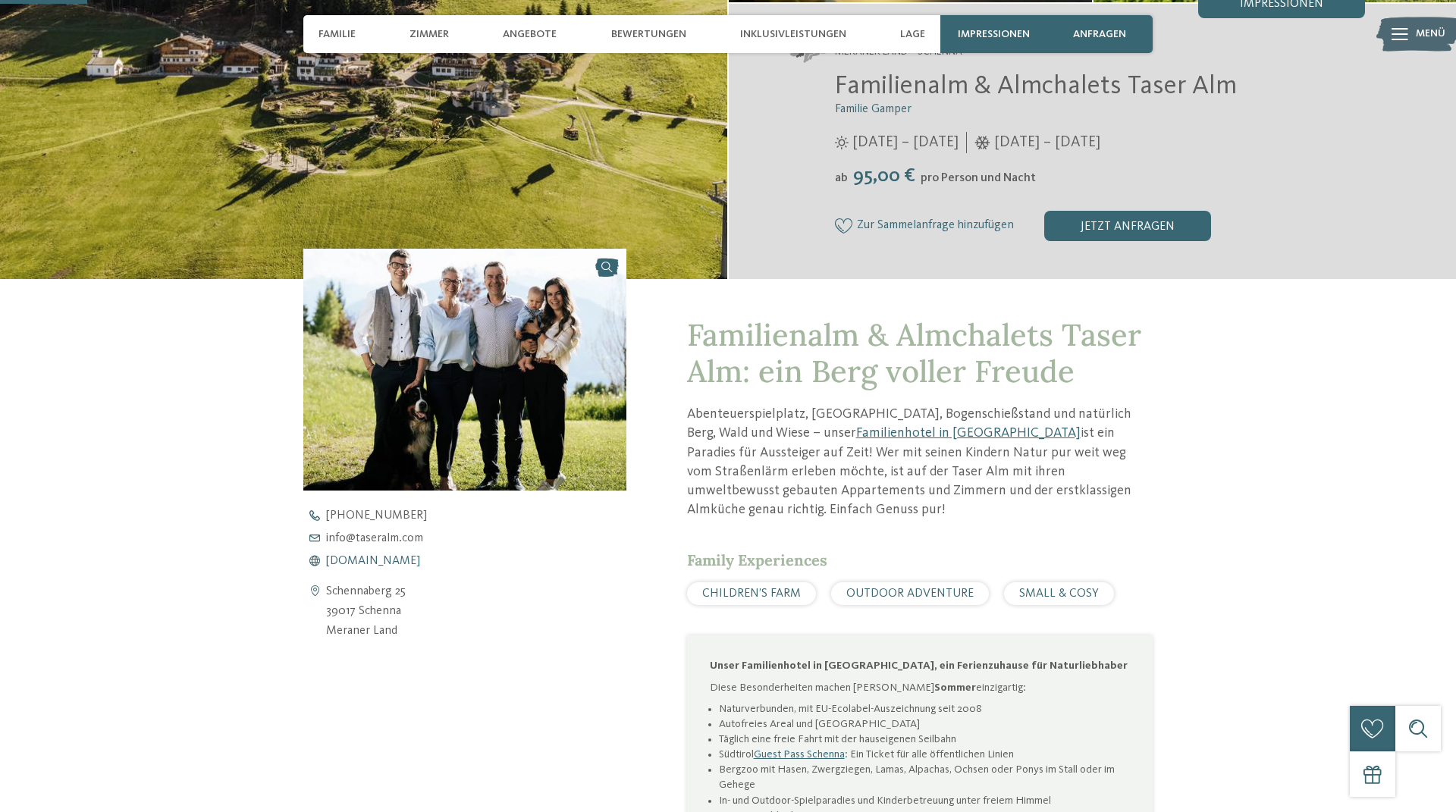
click at [378, 556] on span "[DOMAIN_NAME]" at bounding box center [373, 561] width 94 height 12
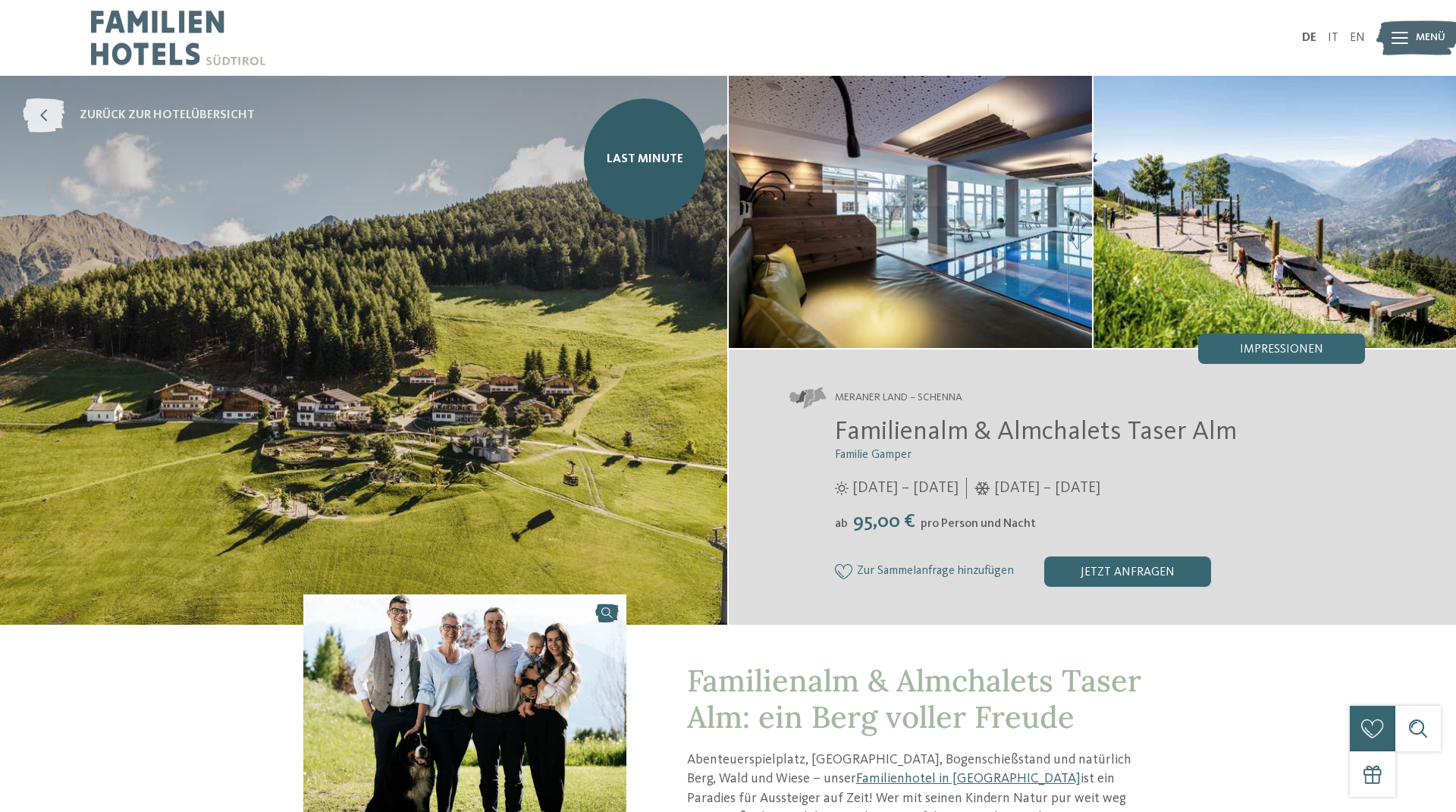
click at [74, 105] on link "zurück zur Hotelübersicht" at bounding box center [138, 116] width 232 height 34
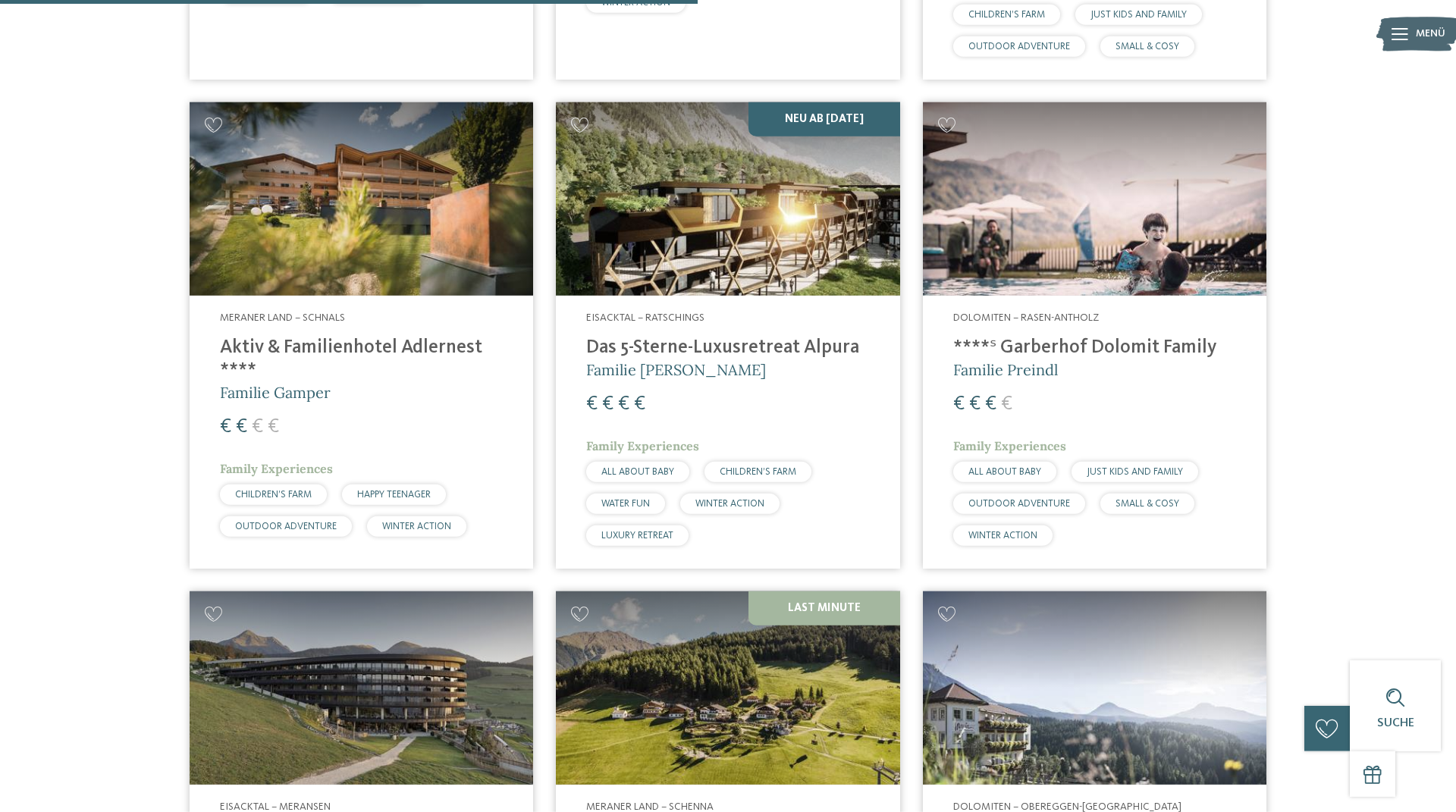
scroll to position [2420, 0]
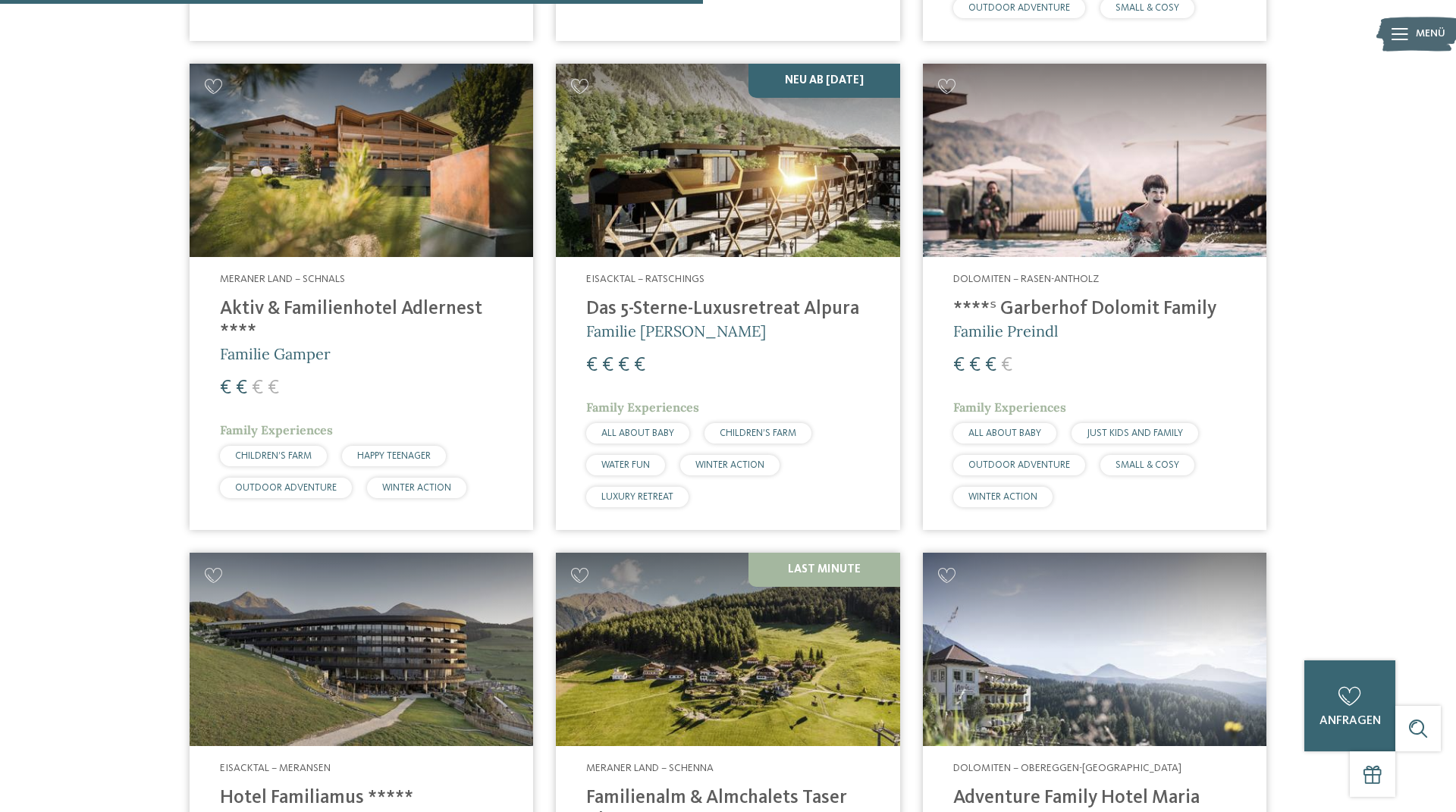
click at [1100, 298] on h4 "****ˢ Garberhof Dolomit Family" at bounding box center [1094, 309] width 283 height 23
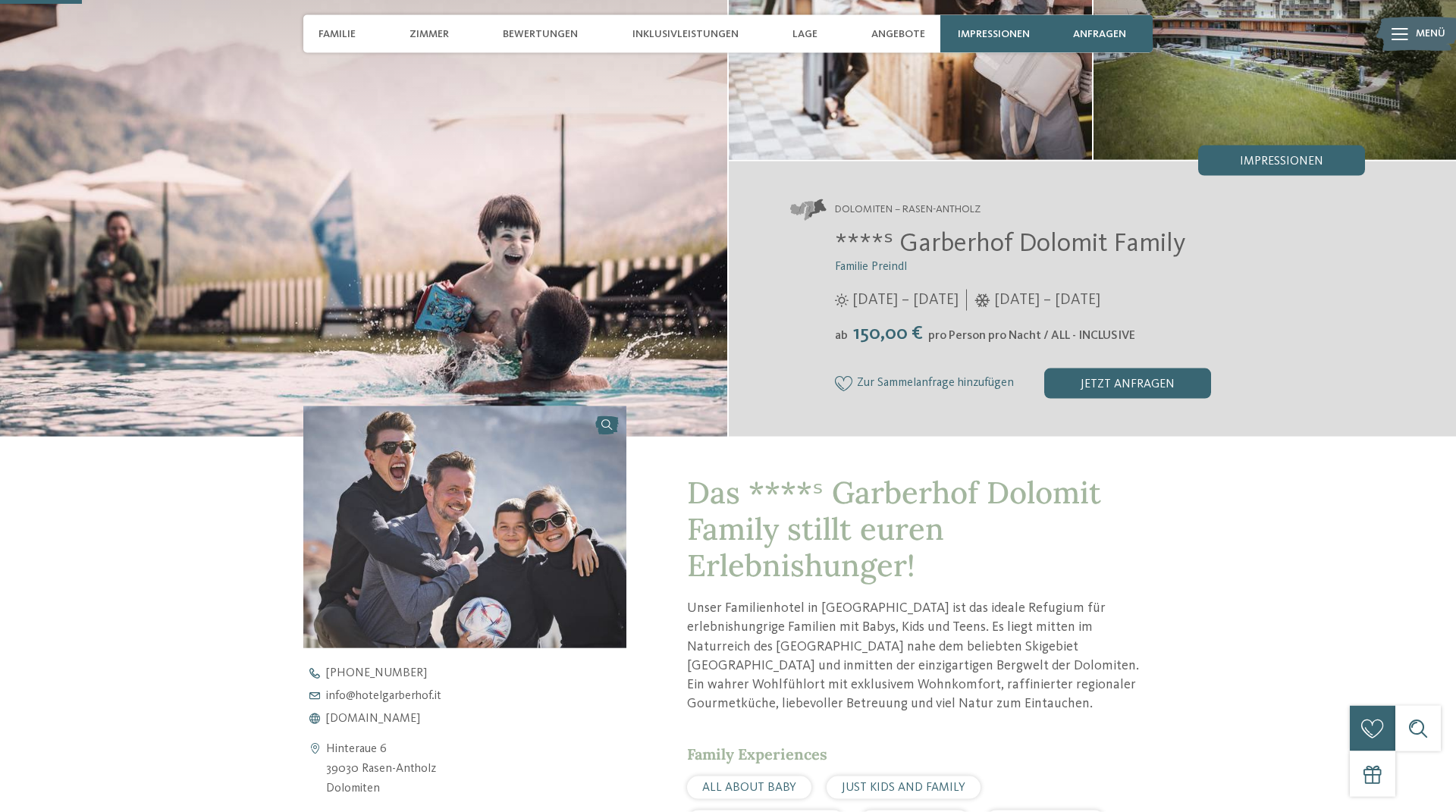
scroll to position [346, 0]
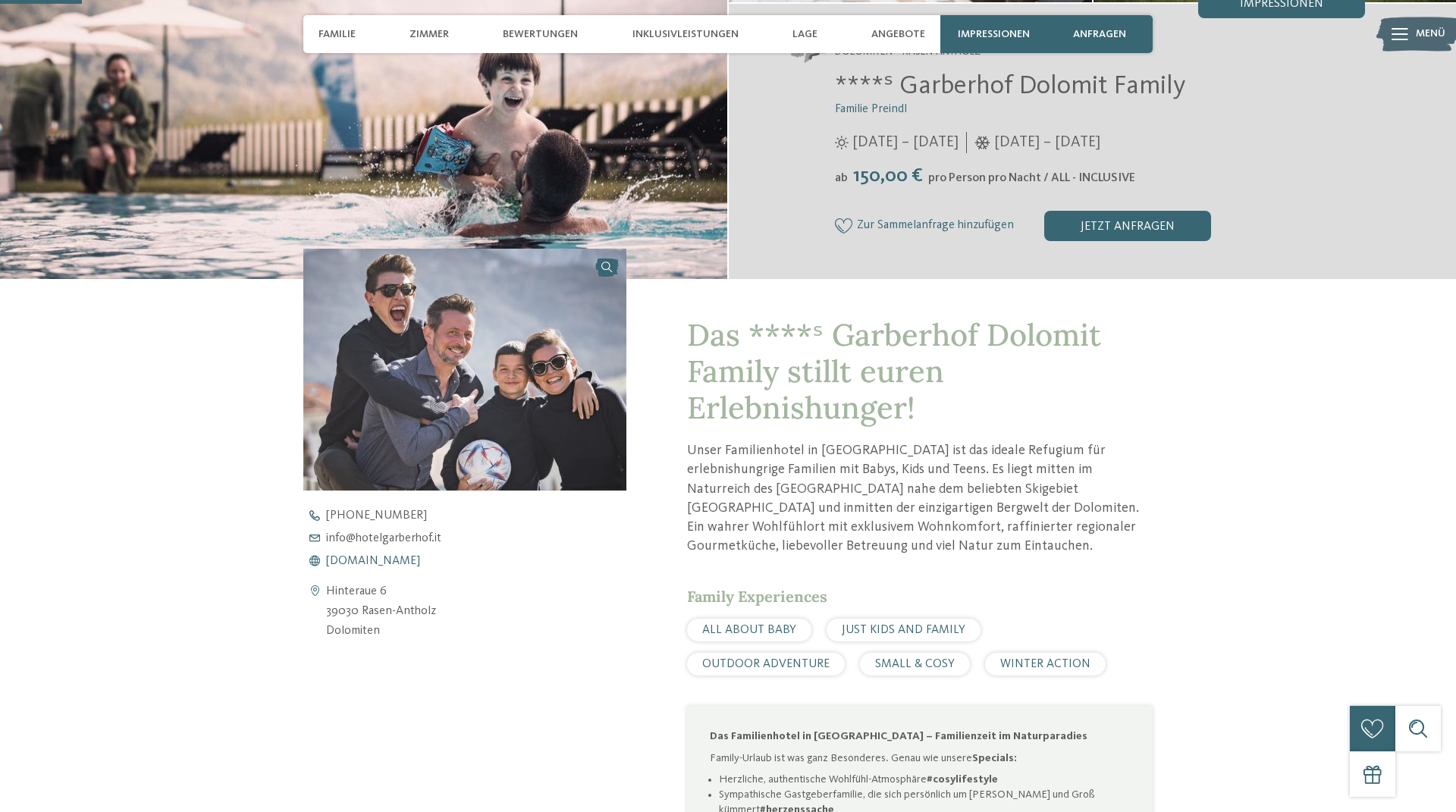
click at [381, 562] on span "www.hotelgarberhof.it" at bounding box center [373, 561] width 94 height 12
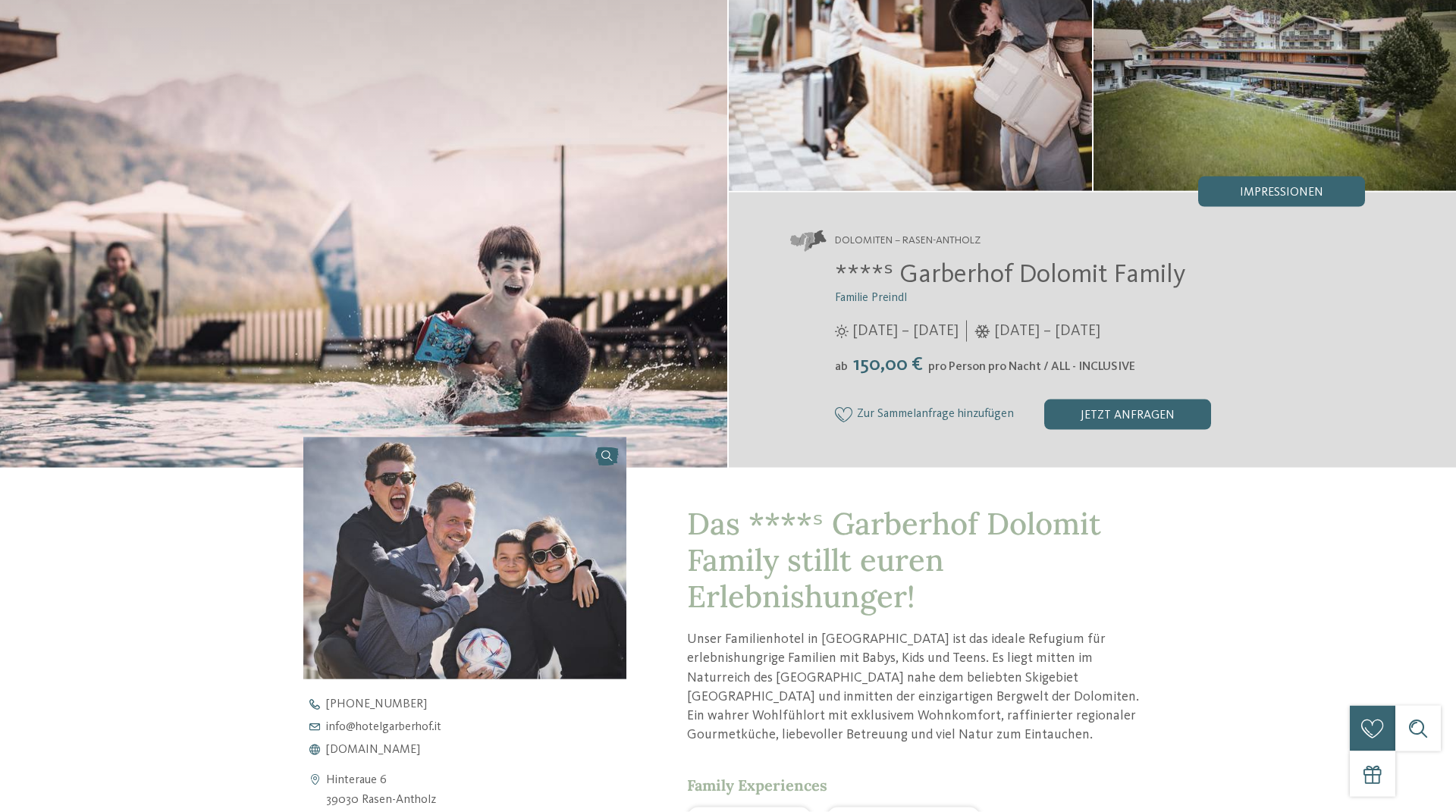
scroll to position [0, 0]
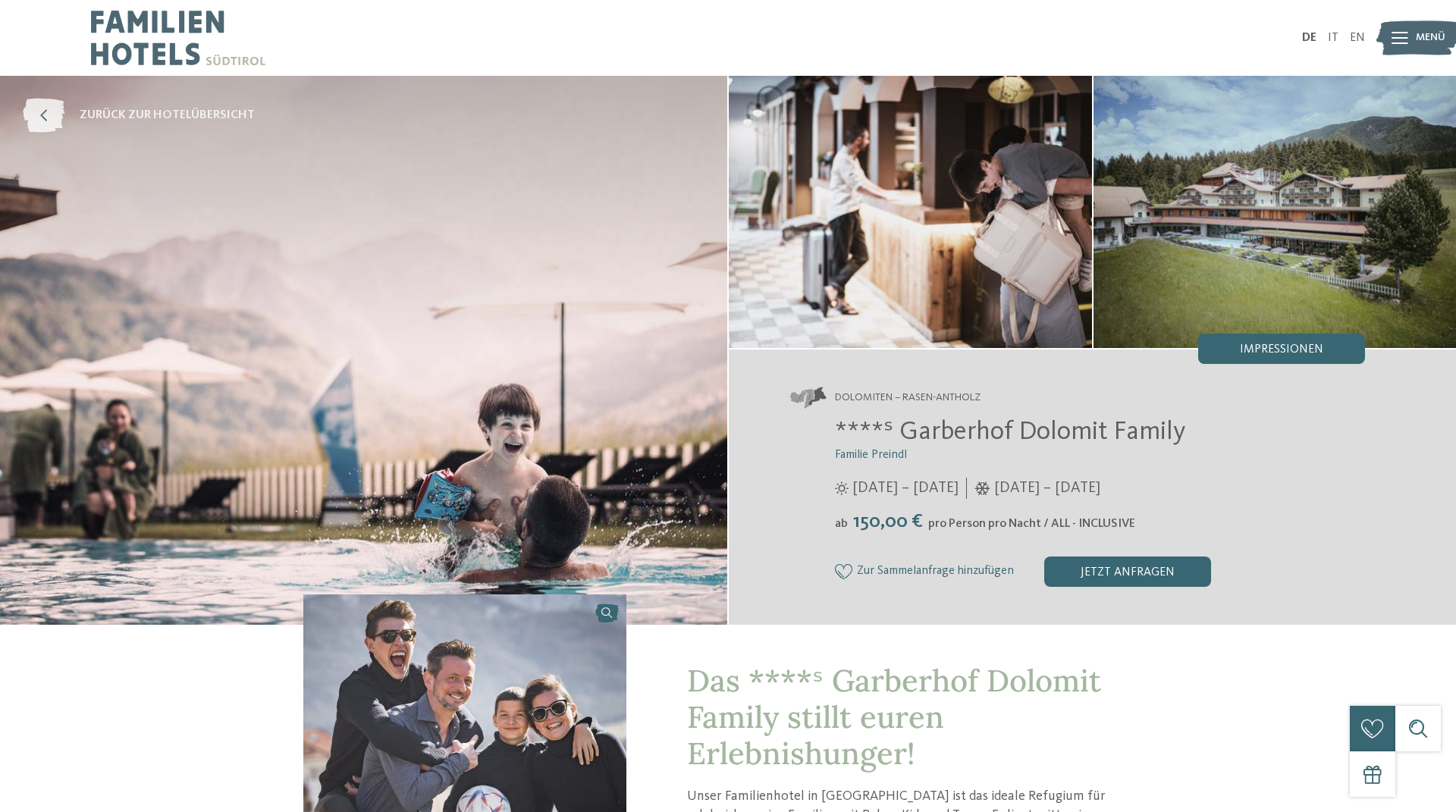
click at [142, 109] on span "zurück zur Hotelübersicht" at bounding box center [167, 116] width 175 height 17
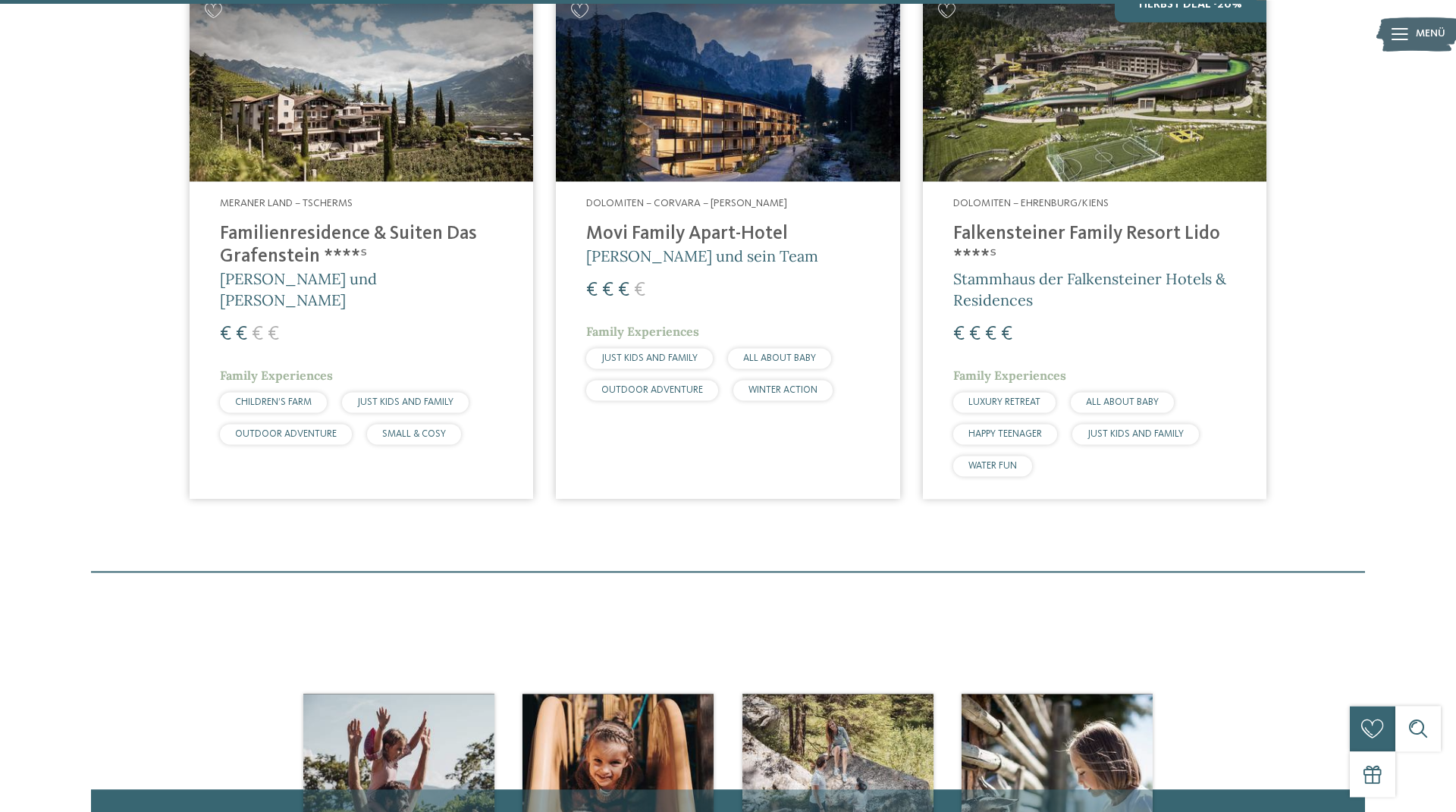
scroll to position [4235, 0]
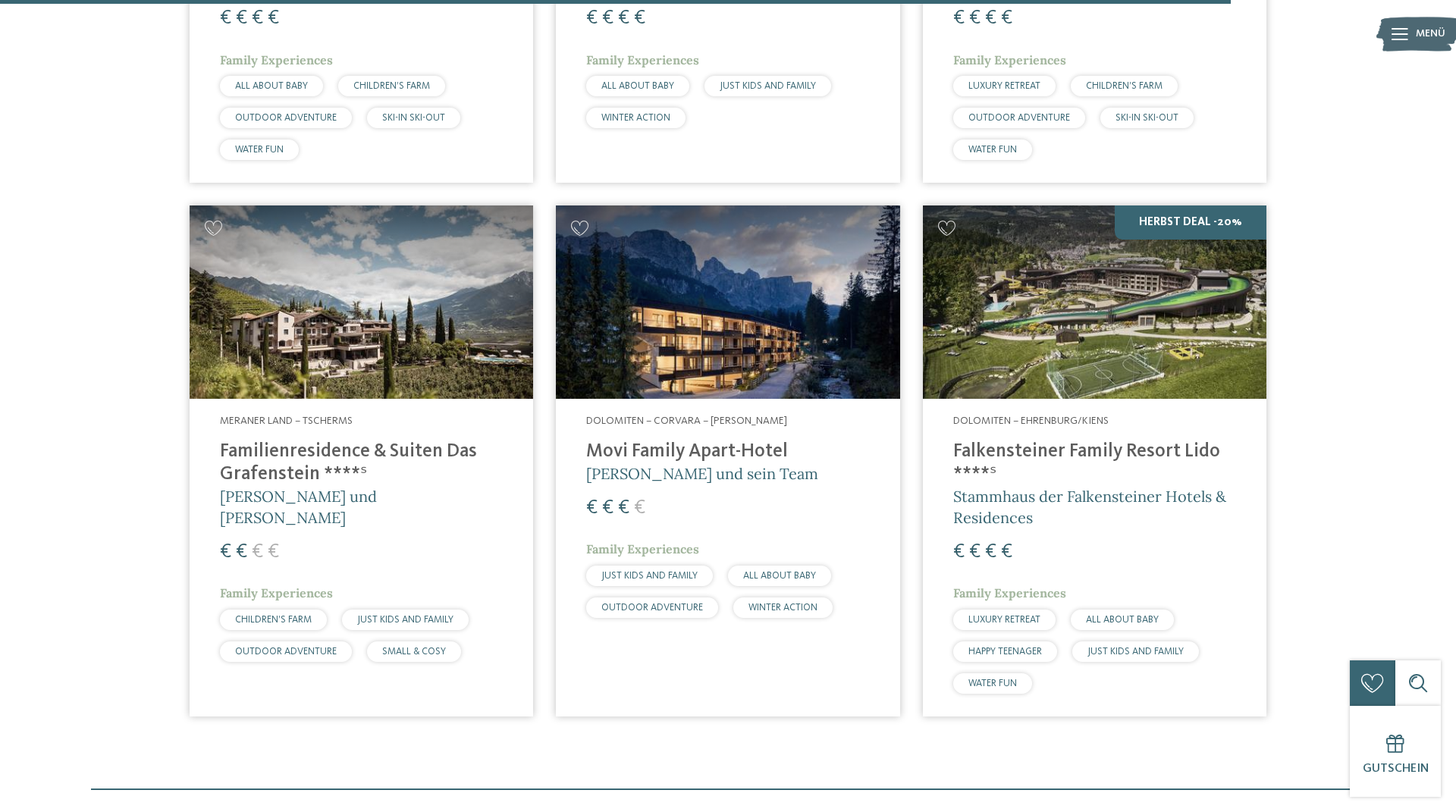
click at [717, 441] on h4 "Movi Family Apart-Hotel" at bounding box center [727, 452] width 283 height 23
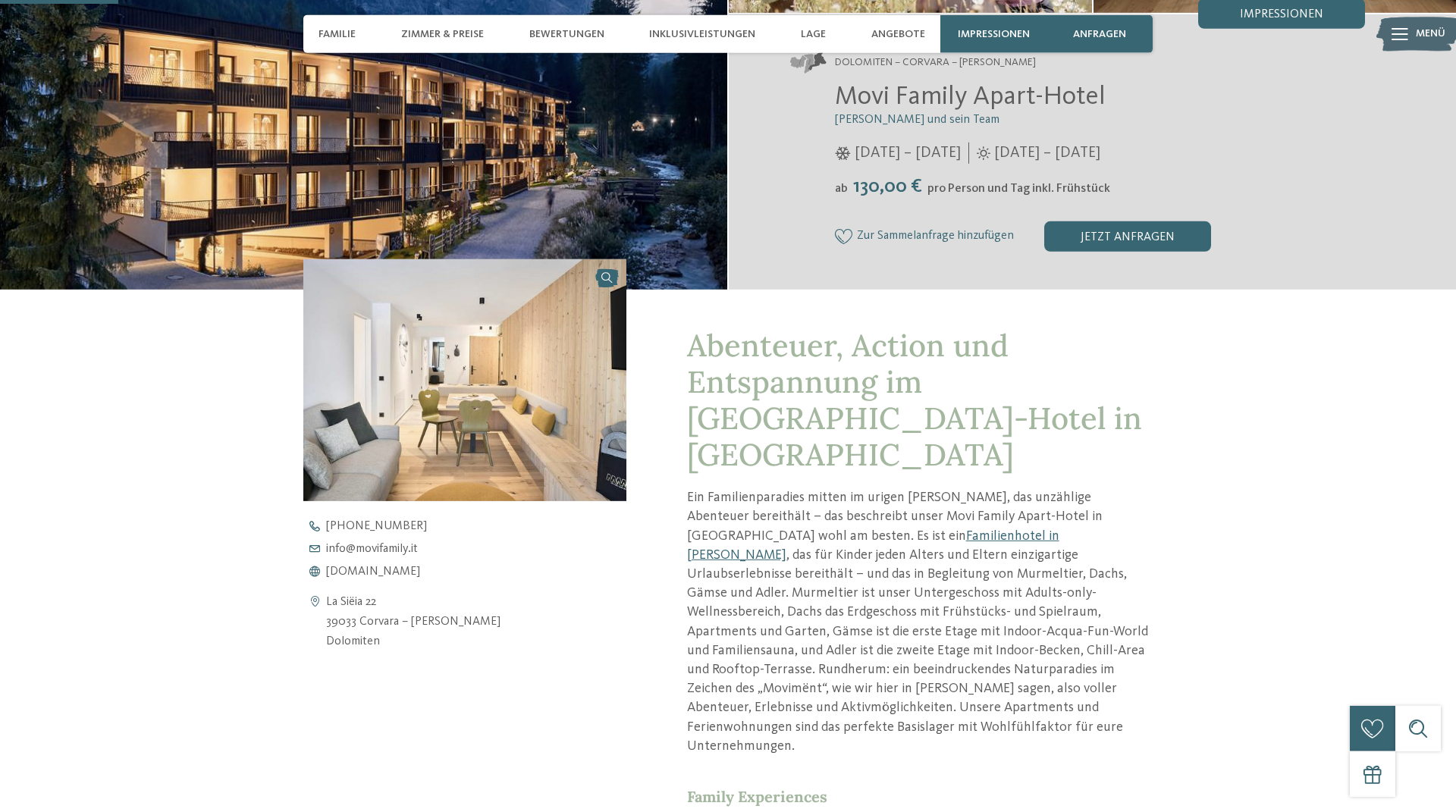
scroll to position [432, 0]
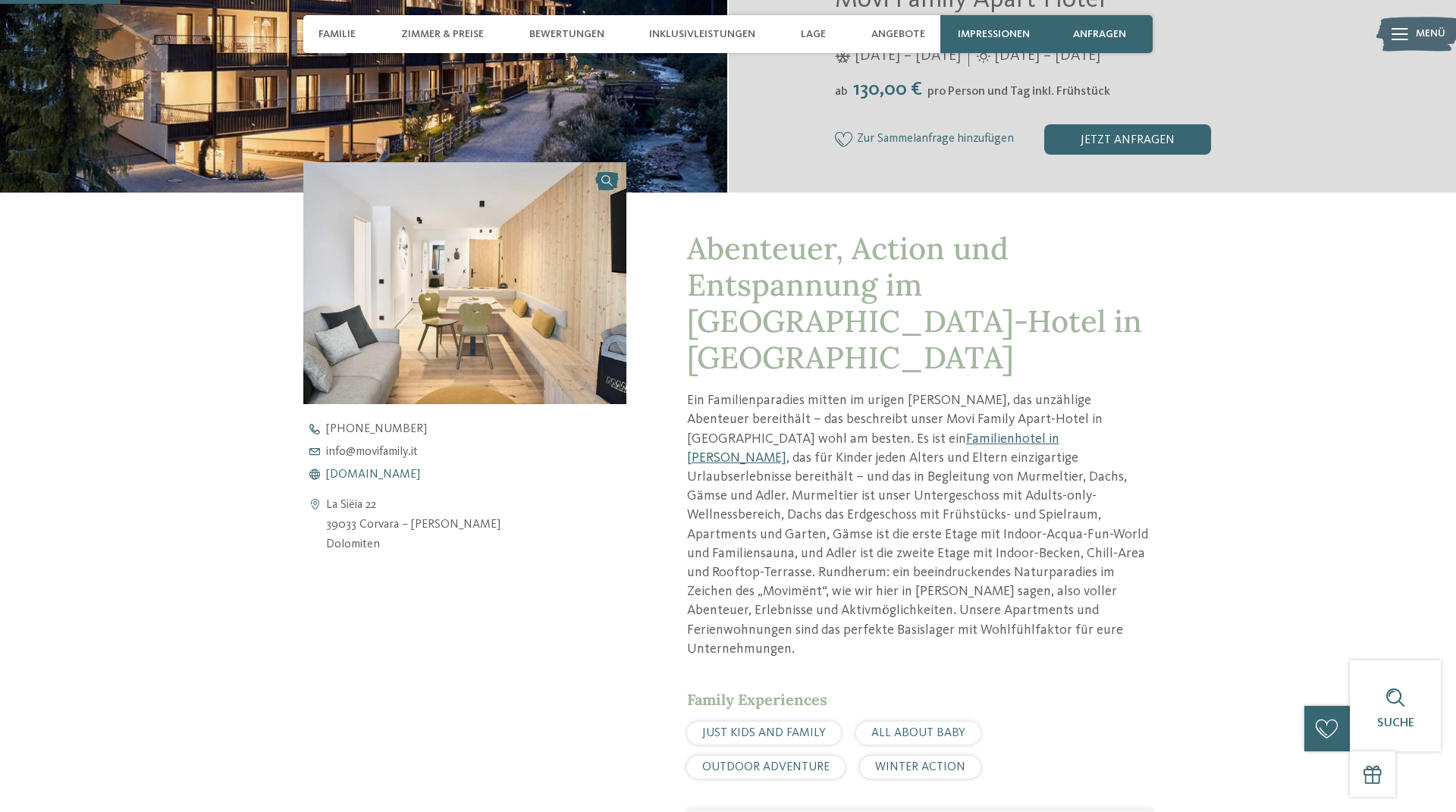
click at [378, 470] on span "www.movifamily.it" at bounding box center [373, 475] width 94 height 12
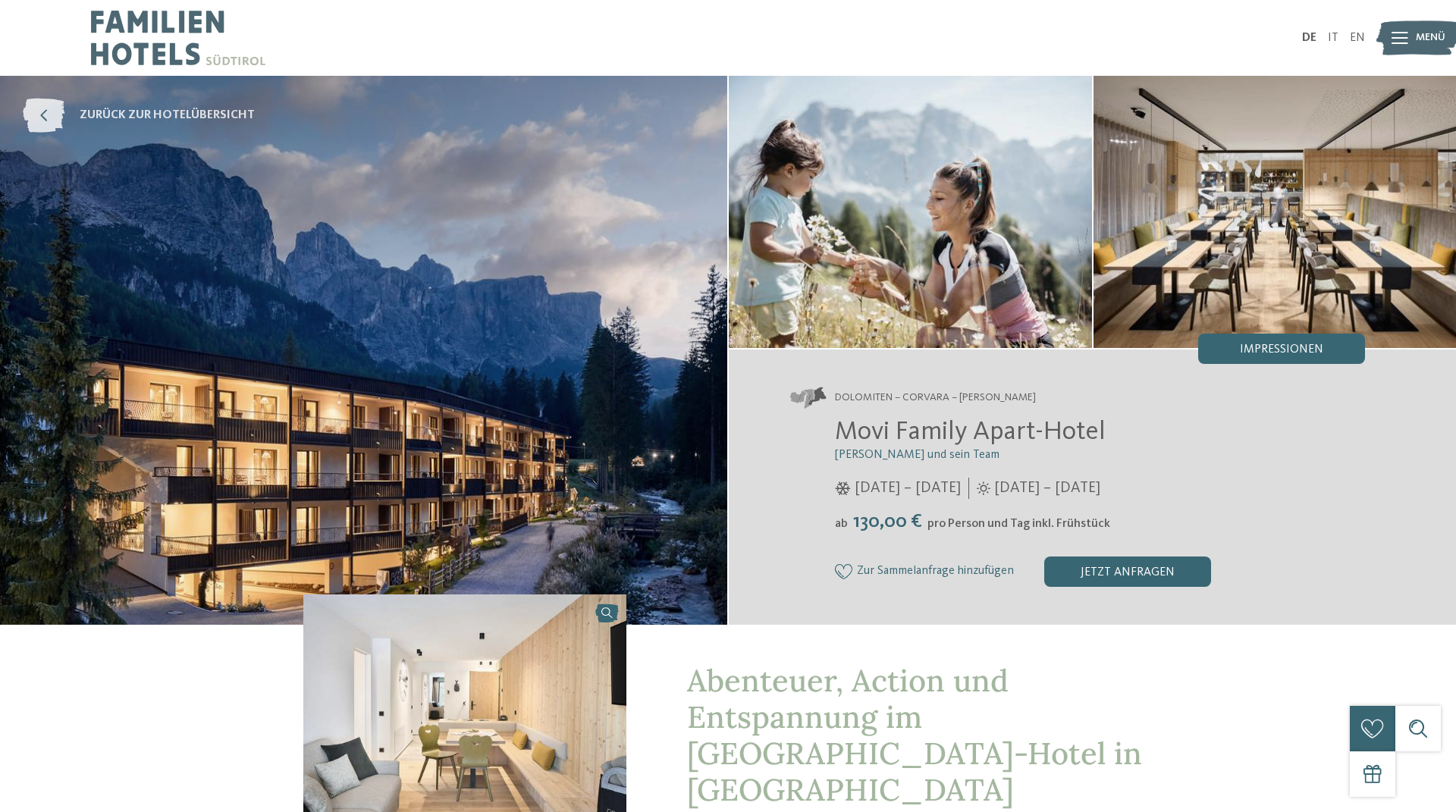
click at [164, 110] on span "zurück zur Hotelübersicht" at bounding box center [167, 116] width 175 height 17
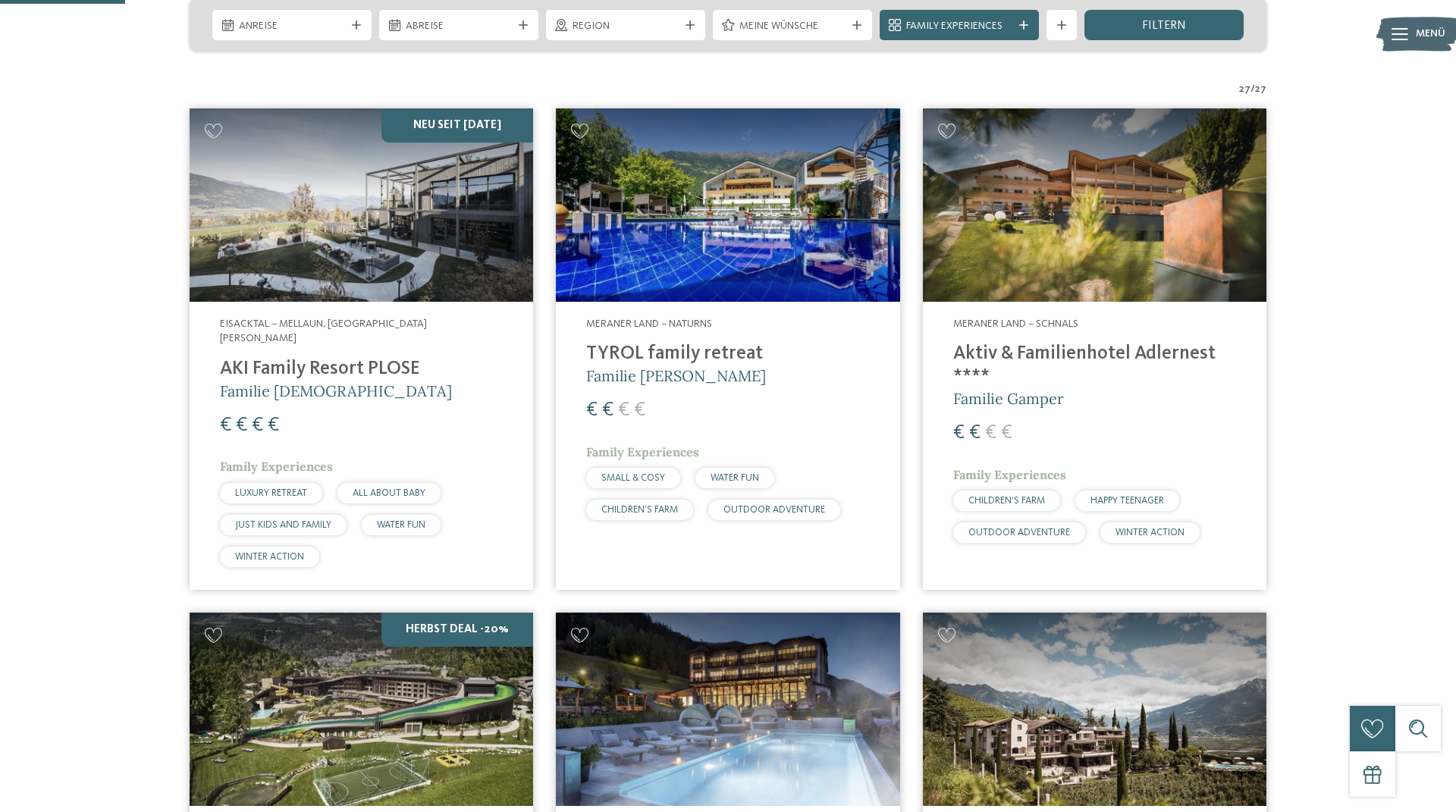
scroll to position [432, 0]
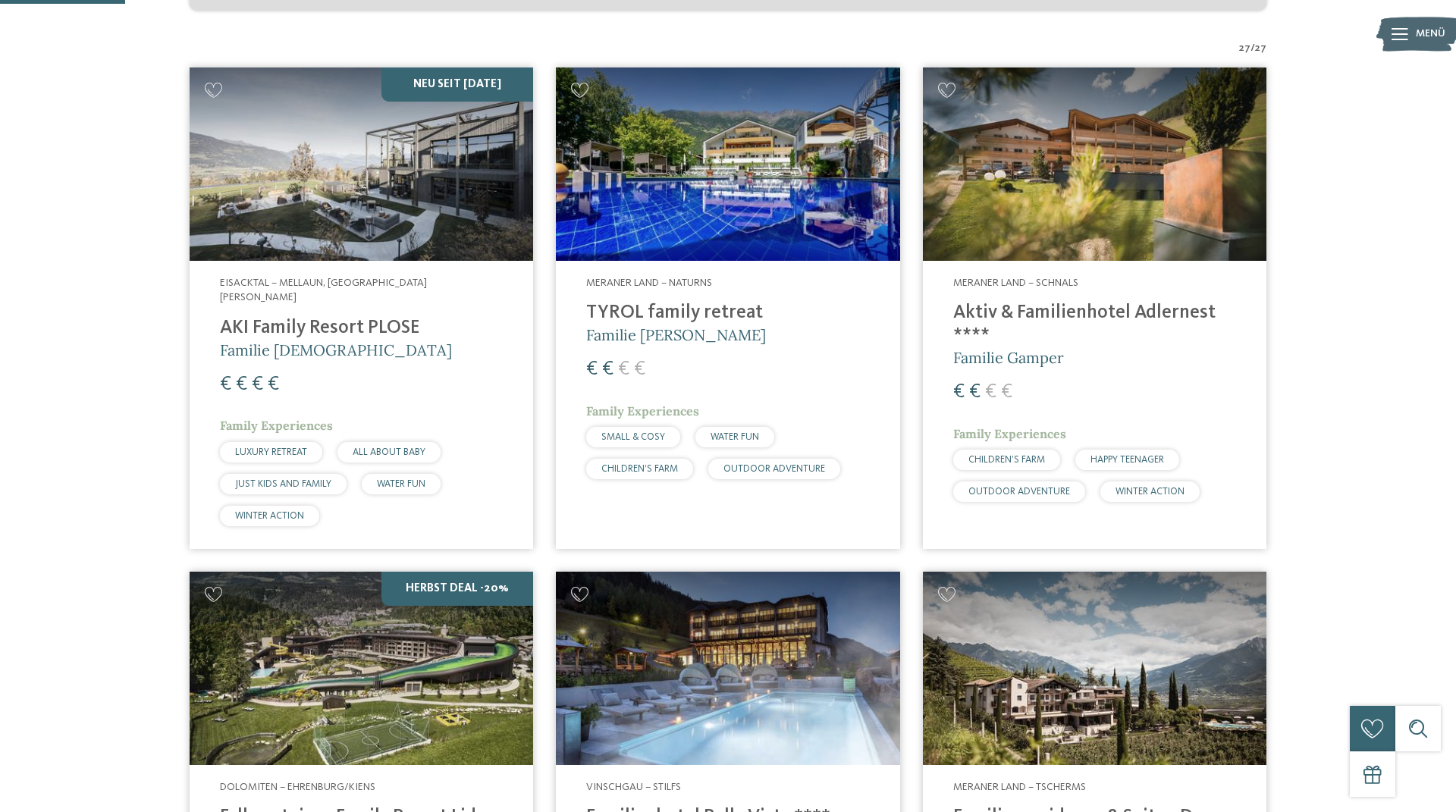
click at [1038, 302] on h4 "Aktiv & Familienhotel Adlernest ****" at bounding box center [1094, 324] width 283 height 46
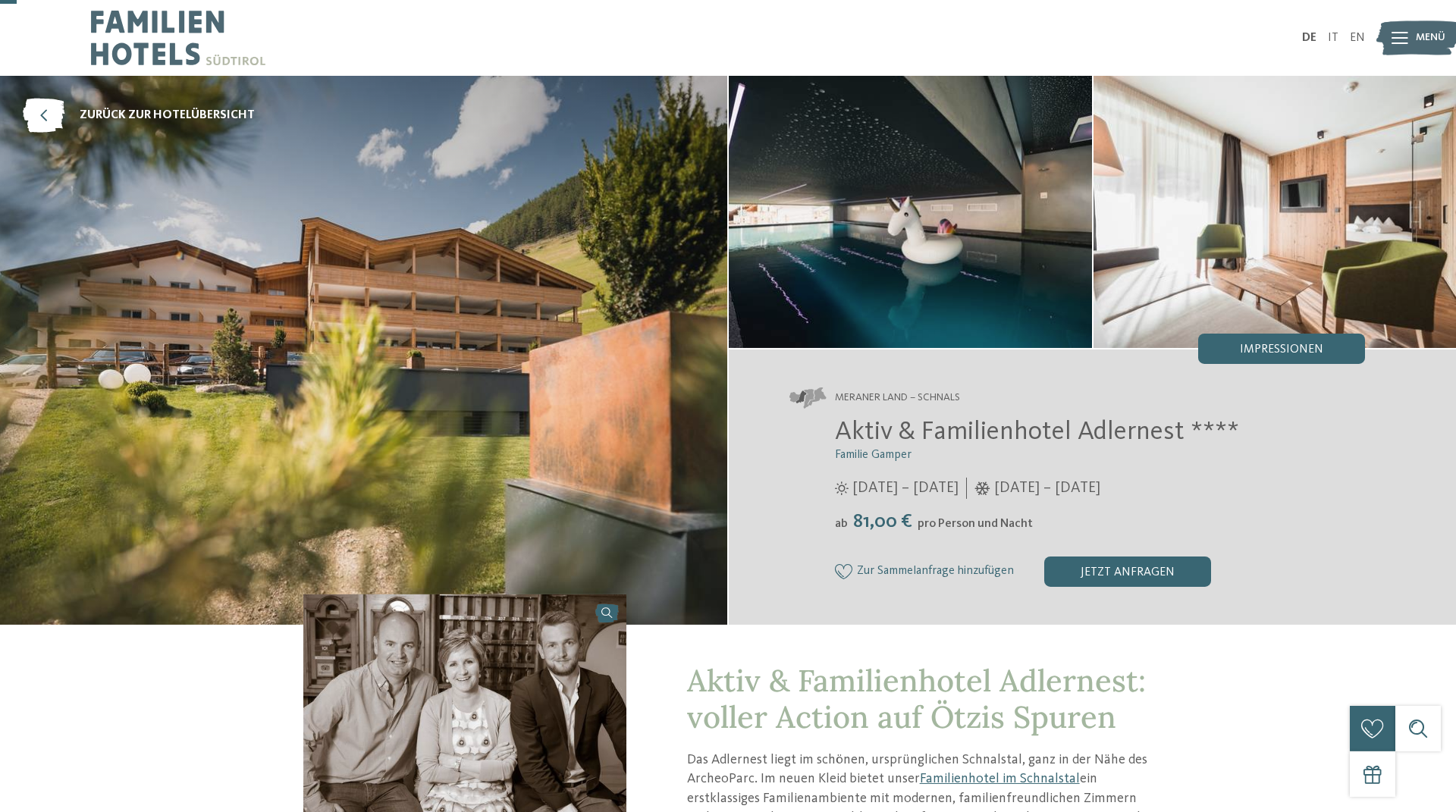
scroll to position [259, 0]
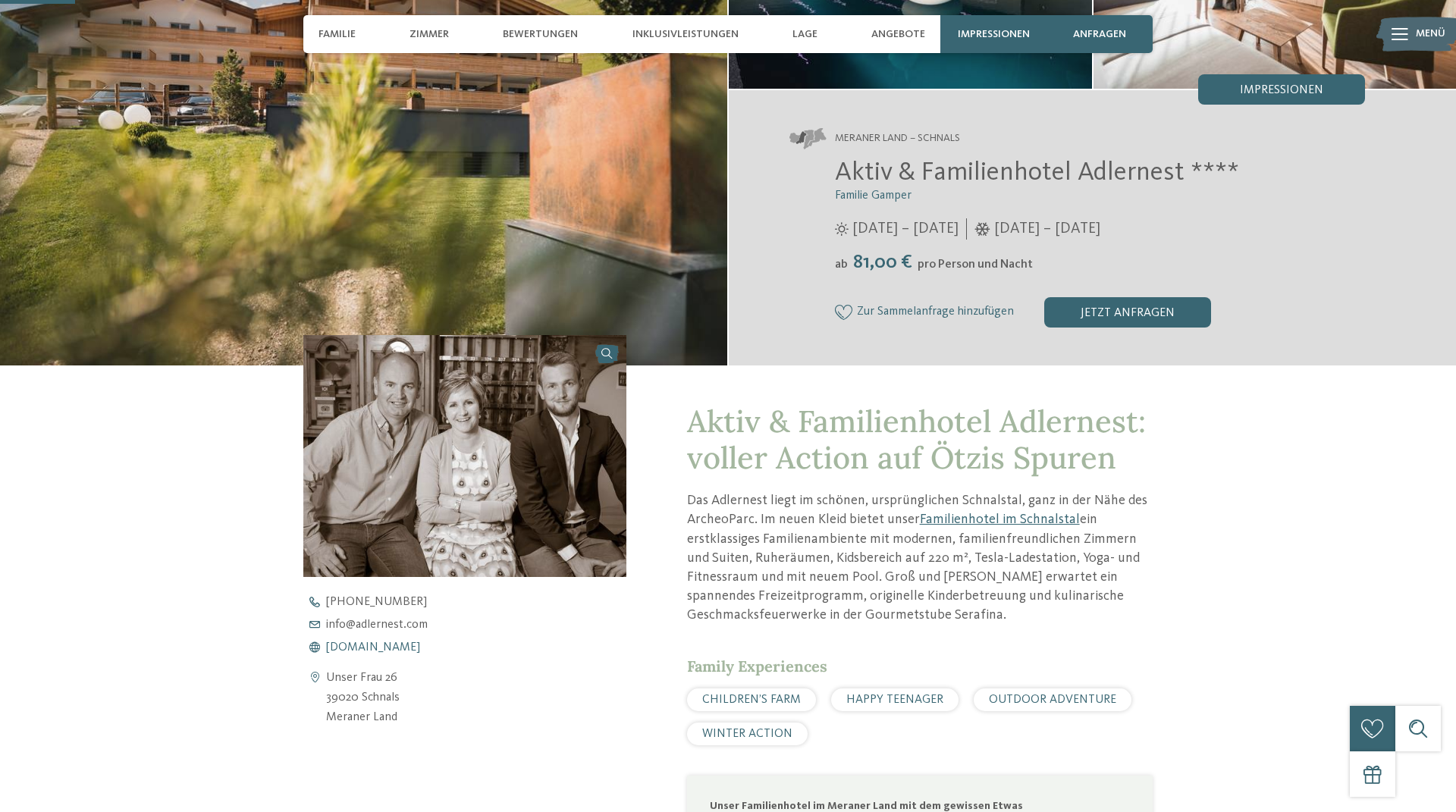
click at [389, 646] on span "www.adlernest.com" at bounding box center [373, 647] width 94 height 12
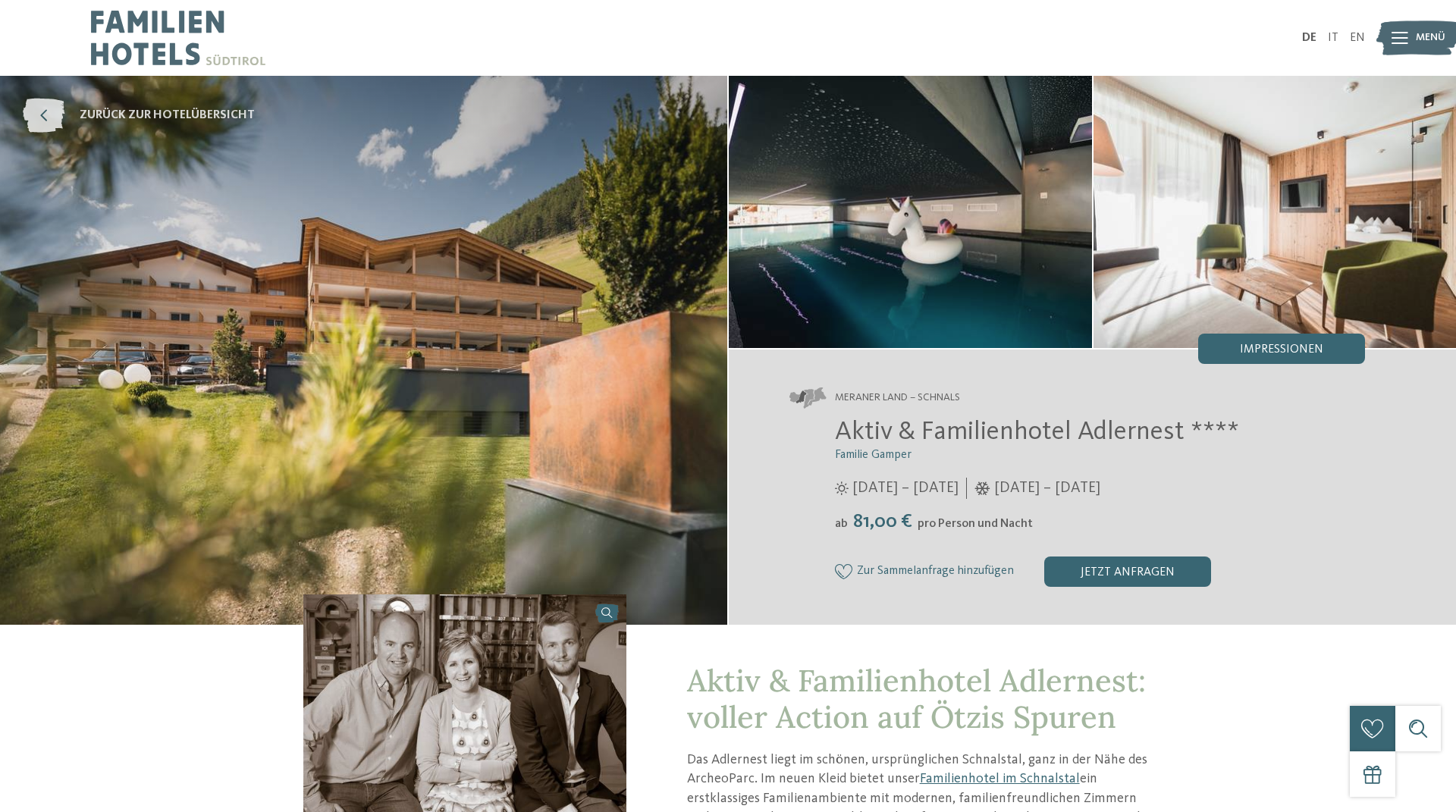
click at [180, 116] on span "zurück zur Hotelübersicht" at bounding box center [167, 116] width 175 height 17
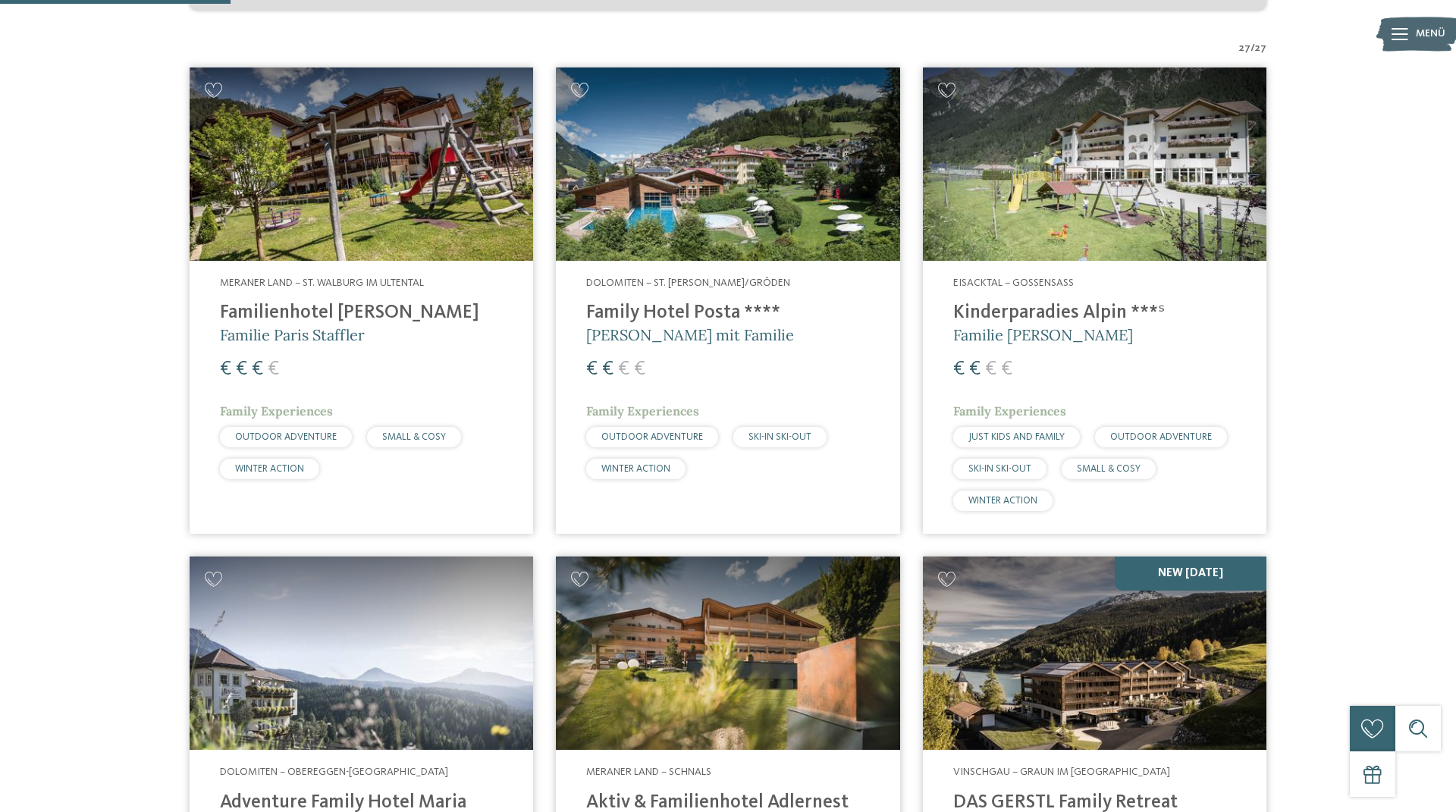
scroll to position [950, 0]
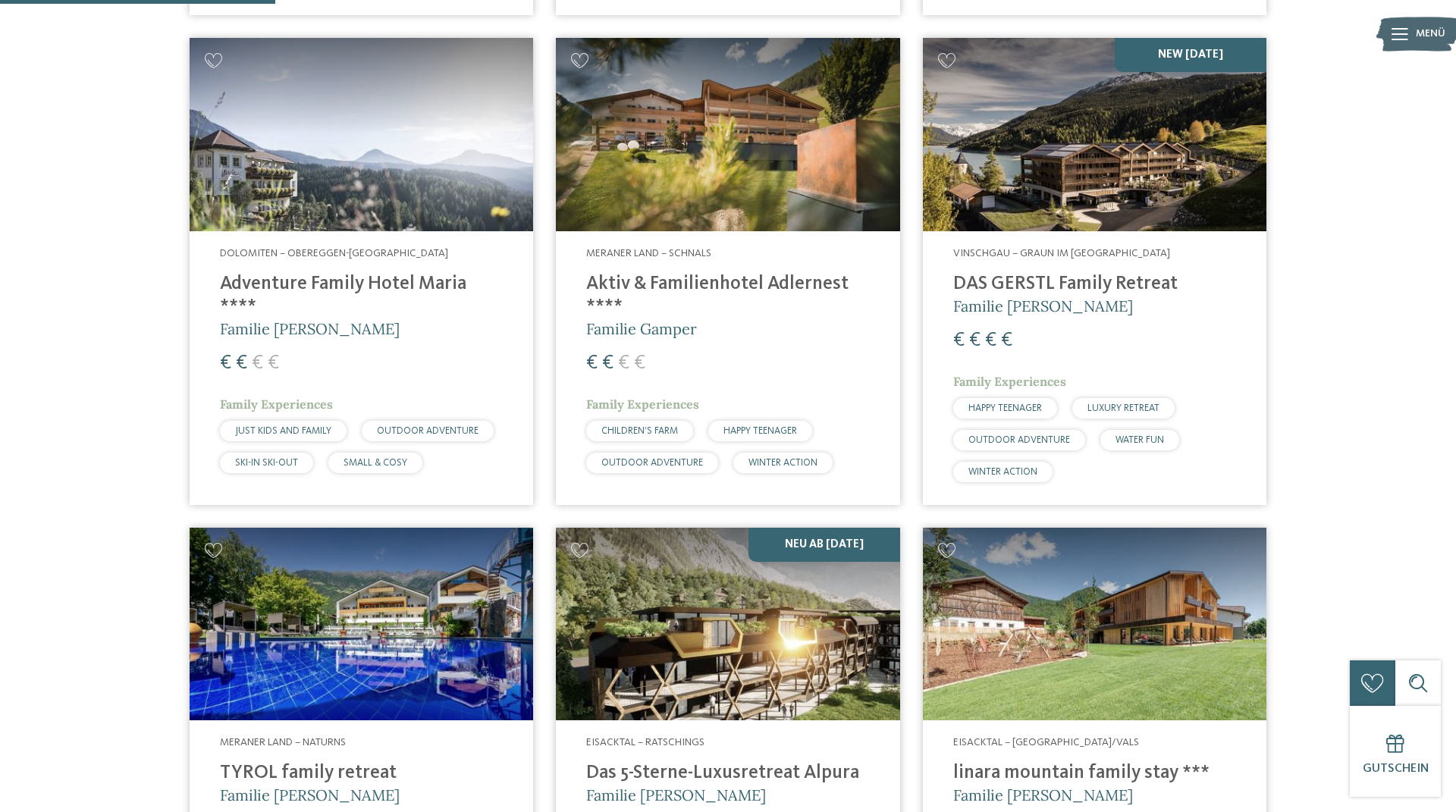
click at [437, 279] on h4 "Adventure Family Hotel Maria ****" at bounding box center [361, 296] width 283 height 46
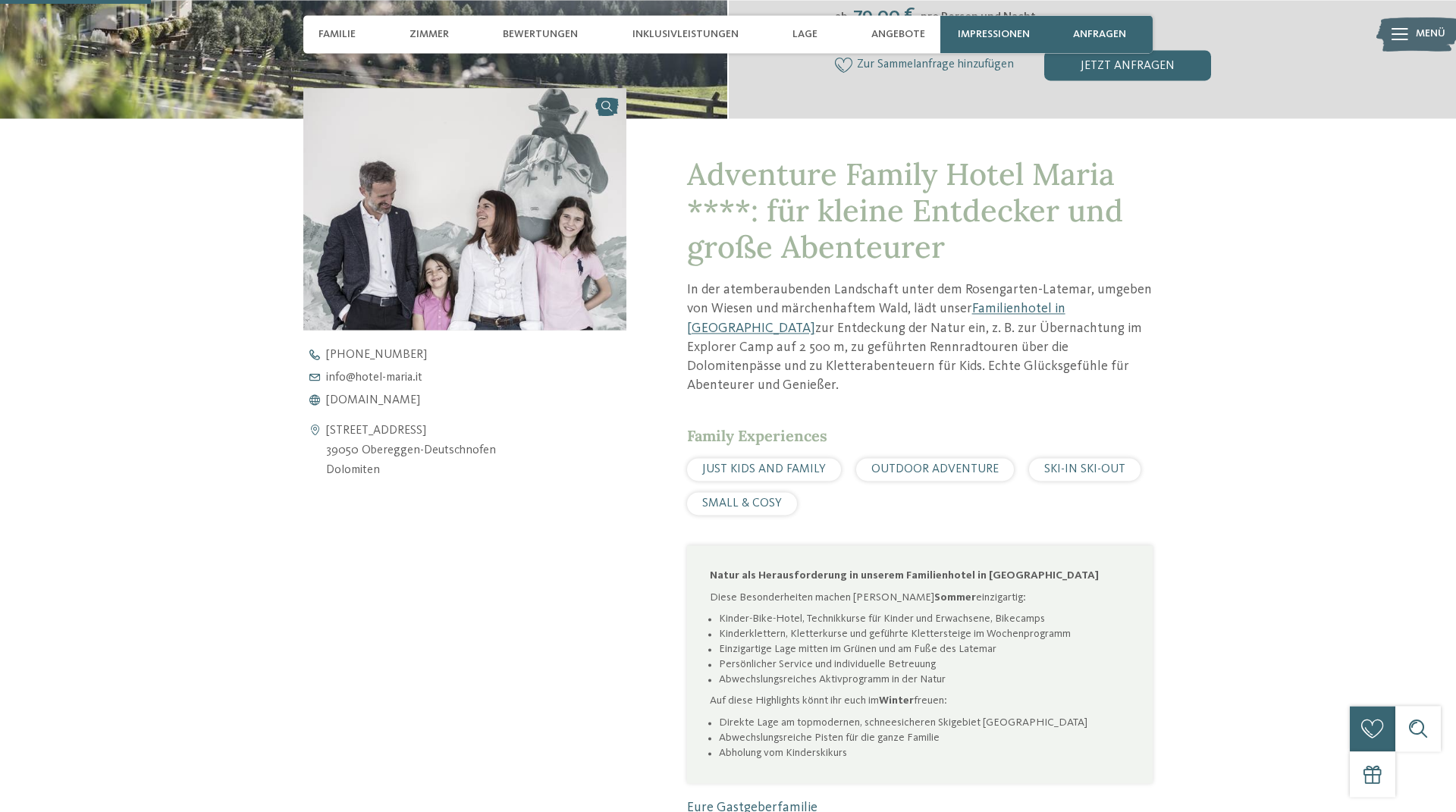
scroll to position [519, 0]
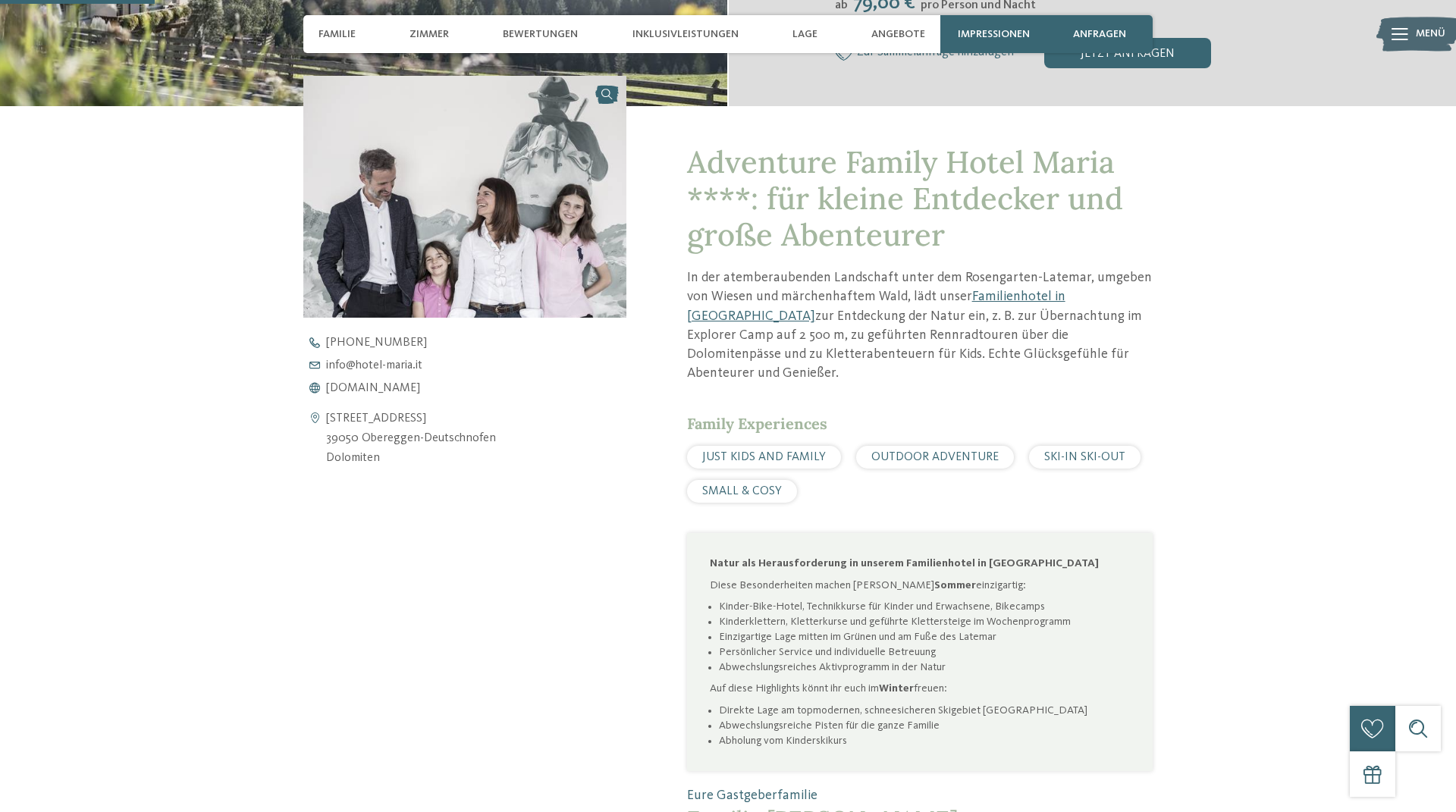
click at [361, 382] on div "[PHONE_NUMBER] info@ no-spam. hotel-maria. no-spam. it [DOMAIN_NAME]" at bounding box center [477, 365] width 349 height 58
click at [362, 384] on span "www.hotel-maria.it" at bounding box center [373, 388] width 94 height 12
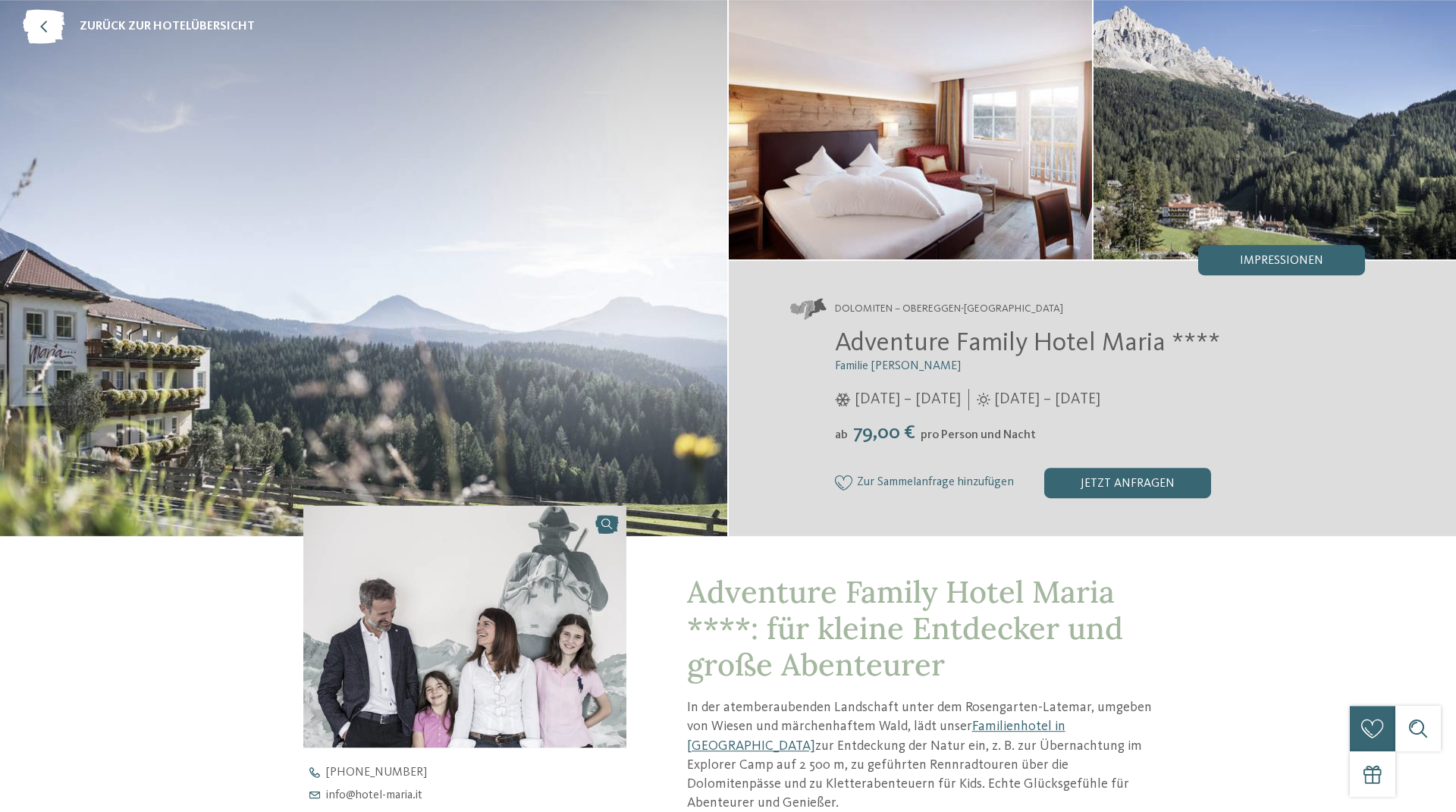
scroll to position [0, 0]
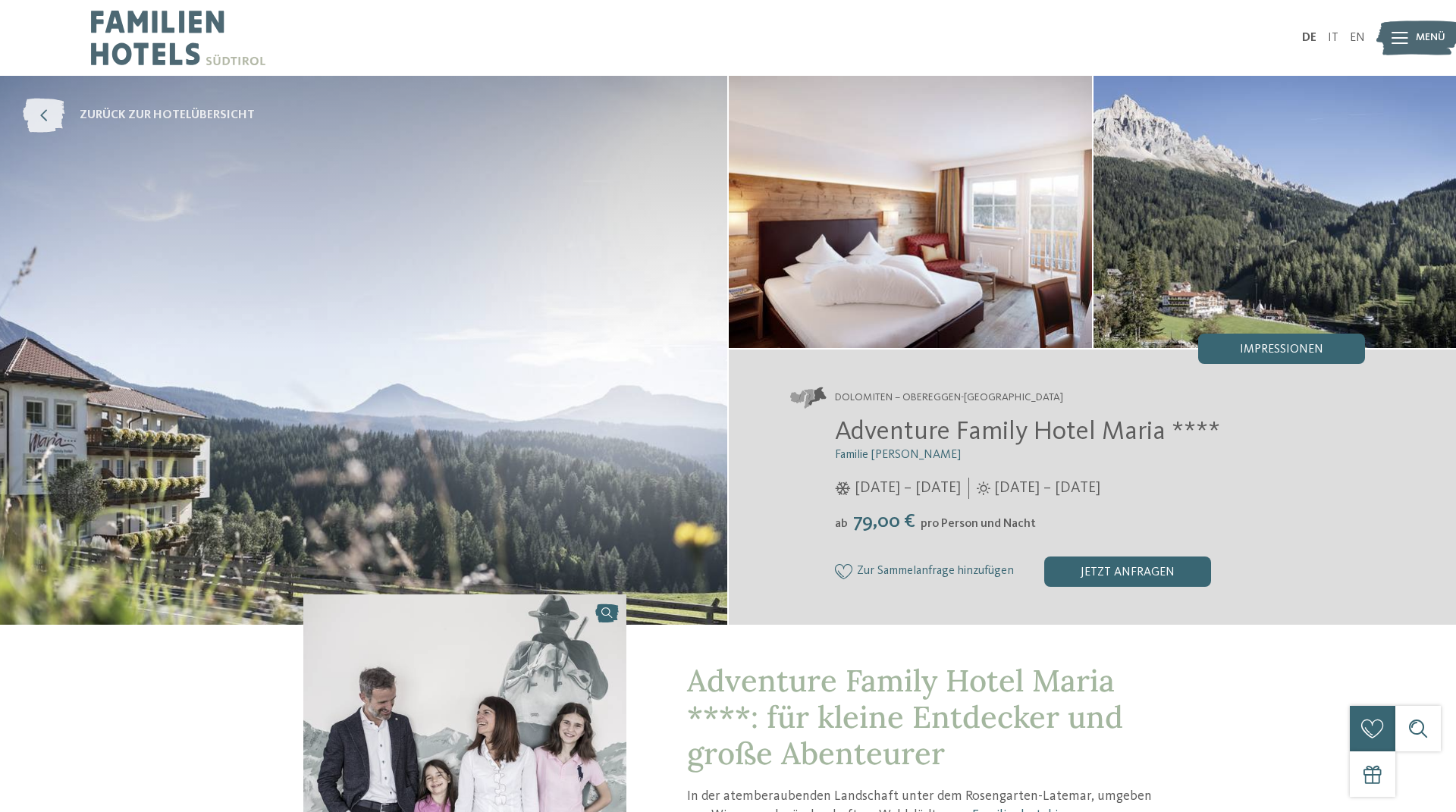
click at [178, 115] on span "zurück zur Hotelübersicht" at bounding box center [167, 116] width 175 height 17
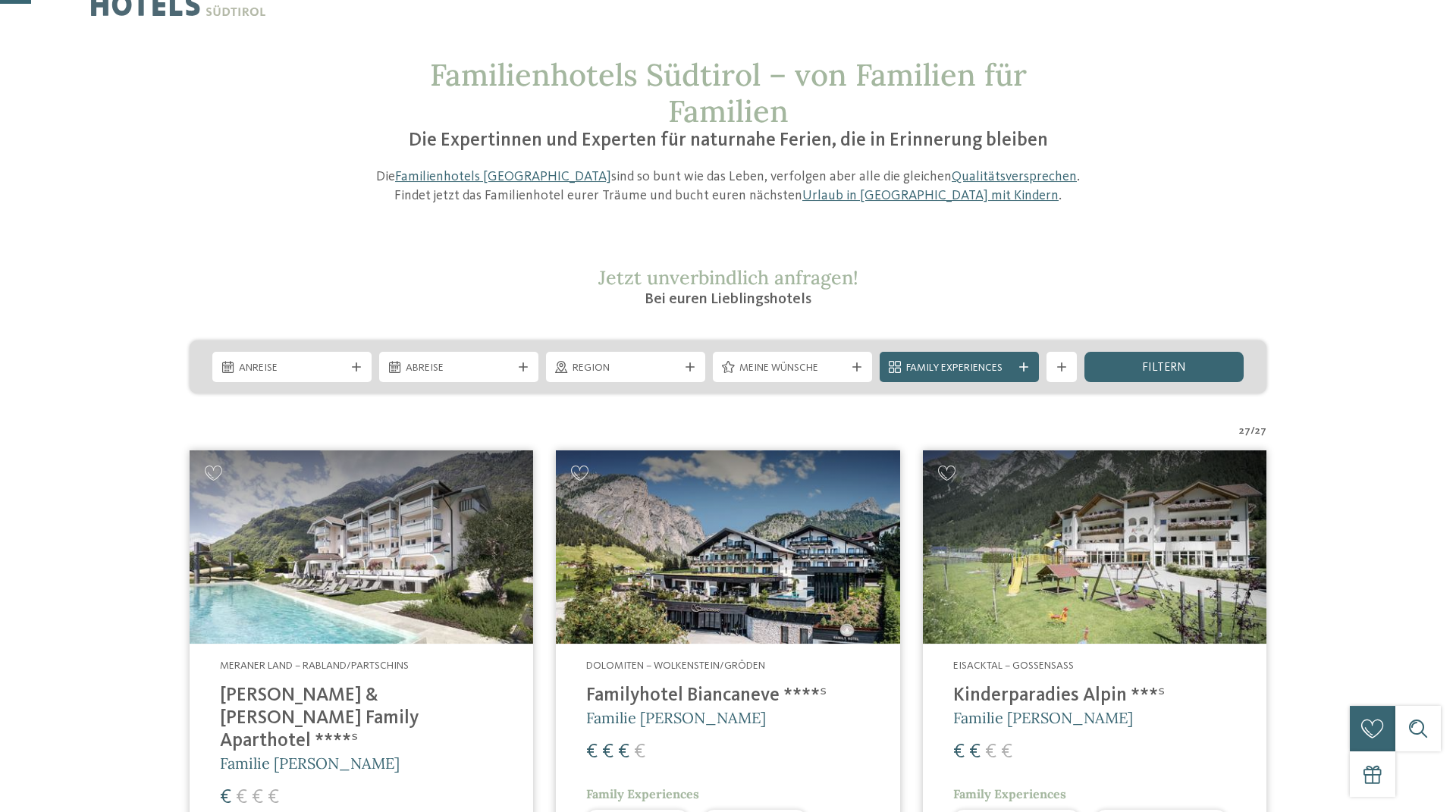
scroll to position [259, 0]
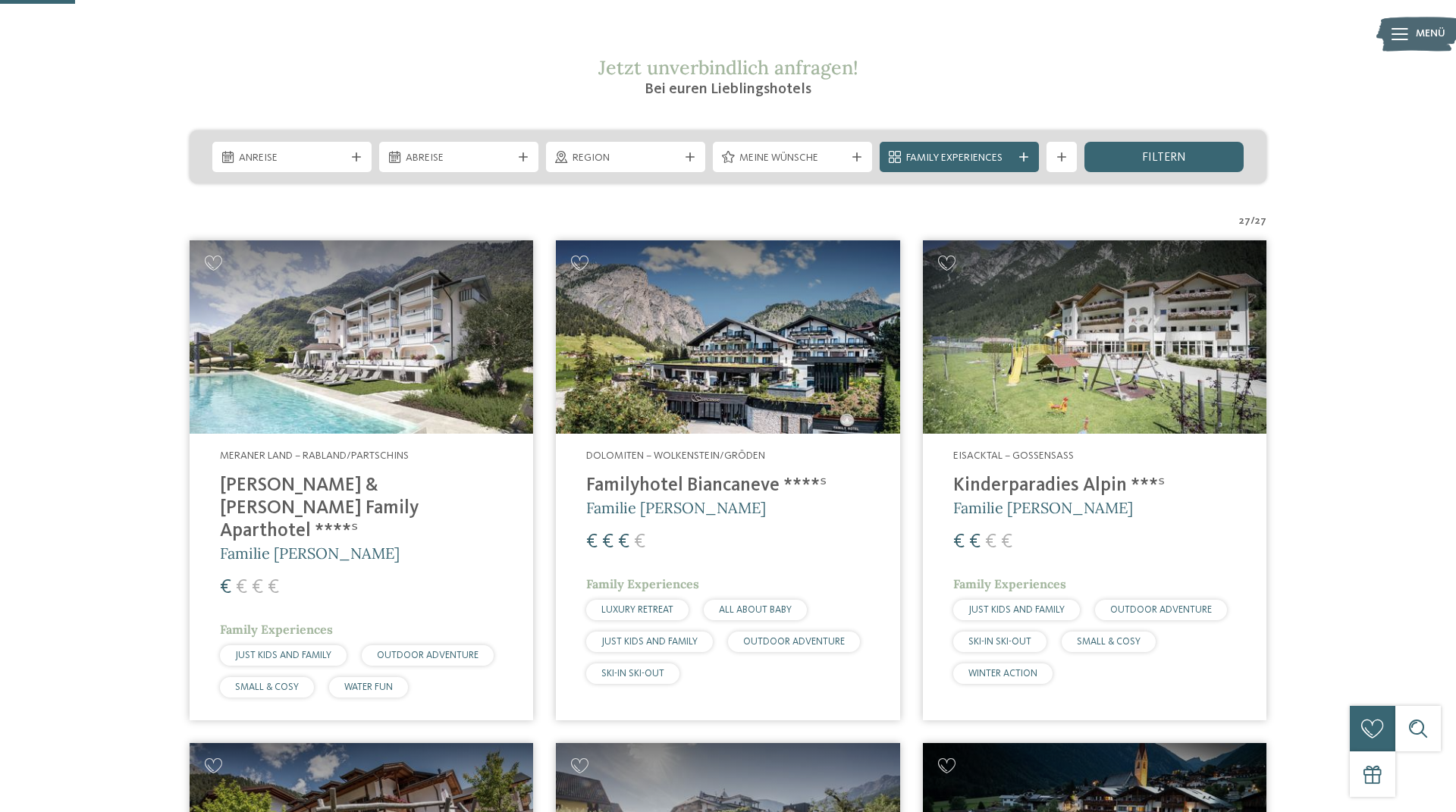
click at [387, 487] on h4 "[PERSON_NAME] & [PERSON_NAME] Family Aparthotel ****ˢ" at bounding box center [361, 509] width 283 height 68
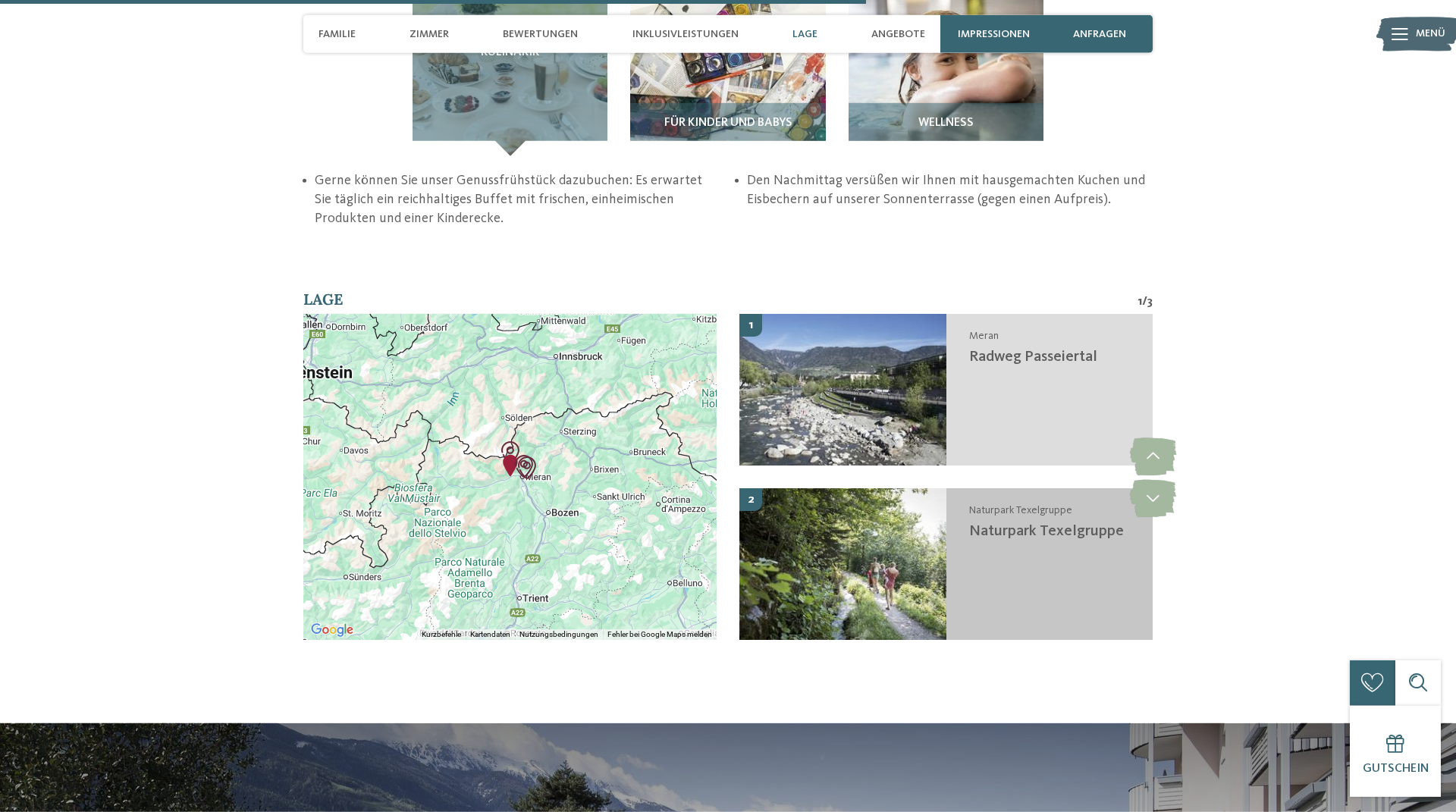
scroll to position [3025, 0]
